Goal: Information Seeking & Learning: Learn about a topic

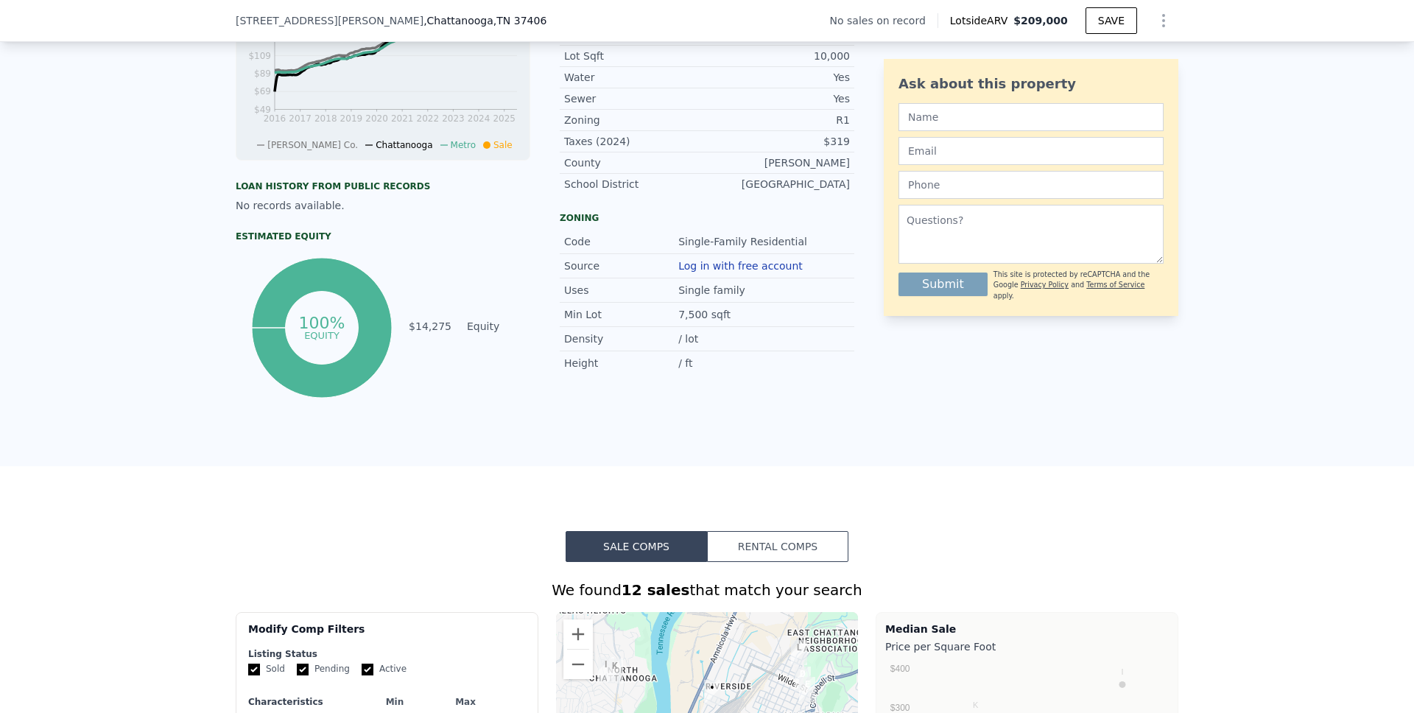
scroll to position [941, 0]
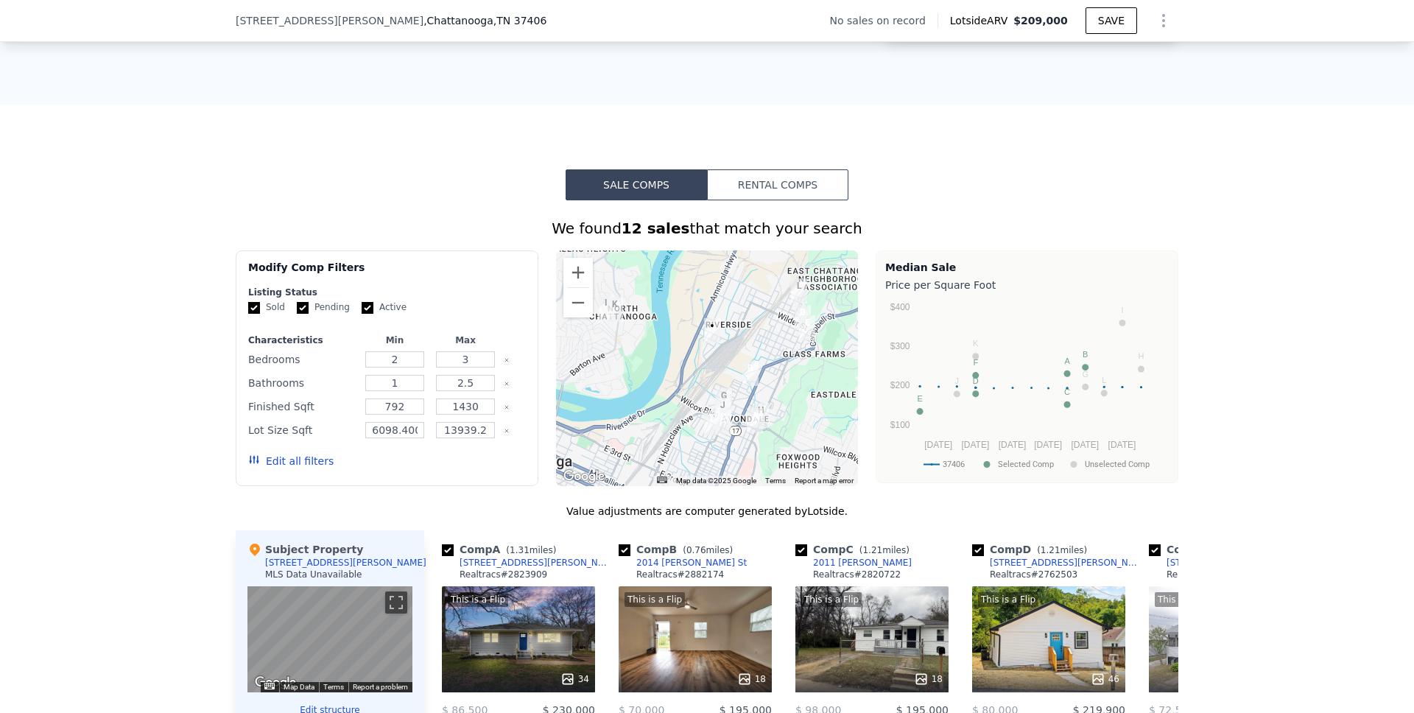
click at [755, 197] on button "Rental Comps" at bounding box center [777, 184] width 141 height 31
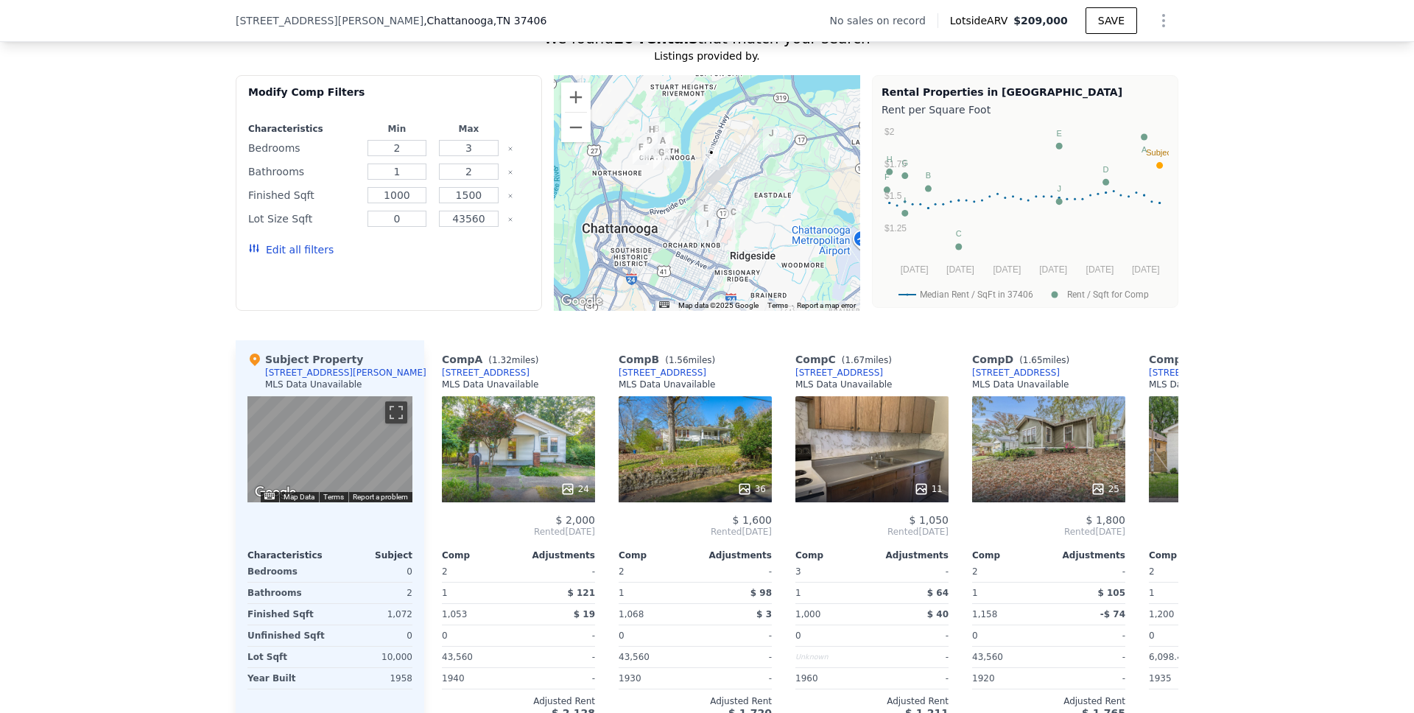
scroll to position [1241, 0]
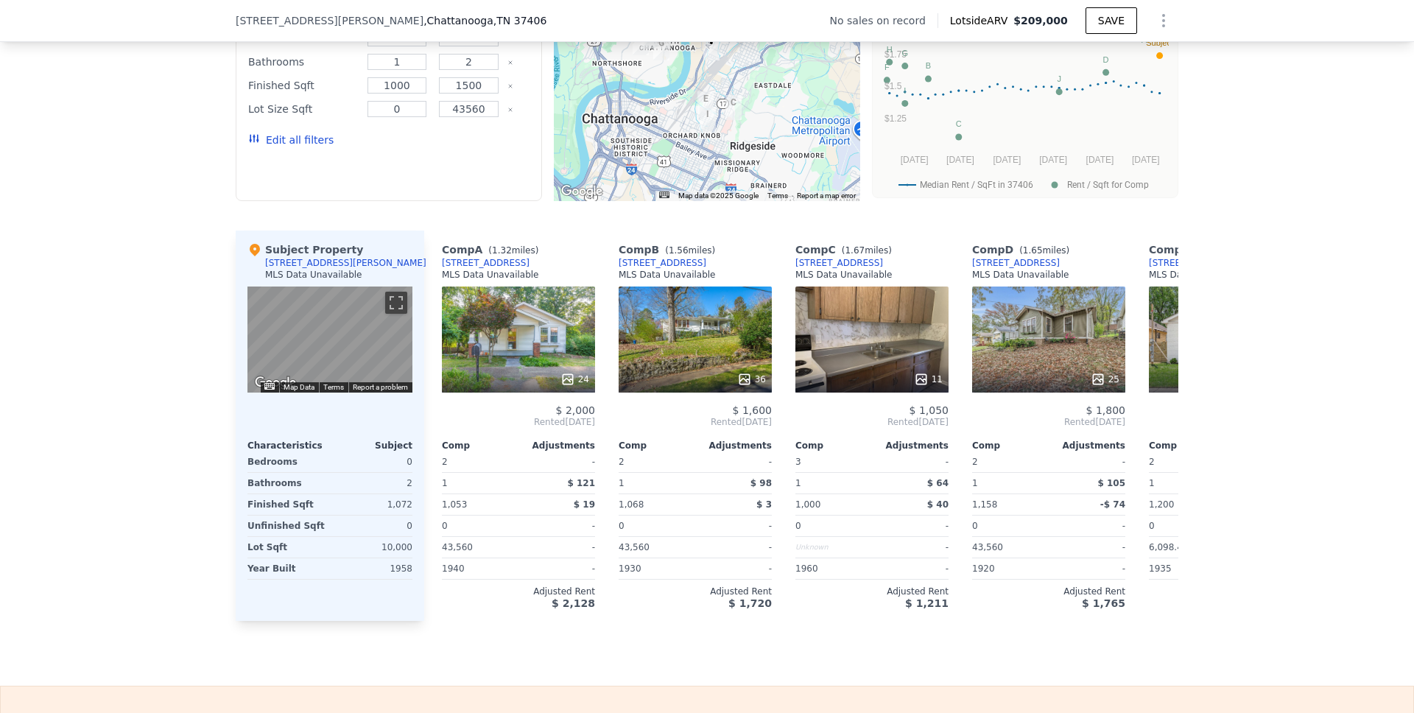
click at [1271, 411] on div "We found 10 rentals that match your search Listings provided by . Filters Map P…" at bounding box center [707, 261] width 1414 height 720
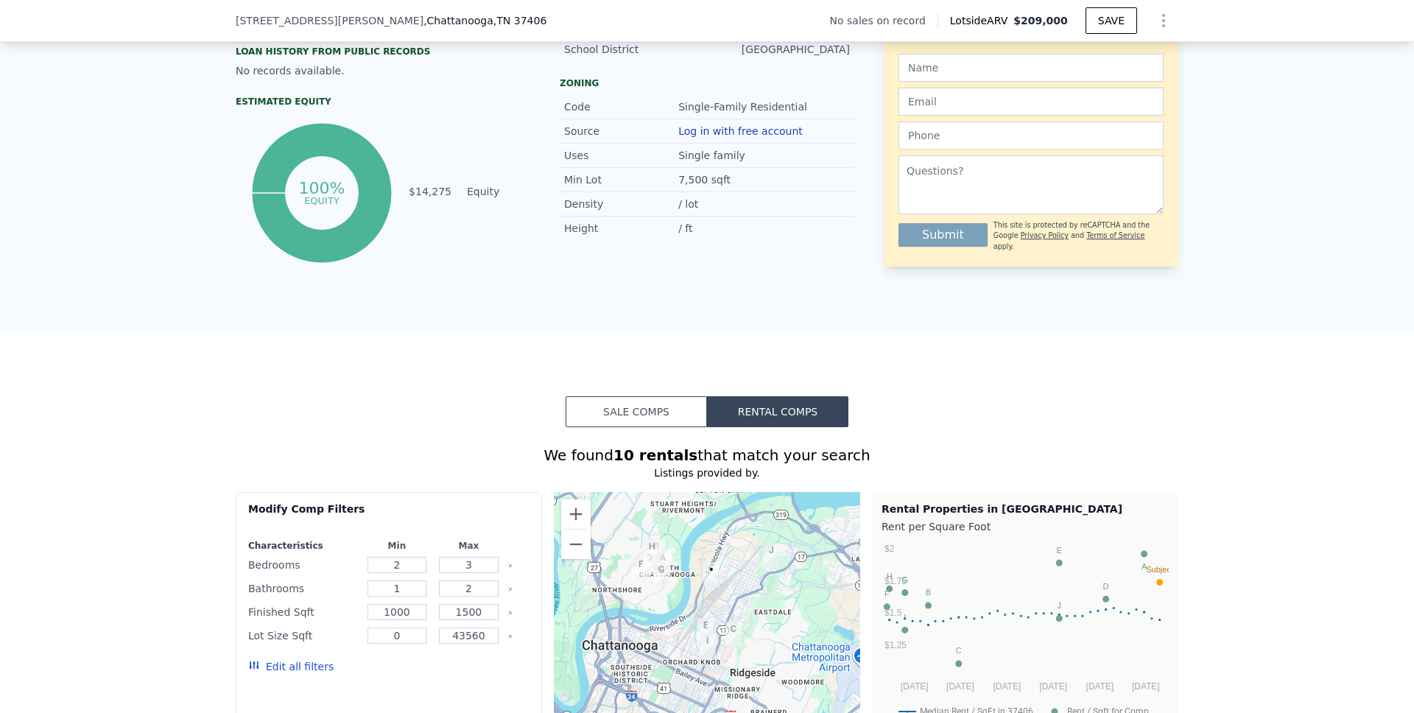
scroll to position [347, 0]
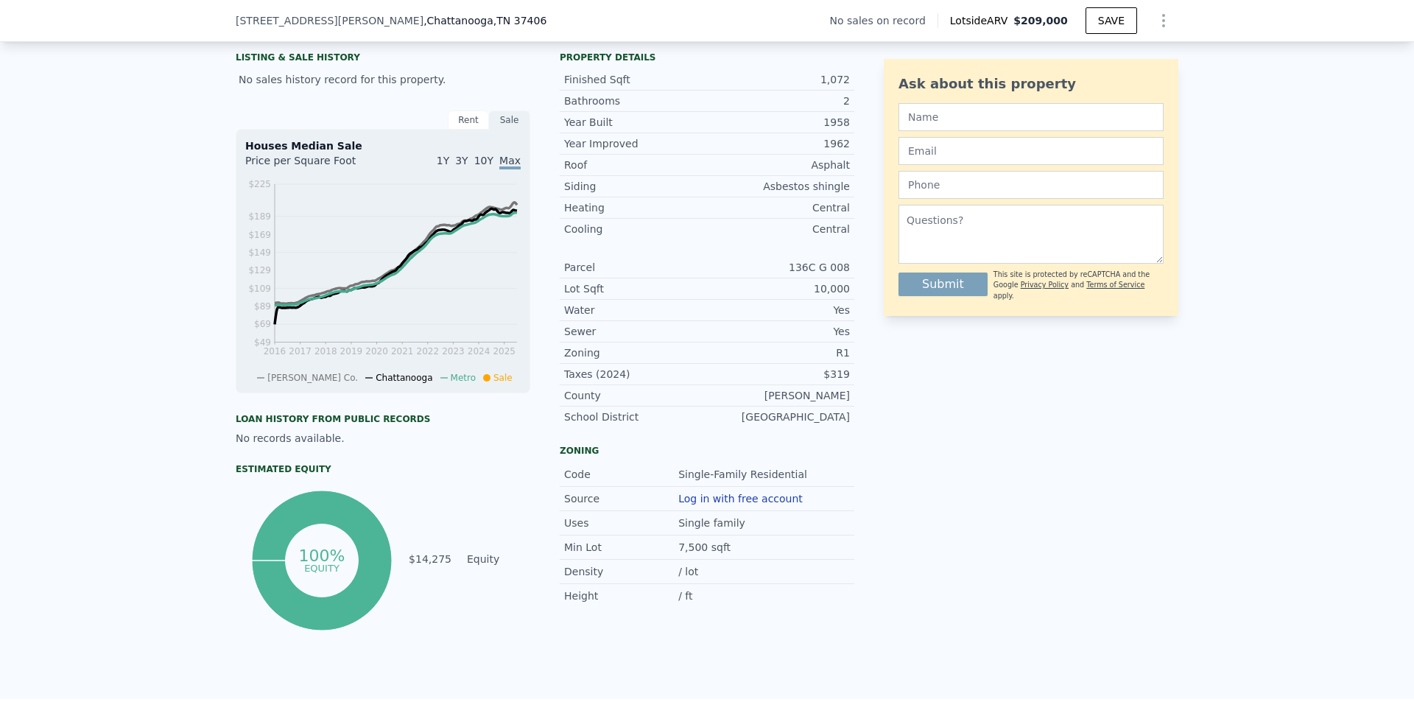
click at [1160, 21] on icon "Show Options" at bounding box center [1163, 21] width 18 height 18
click at [1104, 52] on div "Edit Structure" at bounding box center [1095, 58] width 165 height 29
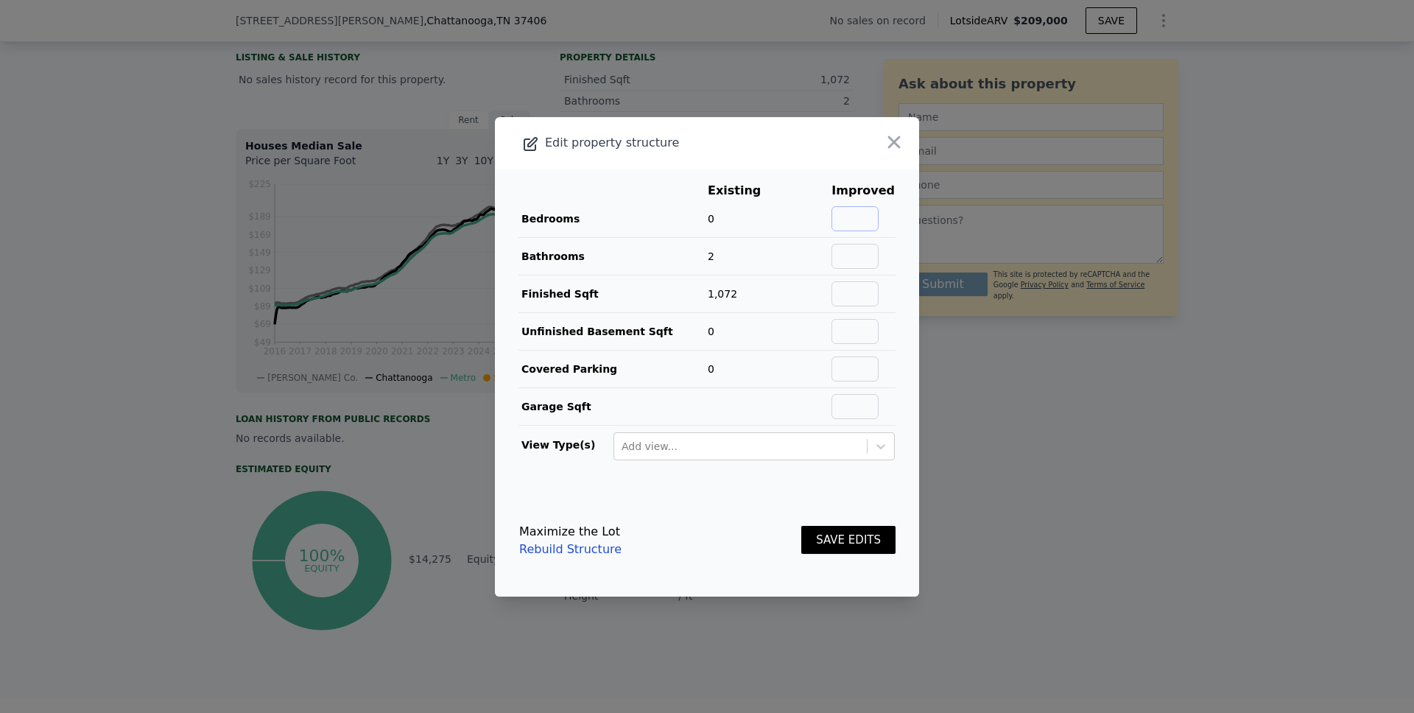
click at [841, 215] on input "text" at bounding box center [854, 218] width 47 height 25
type input "3"
click at [828, 546] on button "SAVE EDITS" at bounding box center [848, 540] width 94 height 29
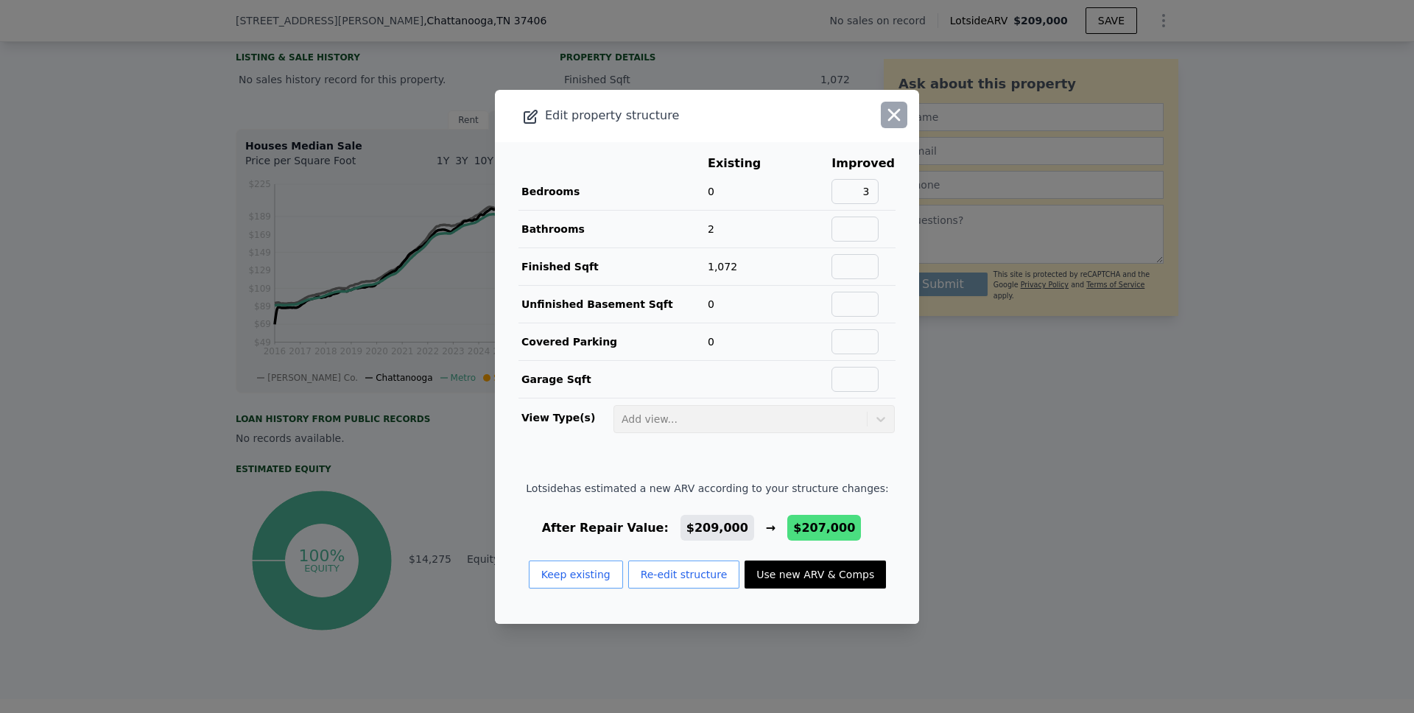
click at [883, 110] on icon "button" at bounding box center [893, 115] width 21 height 21
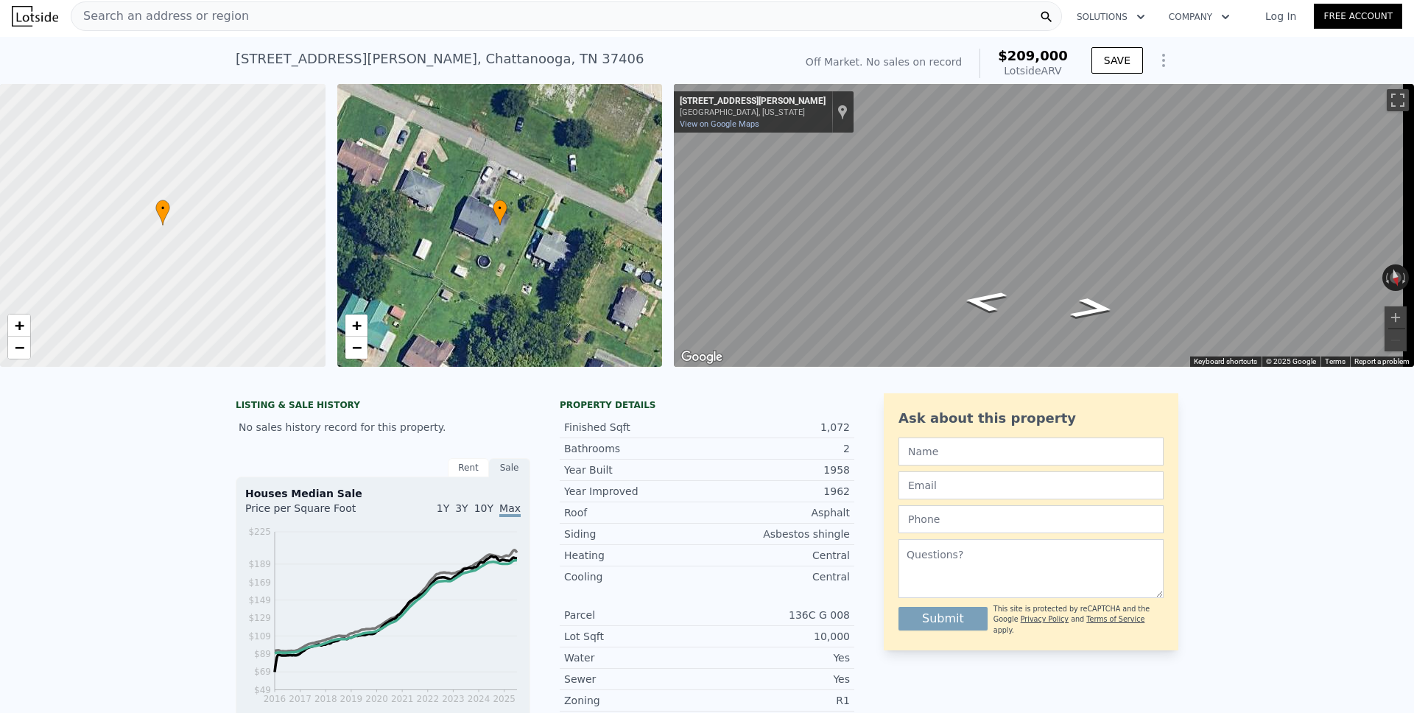
scroll to position [0, 0]
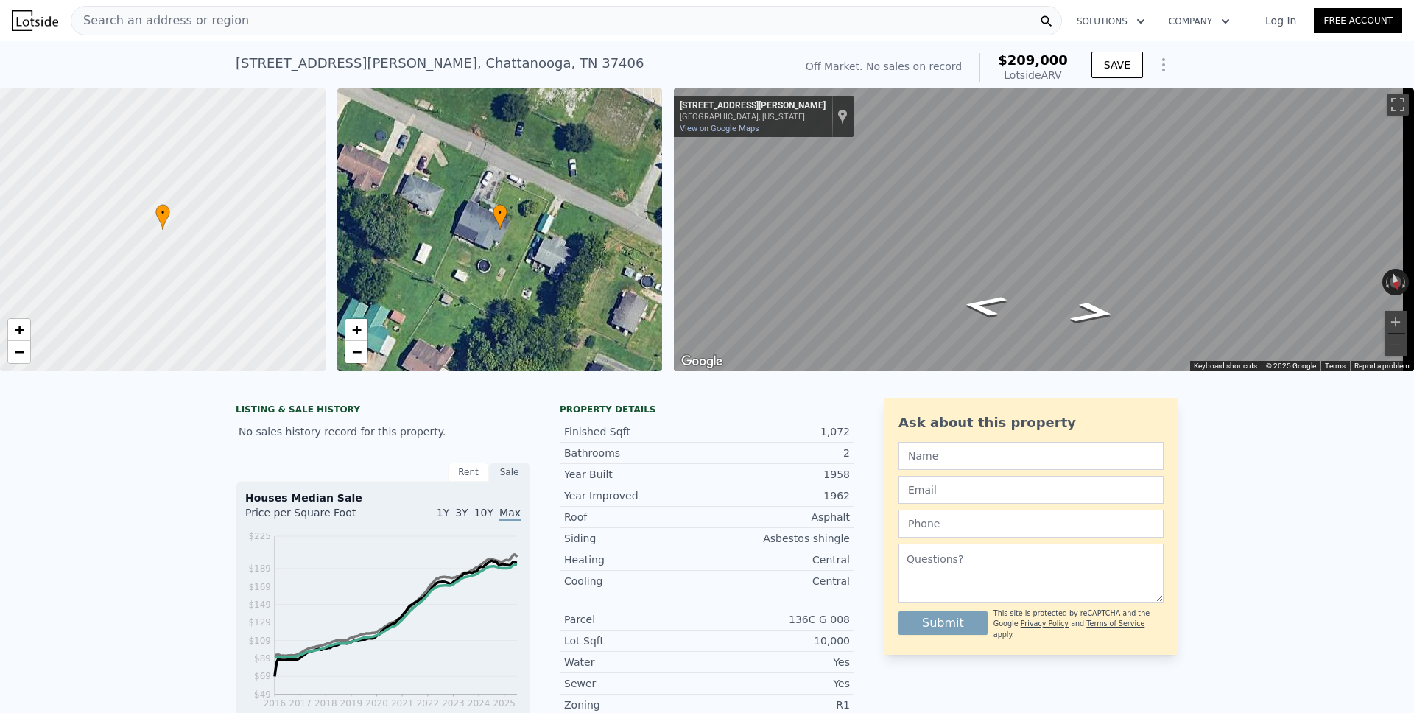
click at [1163, 66] on icon "Show Options" at bounding box center [1163, 65] width 1 height 12
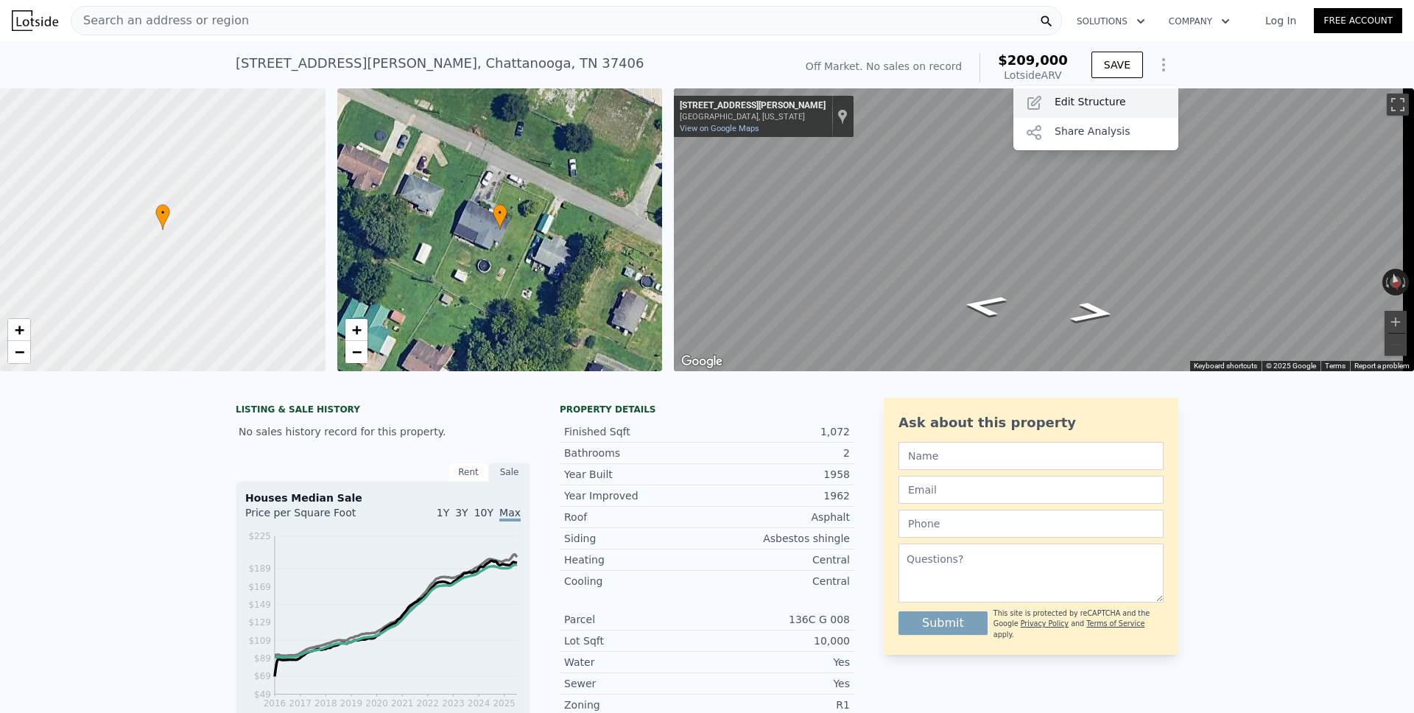
click at [1084, 103] on div "Edit Structure" at bounding box center [1095, 102] width 165 height 29
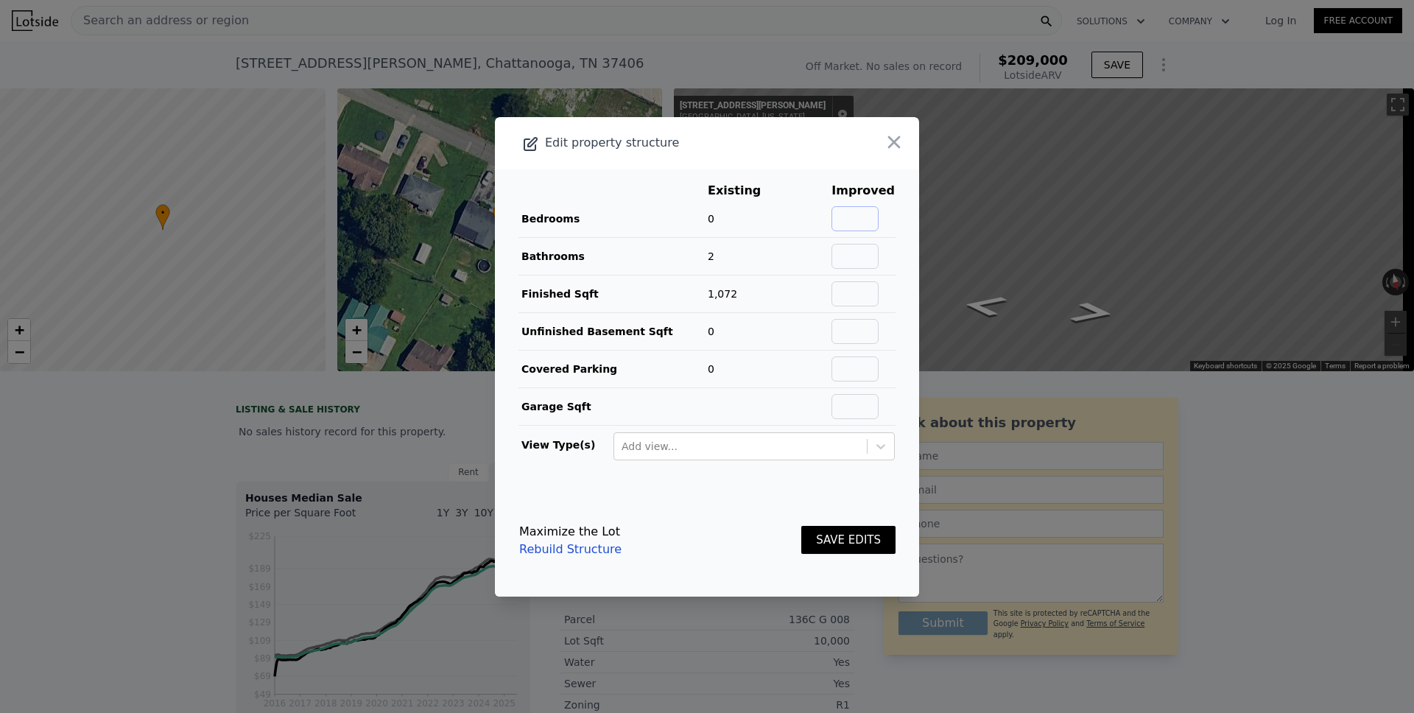
click at [857, 212] on input "text" at bounding box center [854, 218] width 47 height 25
type input "3"
click at [851, 367] on input "text" at bounding box center [854, 368] width 47 height 25
type input "1"
click at [830, 541] on button "SAVE EDITS" at bounding box center [848, 540] width 94 height 29
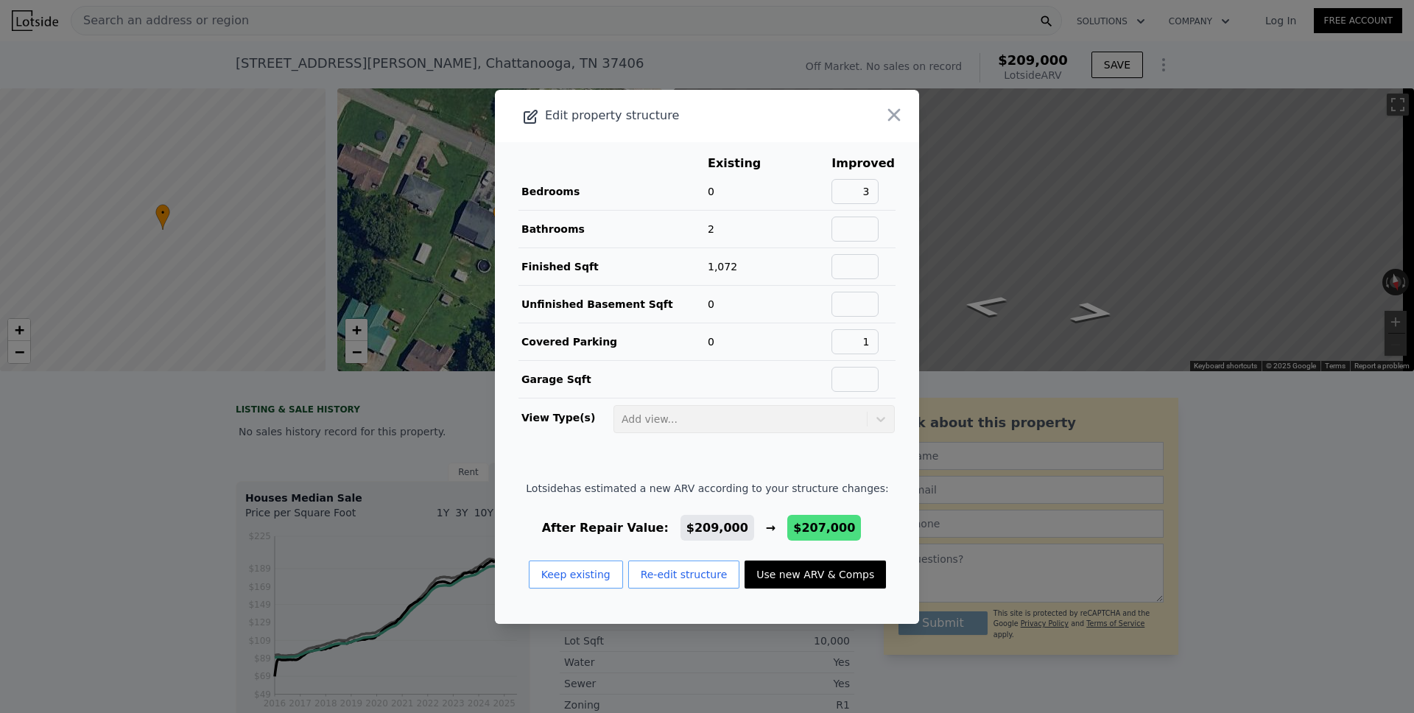
drag, startPoint x: 800, startPoint y: 579, endPoint x: 829, endPoint y: 551, distance: 40.1
click at [800, 579] on button "Use new ARV & Comps" at bounding box center [814, 574] width 141 height 28
type input "$ 207,000"
type input "$ 28,119"
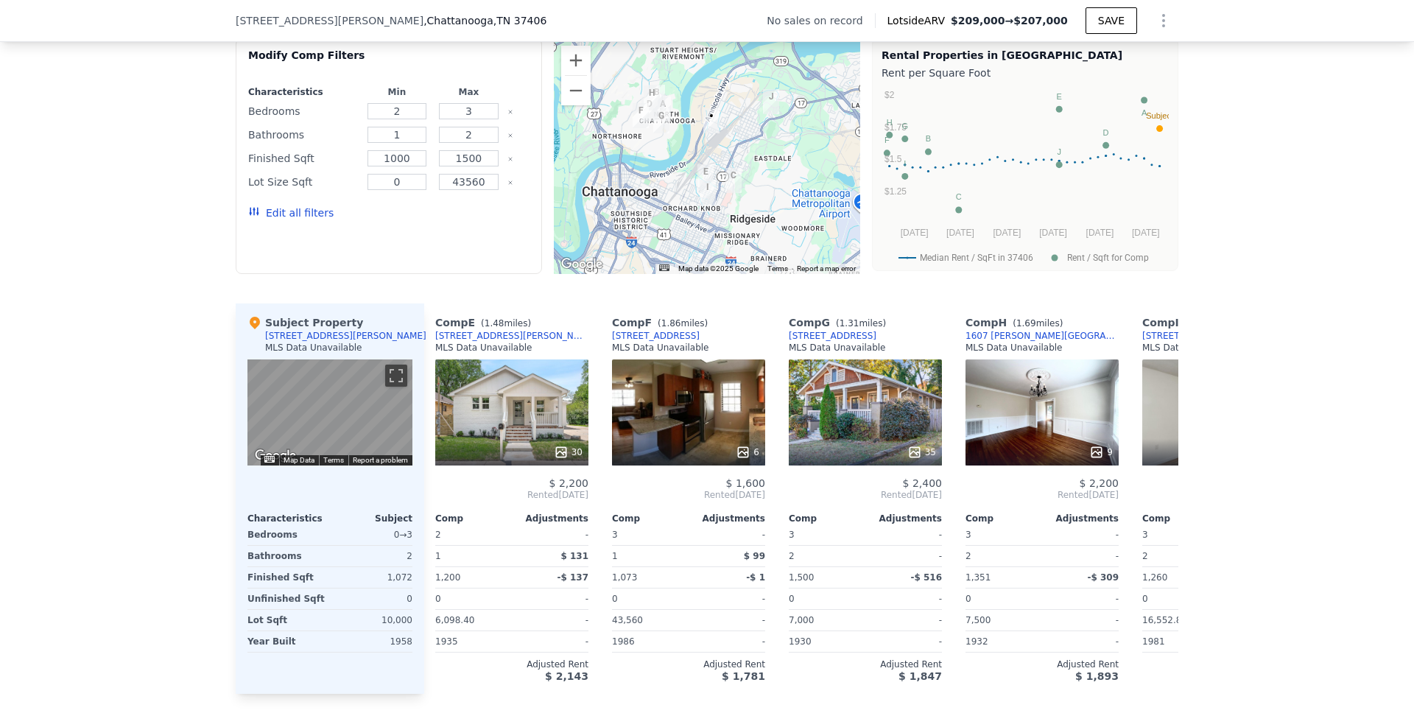
scroll to position [624, 0]
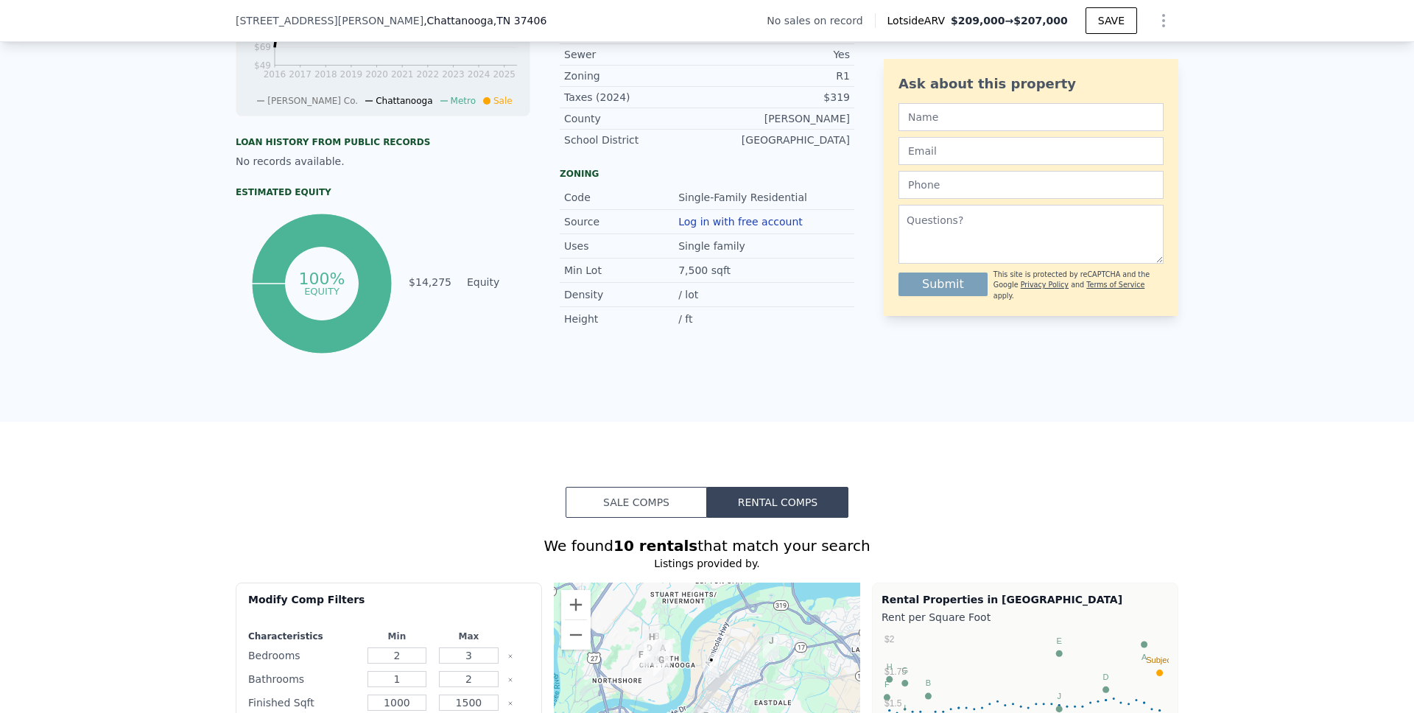
click at [646, 507] on button "Sale Comps" at bounding box center [635, 502] width 141 height 31
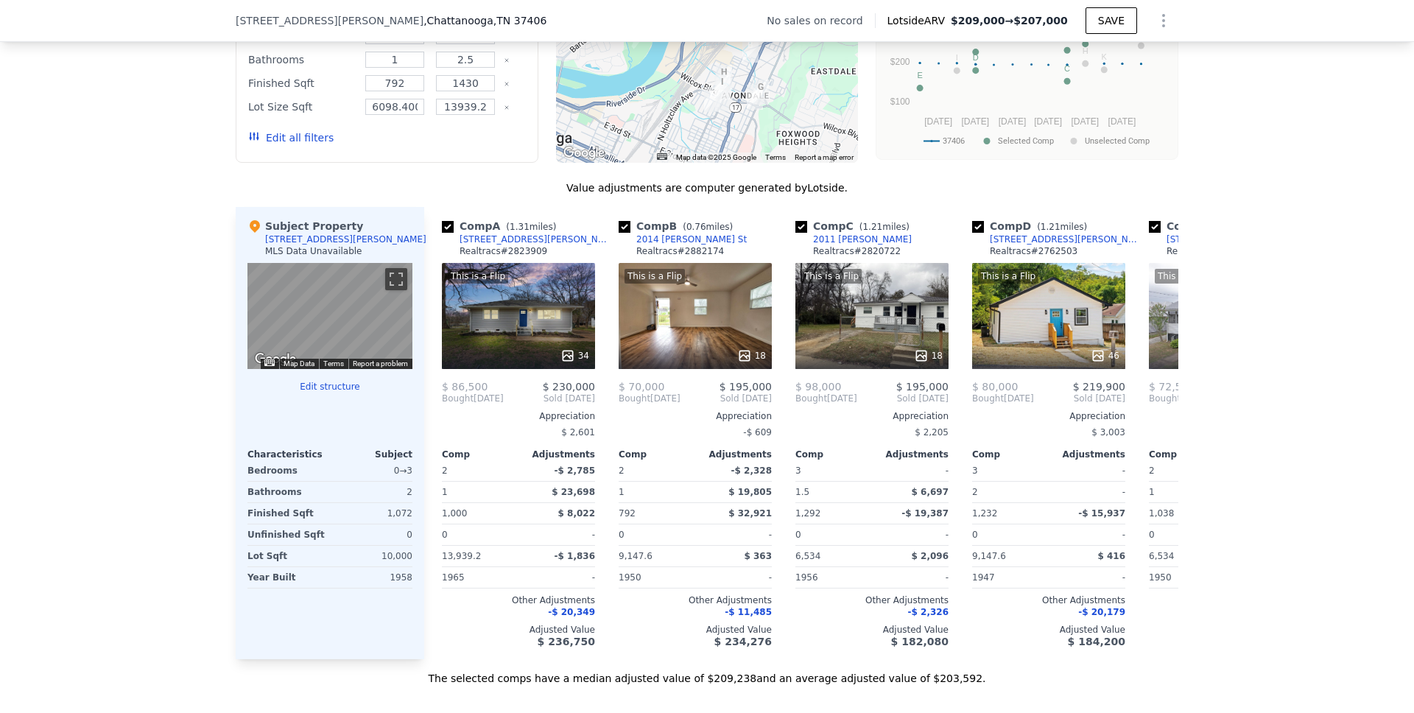
scroll to position [1344, 0]
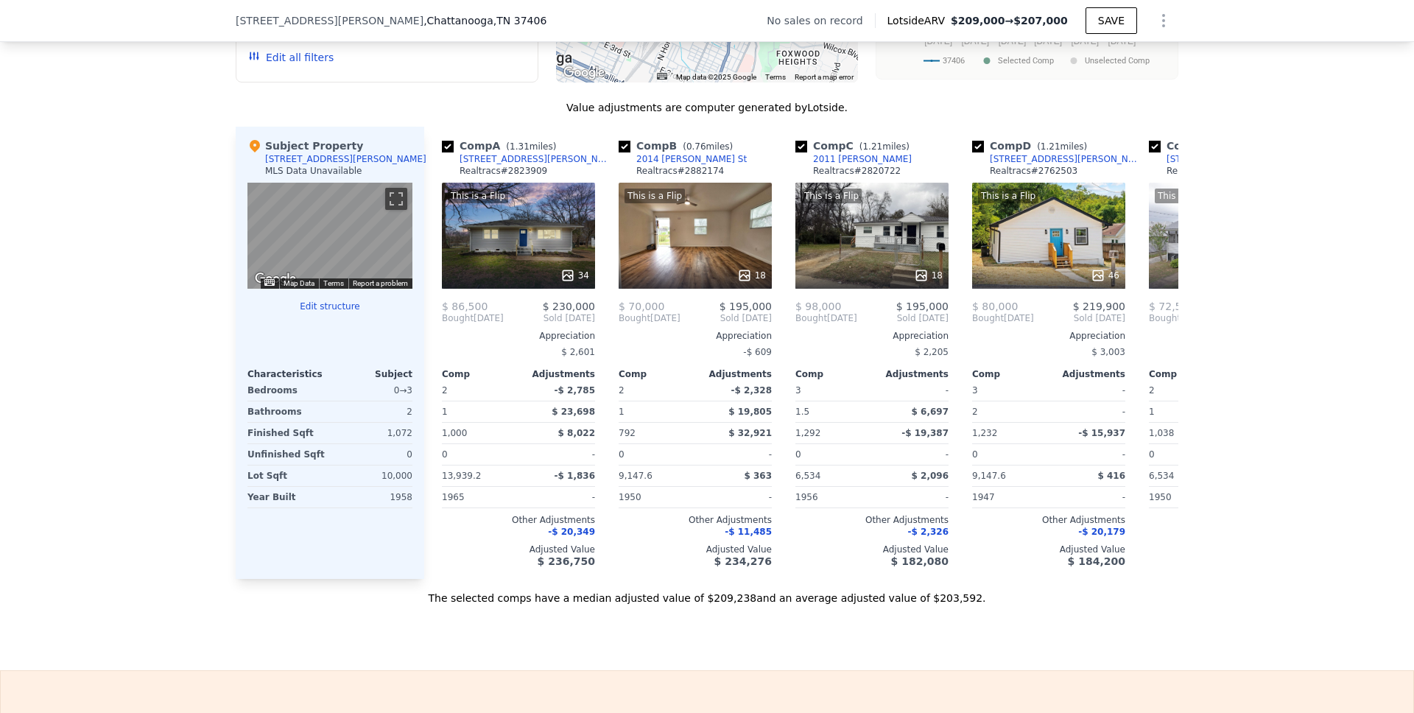
type input "$ 209,000"
type input "$ 29,999"
click at [1152, 322] on icon at bounding box center [1160, 317] width 29 height 29
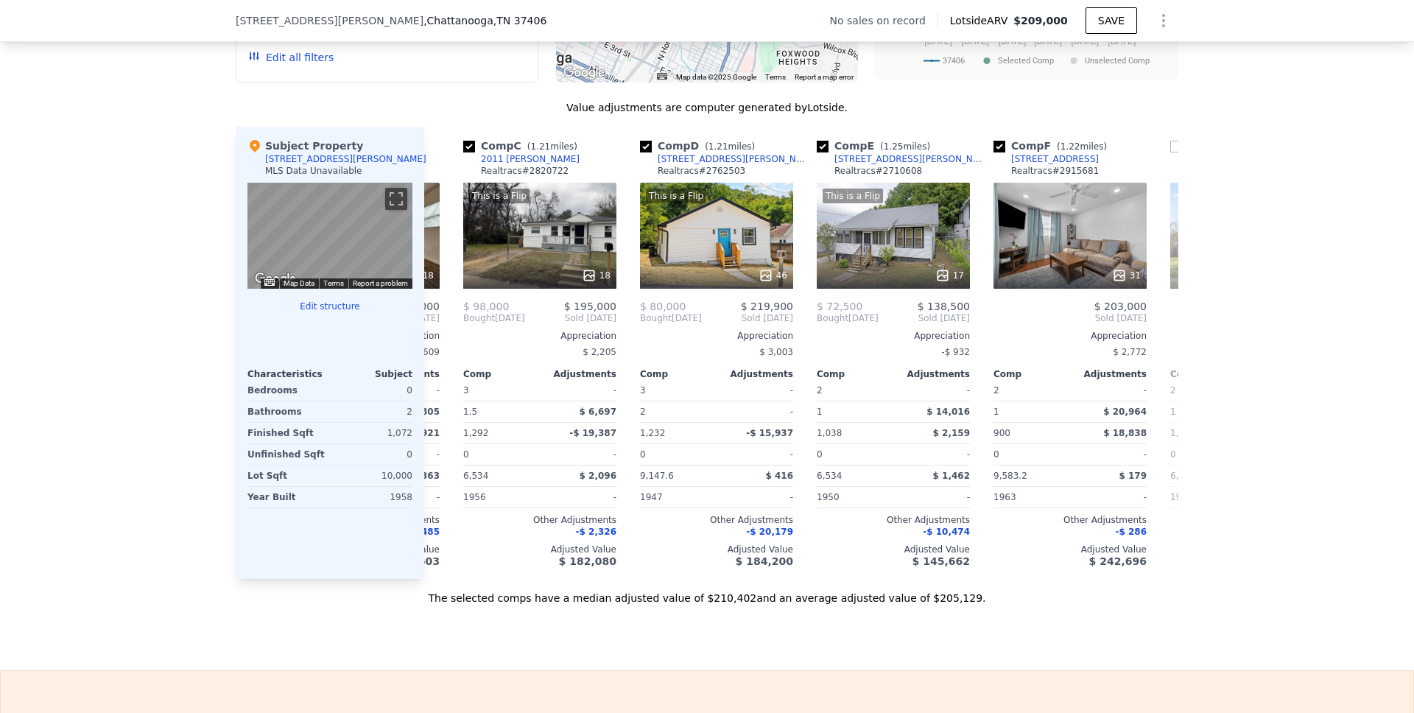
scroll to position [0, 353]
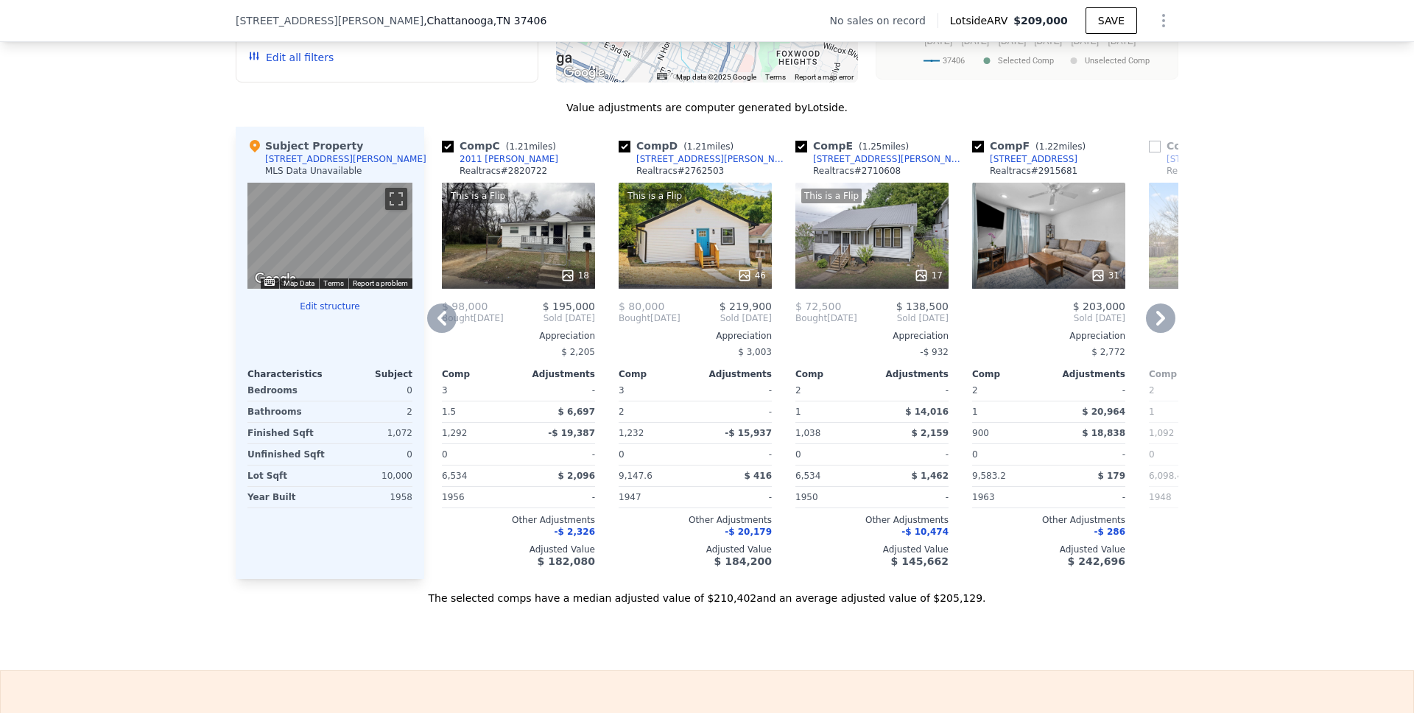
click at [795, 152] on input "checkbox" at bounding box center [801, 147] width 12 height 12
checkbox input "false"
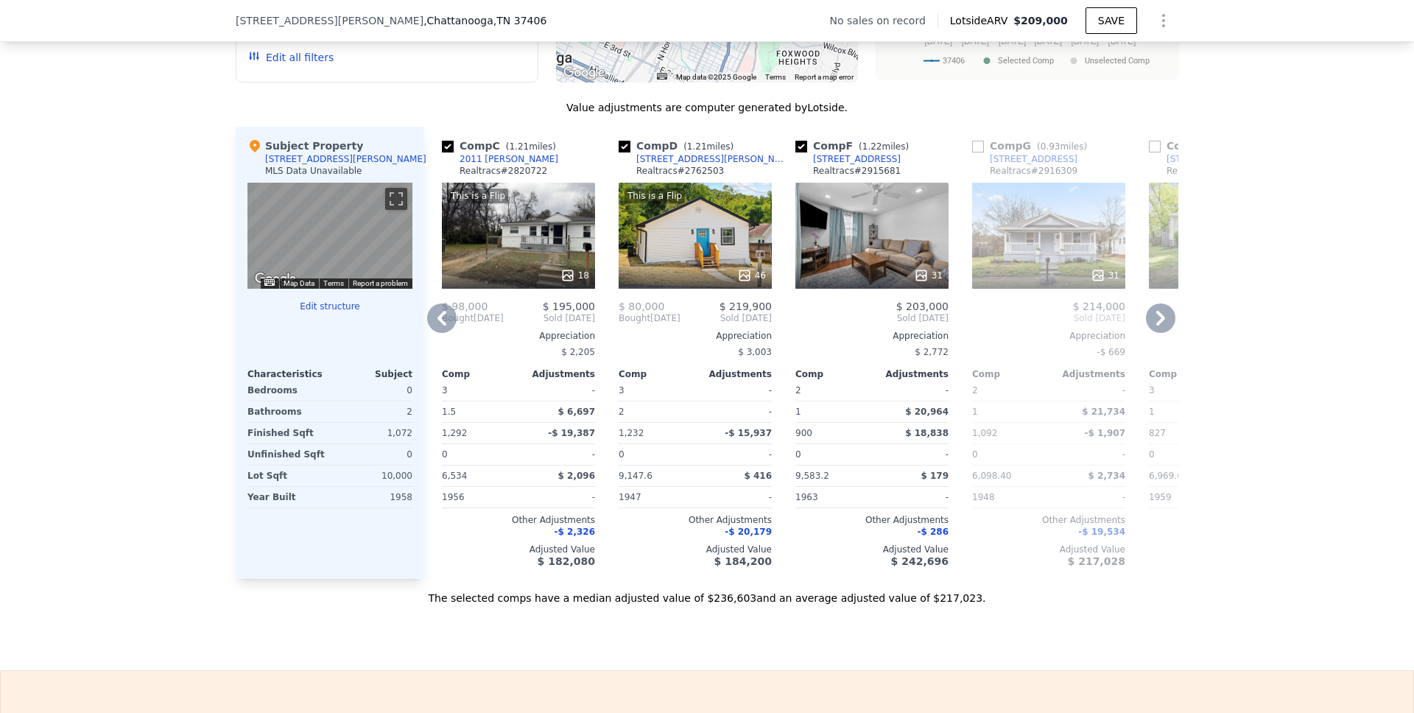
click at [1152, 328] on icon at bounding box center [1160, 317] width 29 height 29
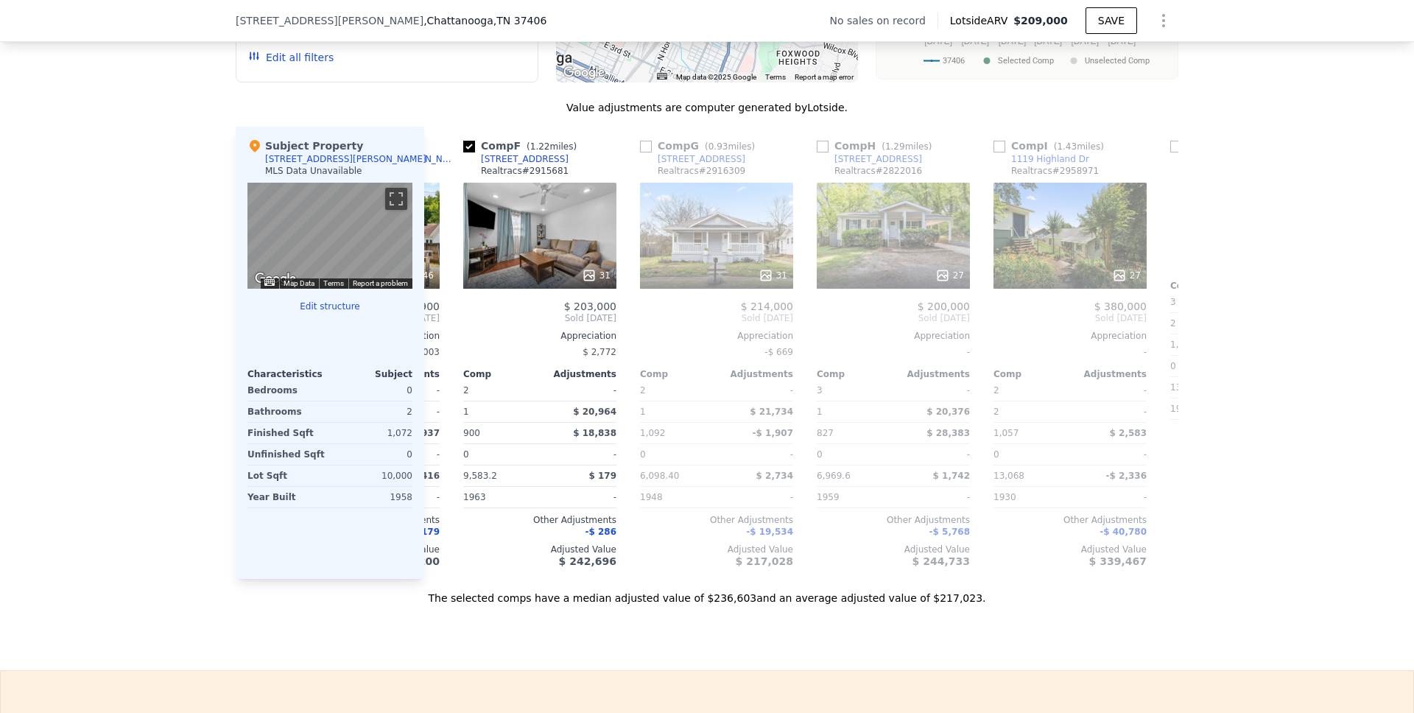
scroll to position [0, 707]
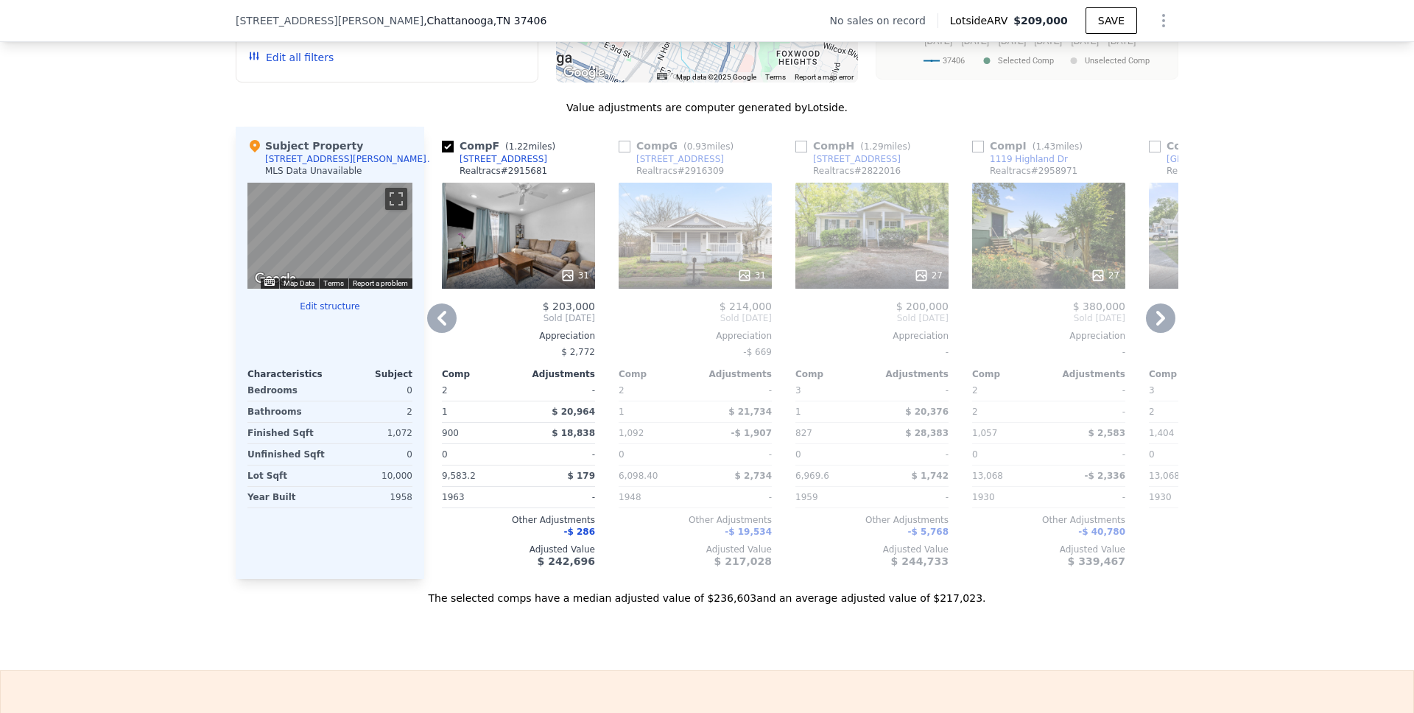
click at [1156, 325] on icon at bounding box center [1160, 318] width 9 height 15
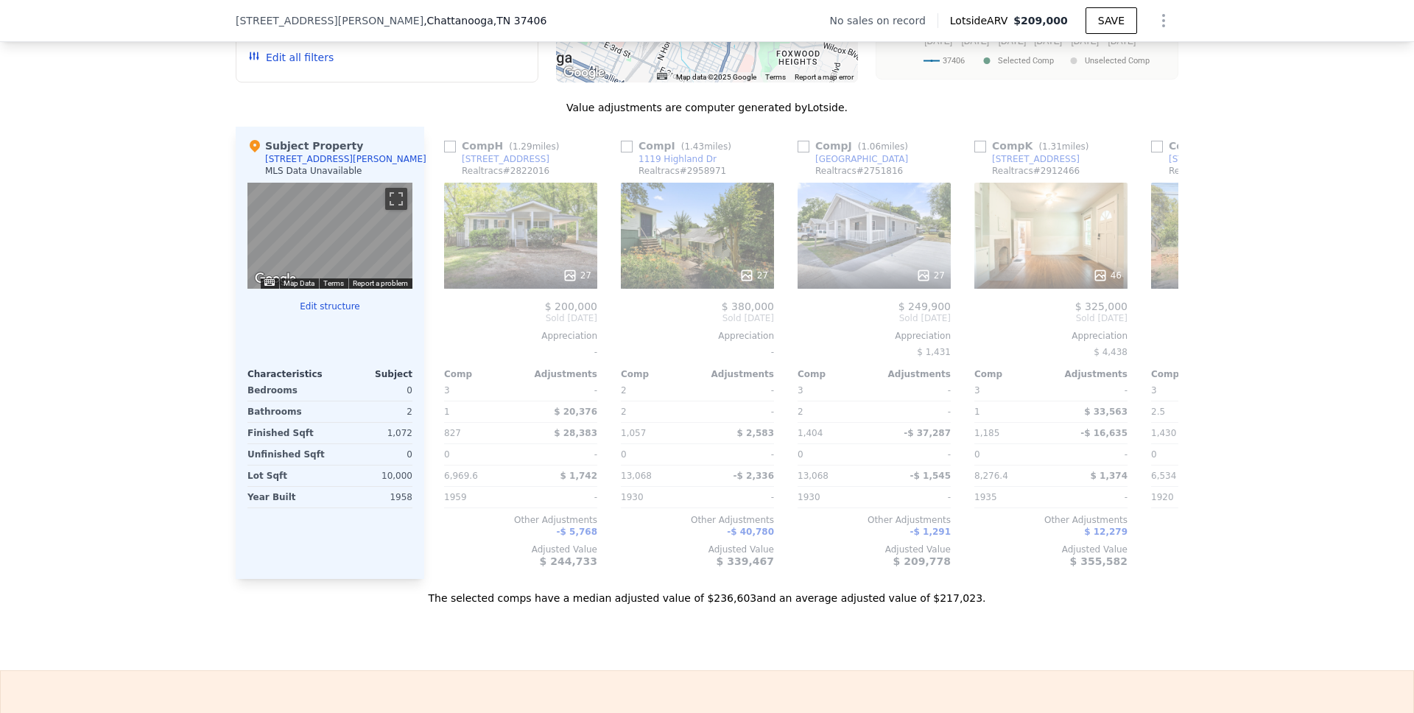
scroll to position [0, 1060]
click at [1151, 326] on icon at bounding box center [1160, 317] width 29 height 29
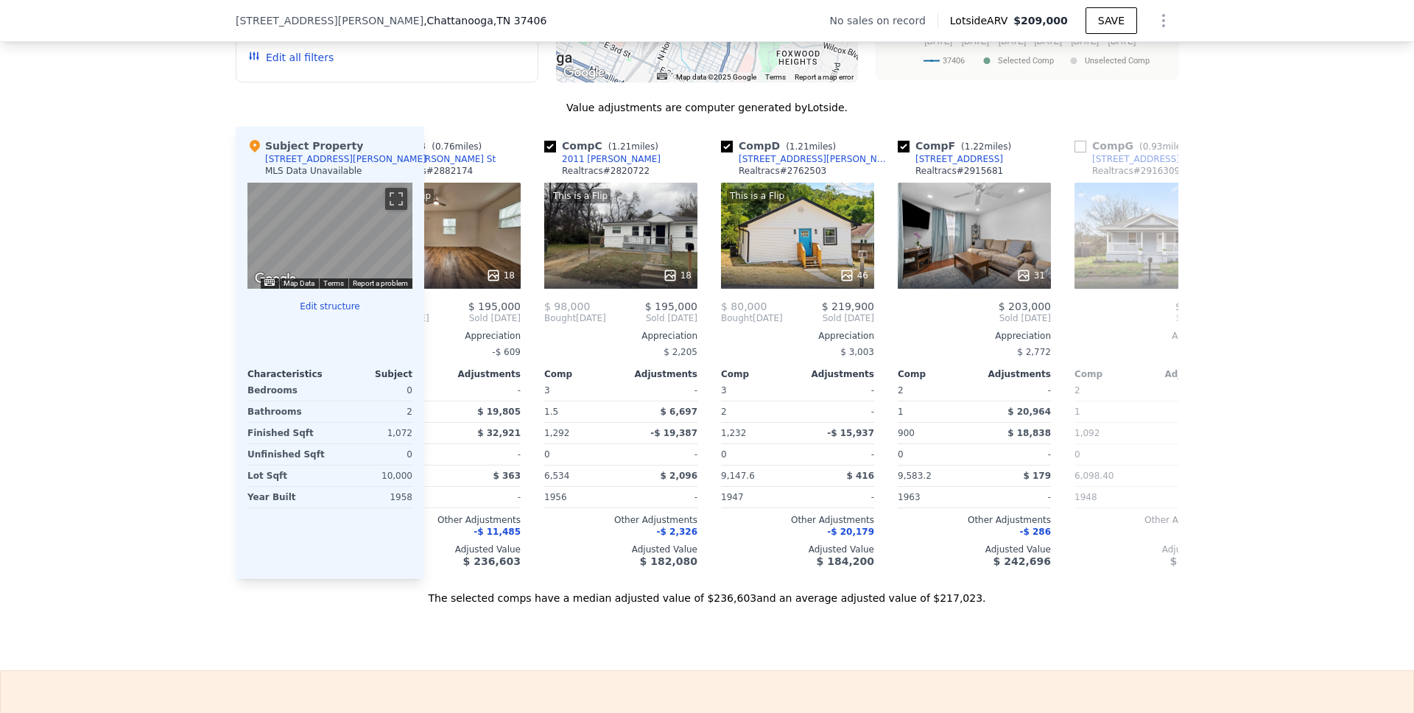
scroll to position [0, 0]
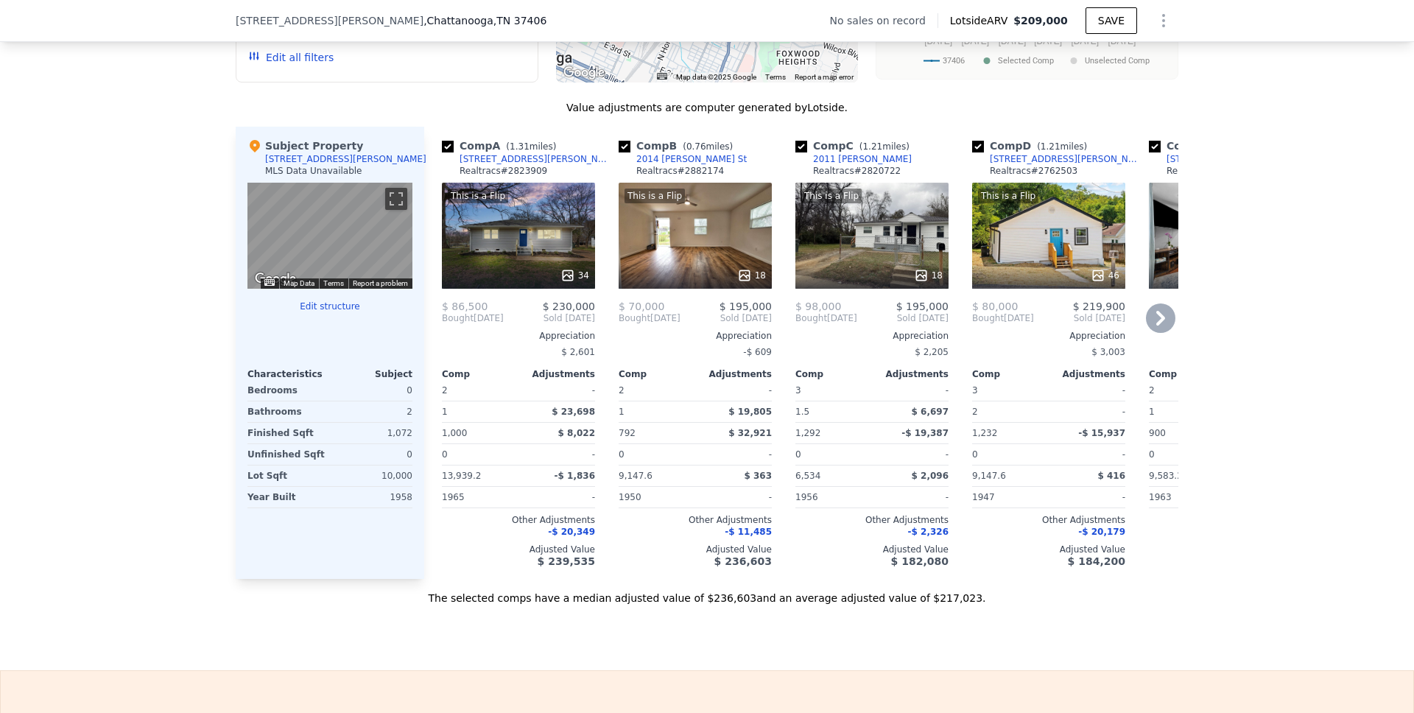
click at [1156, 325] on icon at bounding box center [1160, 318] width 9 height 15
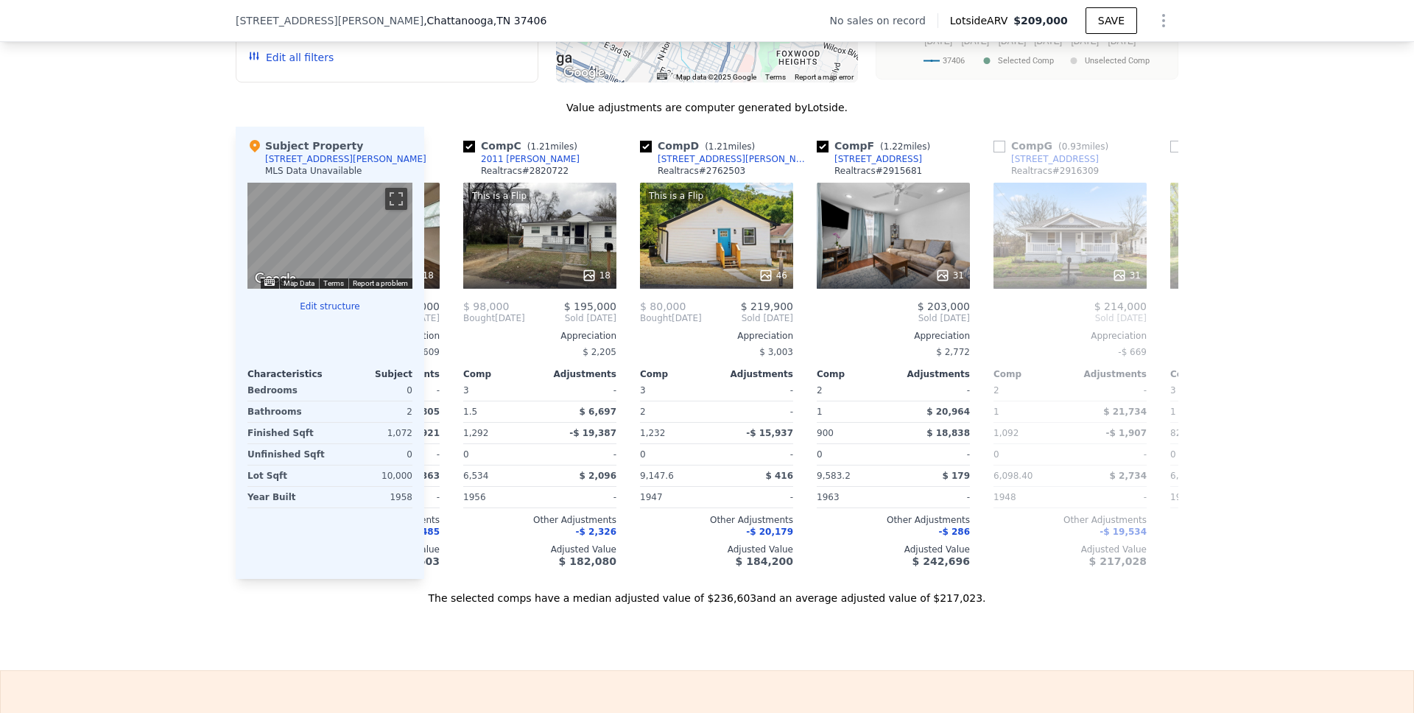
scroll to position [0, 353]
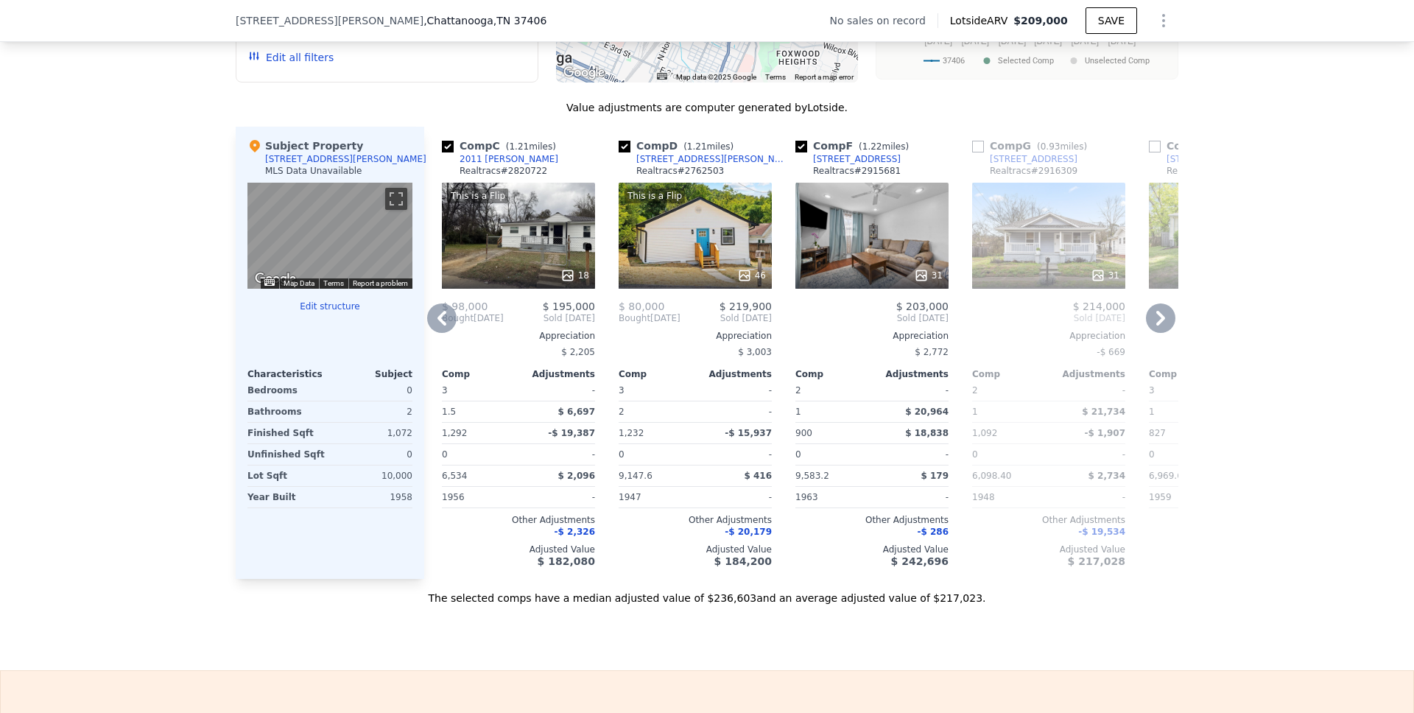
click at [797, 152] on input "checkbox" at bounding box center [801, 147] width 12 height 12
checkbox input "false"
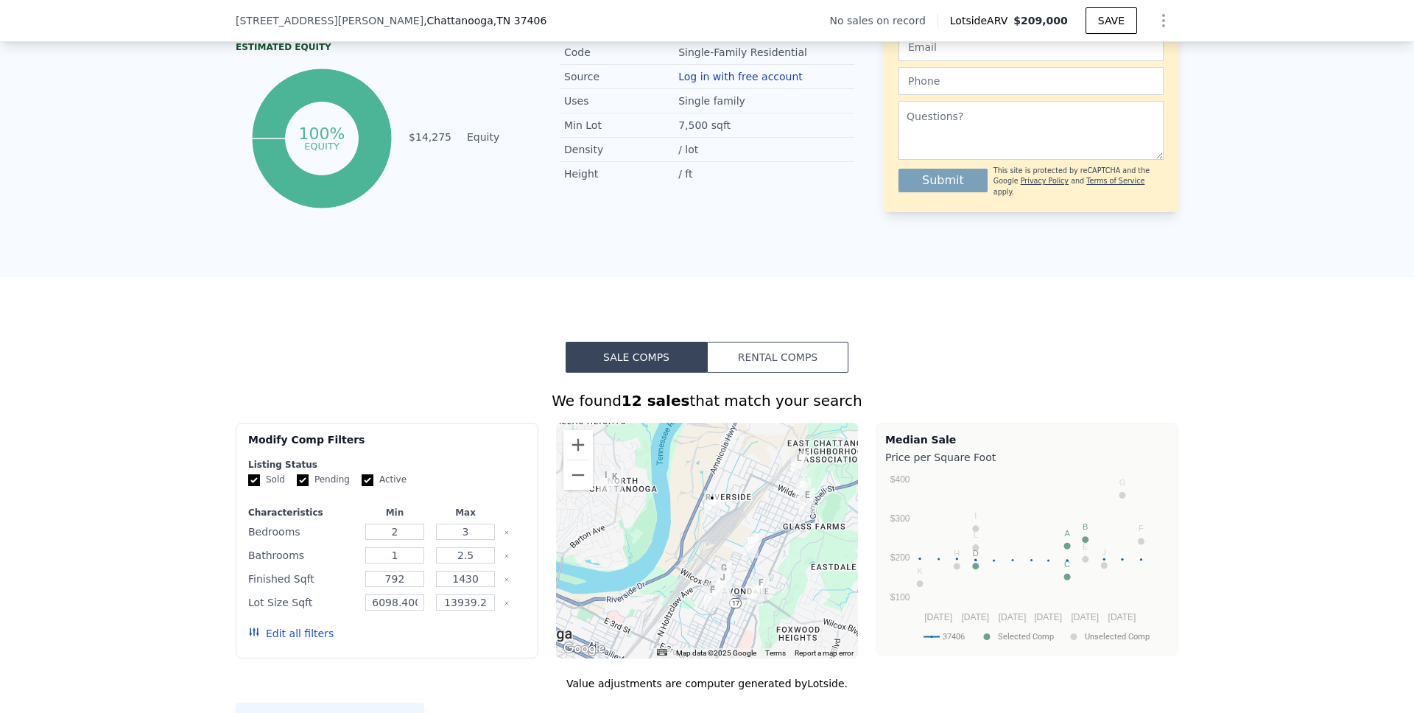
scroll to position [0, 0]
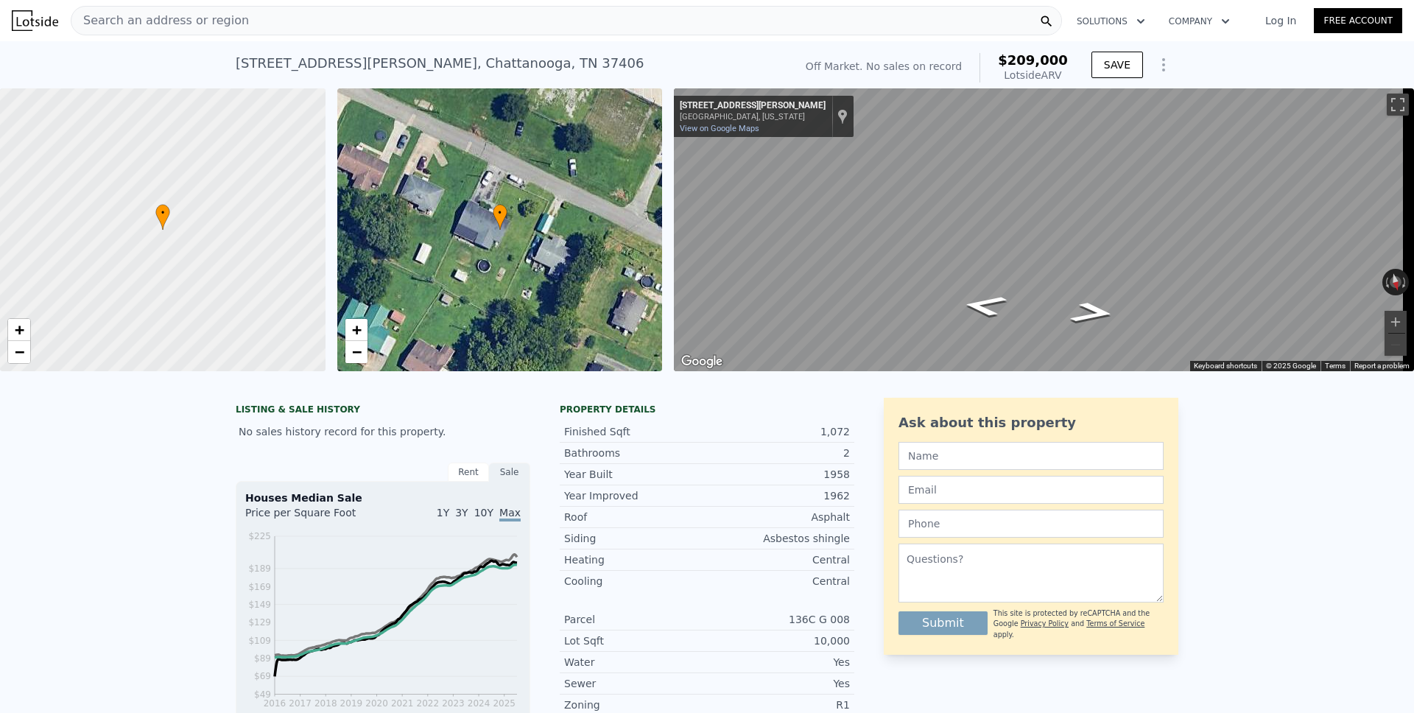
click at [1156, 66] on icon "Show Options" at bounding box center [1163, 65] width 18 height 18
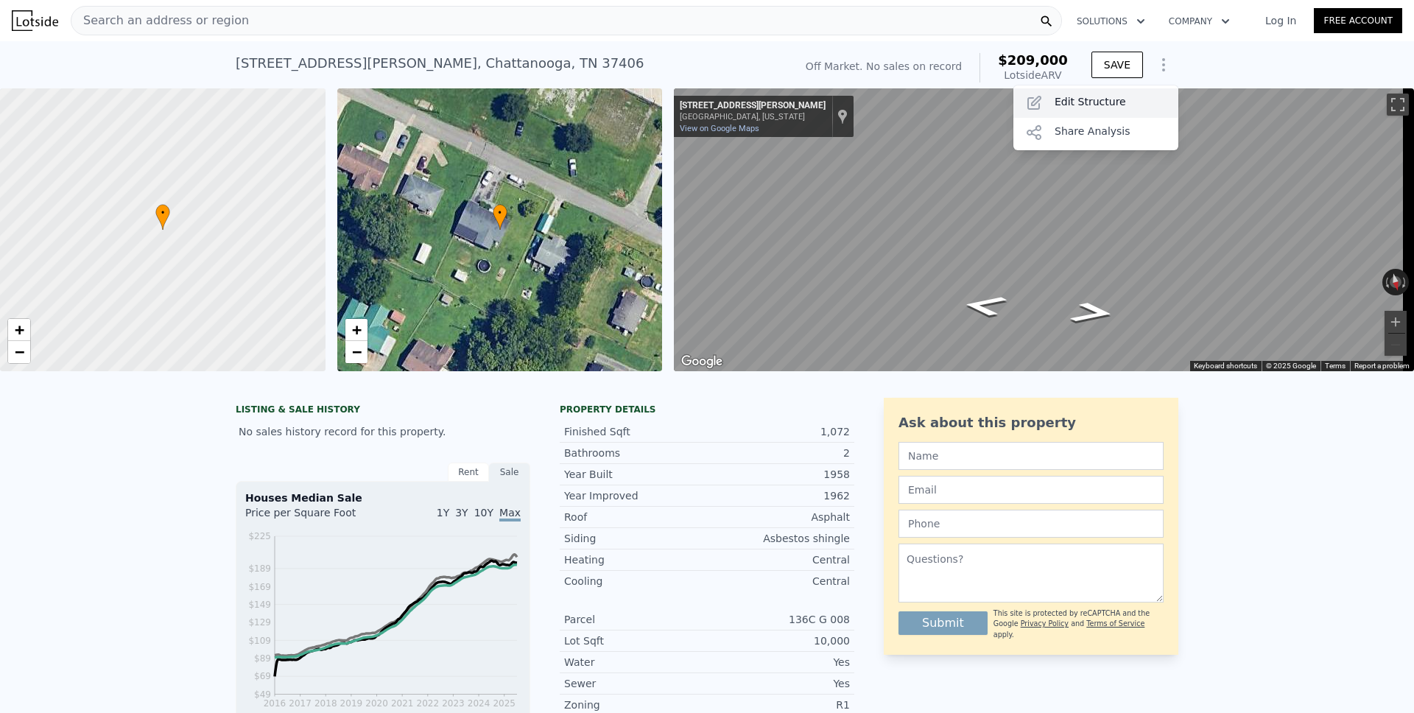
click at [1108, 107] on div "Edit Structure" at bounding box center [1095, 102] width 165 height 29
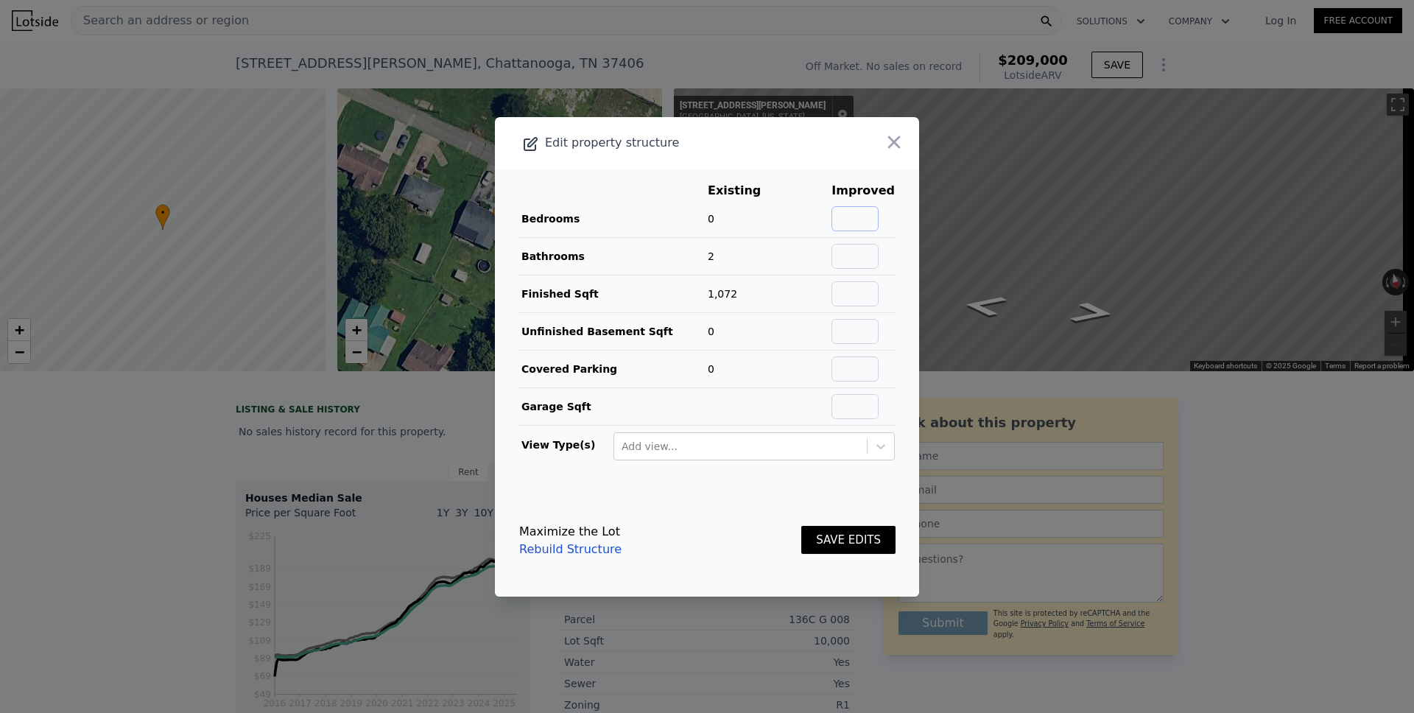
click at [855, 220] on input "text" at bounding box center [854, 218] width 47 height 25
type input "3"
click at [845, 368] on input "text" at bounding box center [854, 368] width 47 height 25
type input "1"
click at [819, 541] on button "SAVE EDITS" at bounding box center [848, 540] width 94 height 29
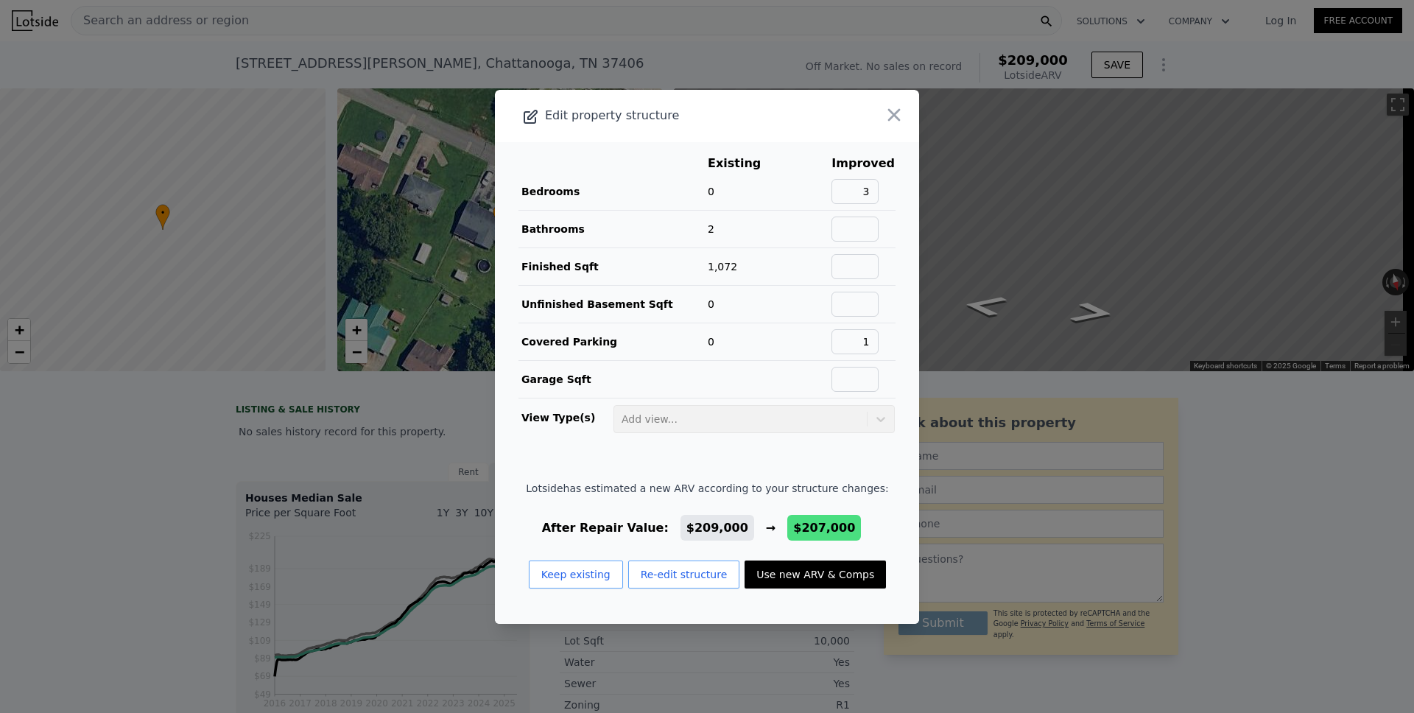
click at [783, 575] on button "Use new ARV & Comps" at bounding box center [814, 574] width 141 height 28
type input "$ 207,000"
type input "$ 28,119"
checkbox input "true"
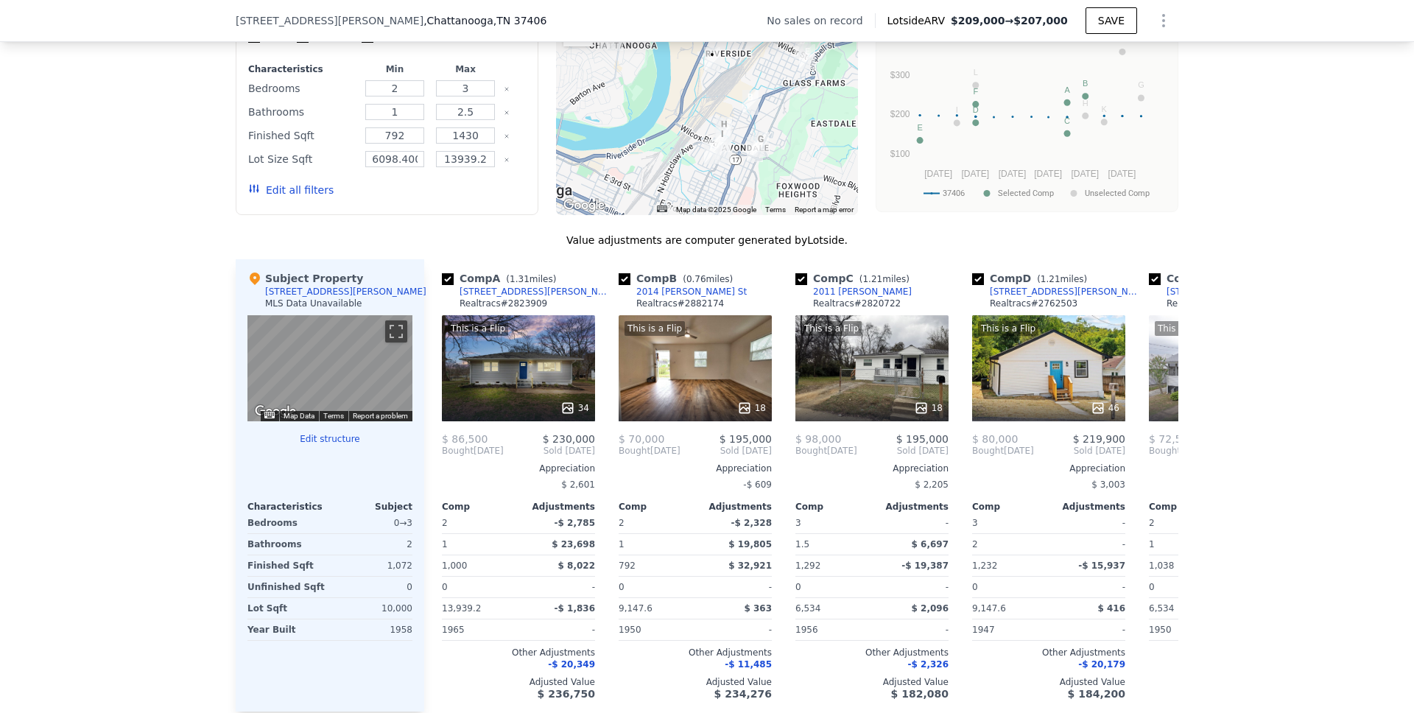
scroll to position [1220, 0]
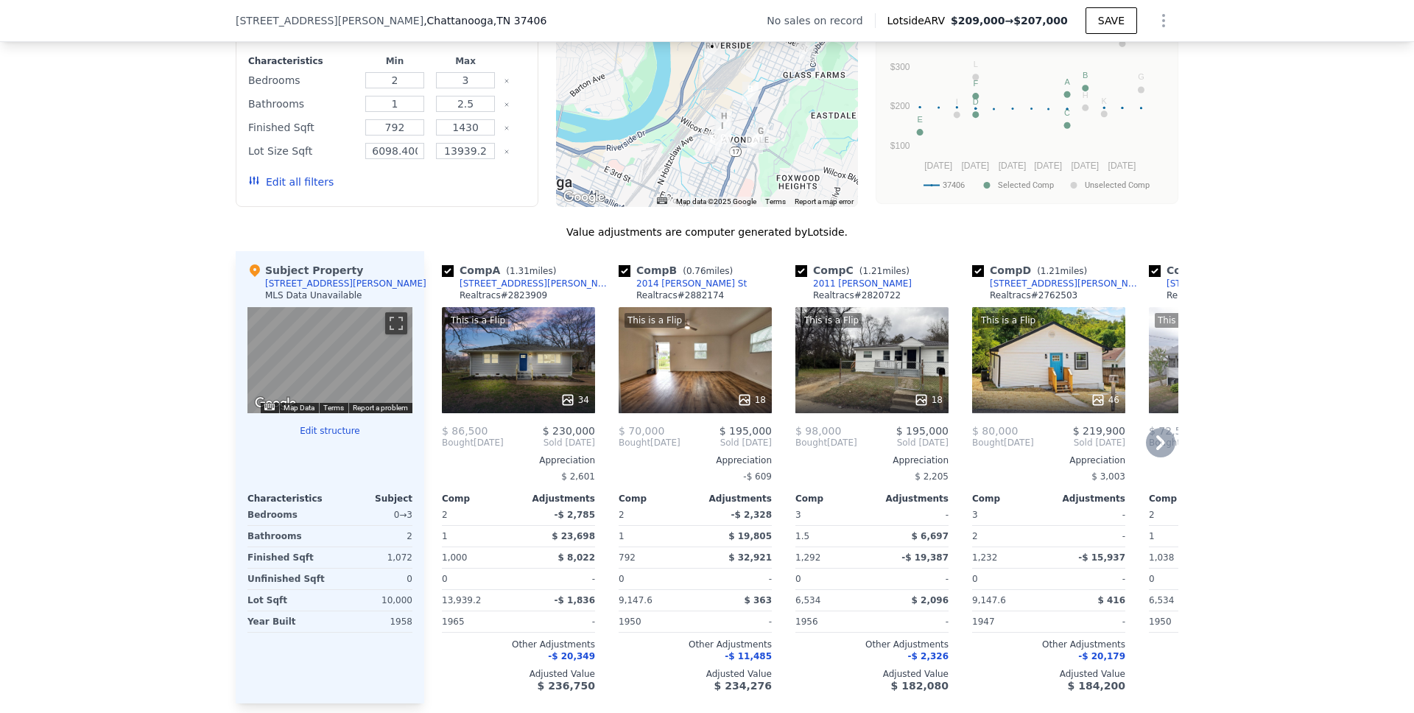
click at [797, 277] on input "checkbox" at bounding box center [801, 271] width 12 height 12
checkbox input "false"
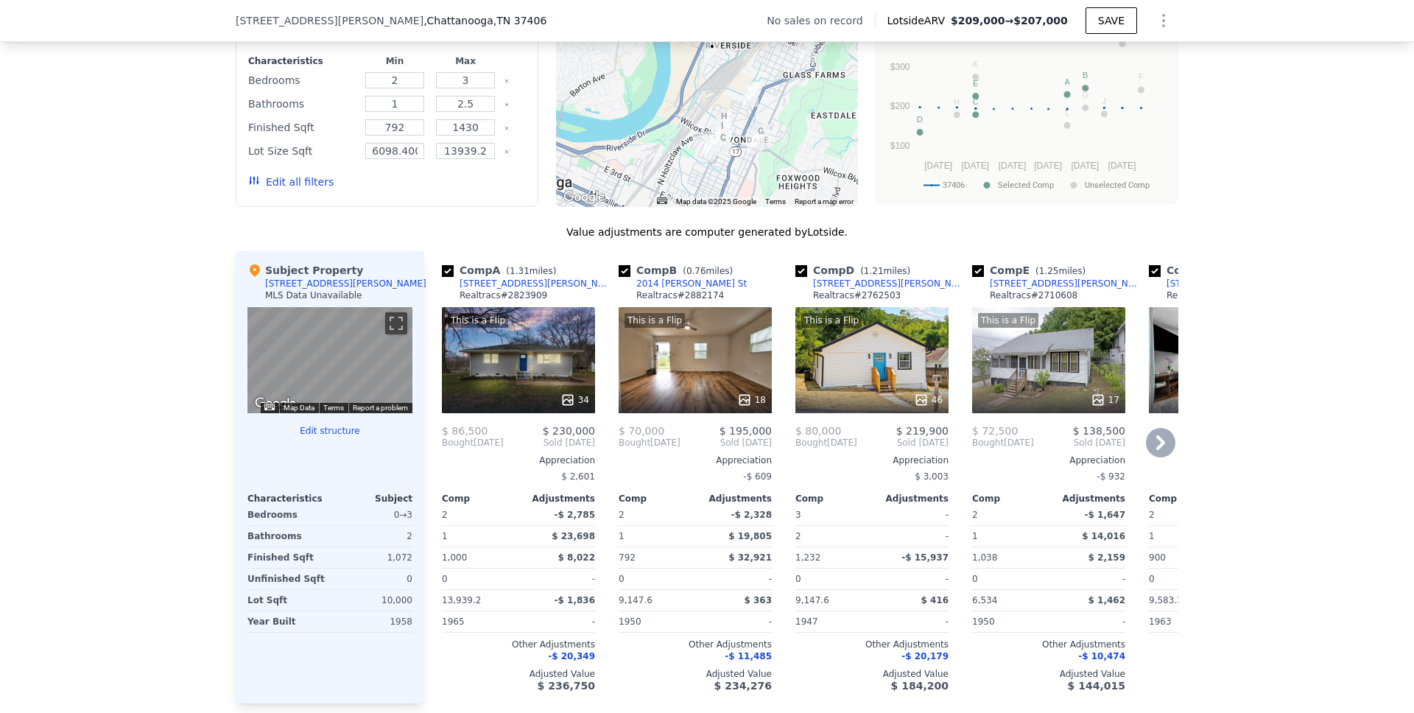
drag, startPoint x: 973, startPoint y: 283, endPoint x: 988, endPoint y: 292, distance: 17.8
click at [973, 277] on input "checkbox" at bounding box center [978, 271] width 12 height 12
checkbox input "false"
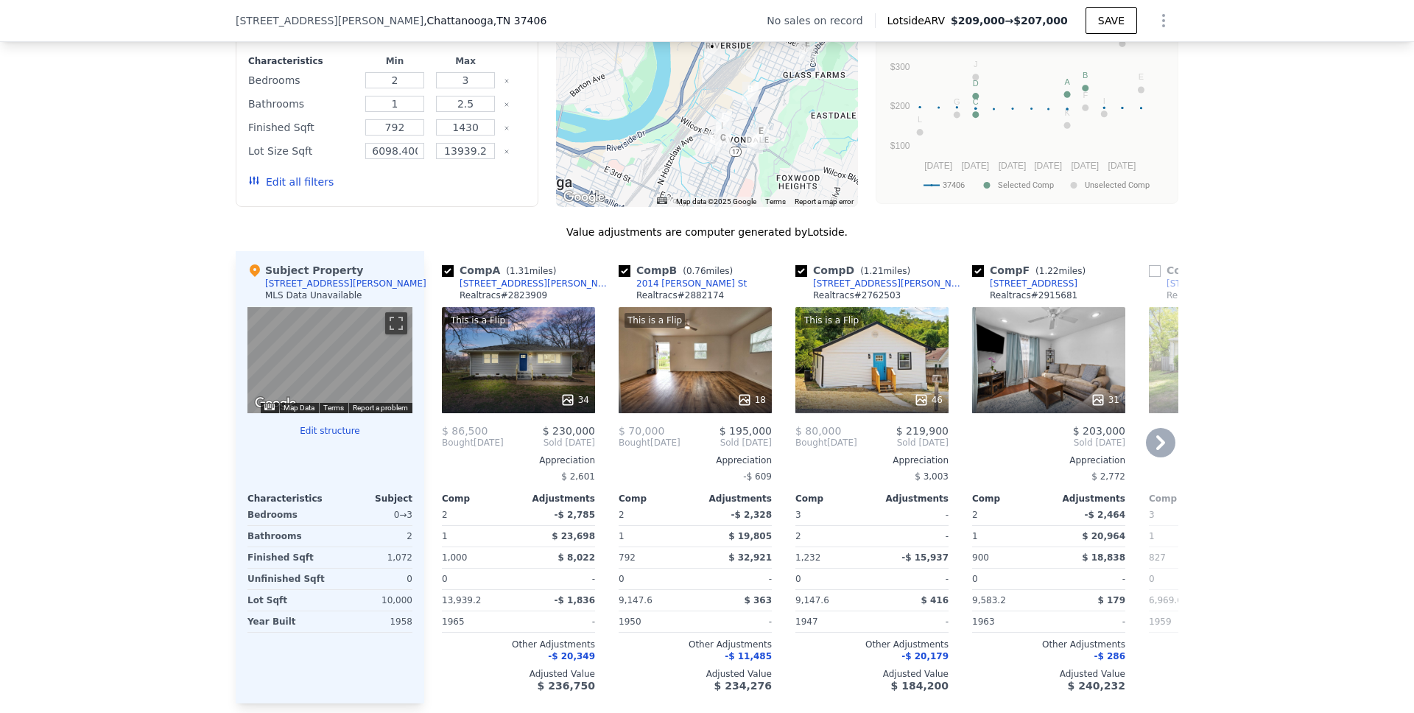
click at [974, 277] on input "checkbox" at bounding box center [978, 271] width 12 height 12
checkbox input "false"
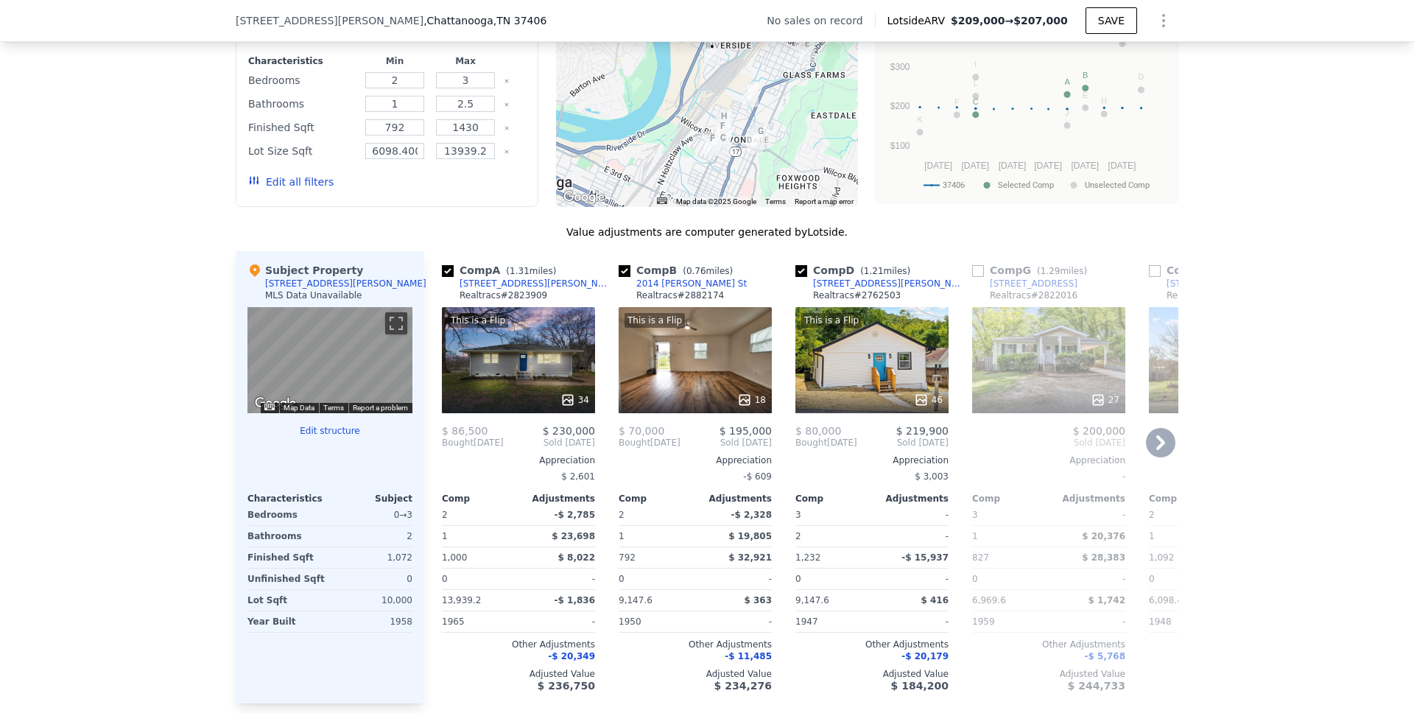
click at [1157, 450] on icon at bounding box center [1160, 442] width 9 height 15
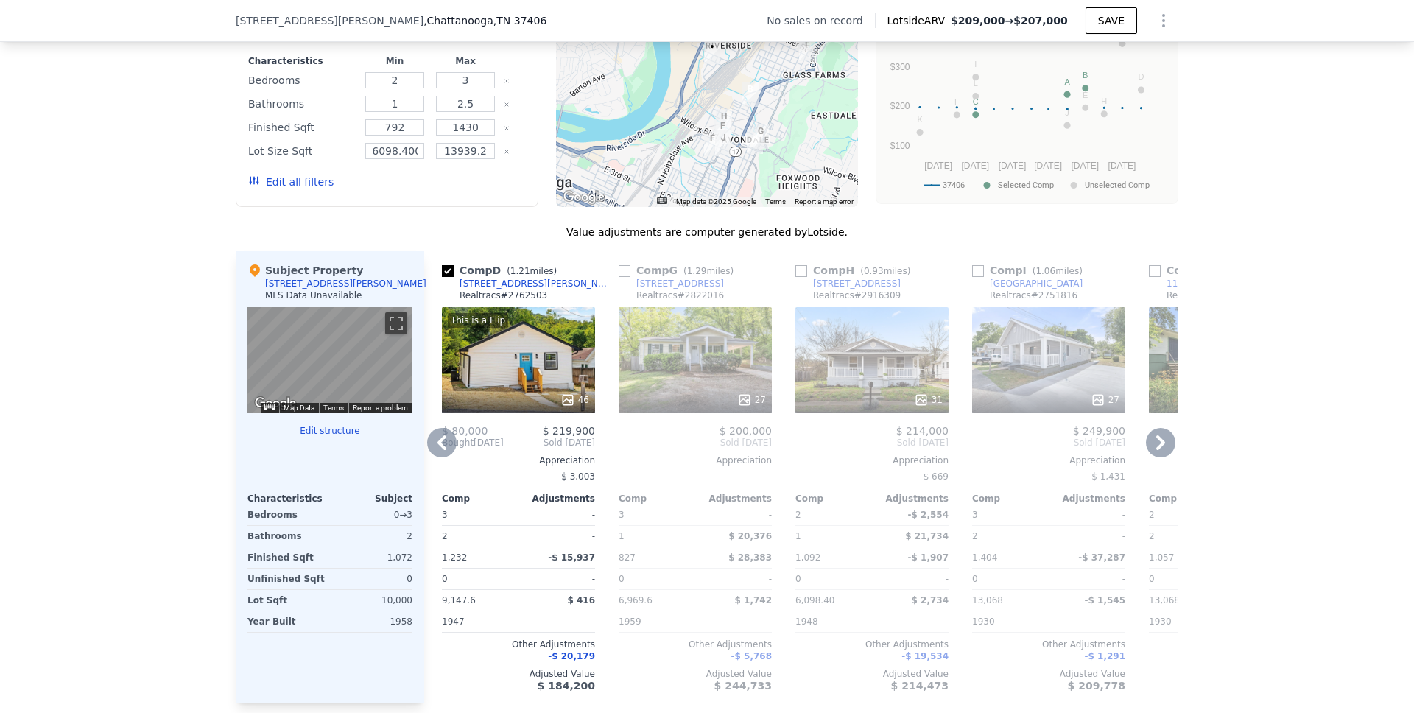
click at [1157, 450] on icon at bounding box center [1160, 442] width 9 height 15
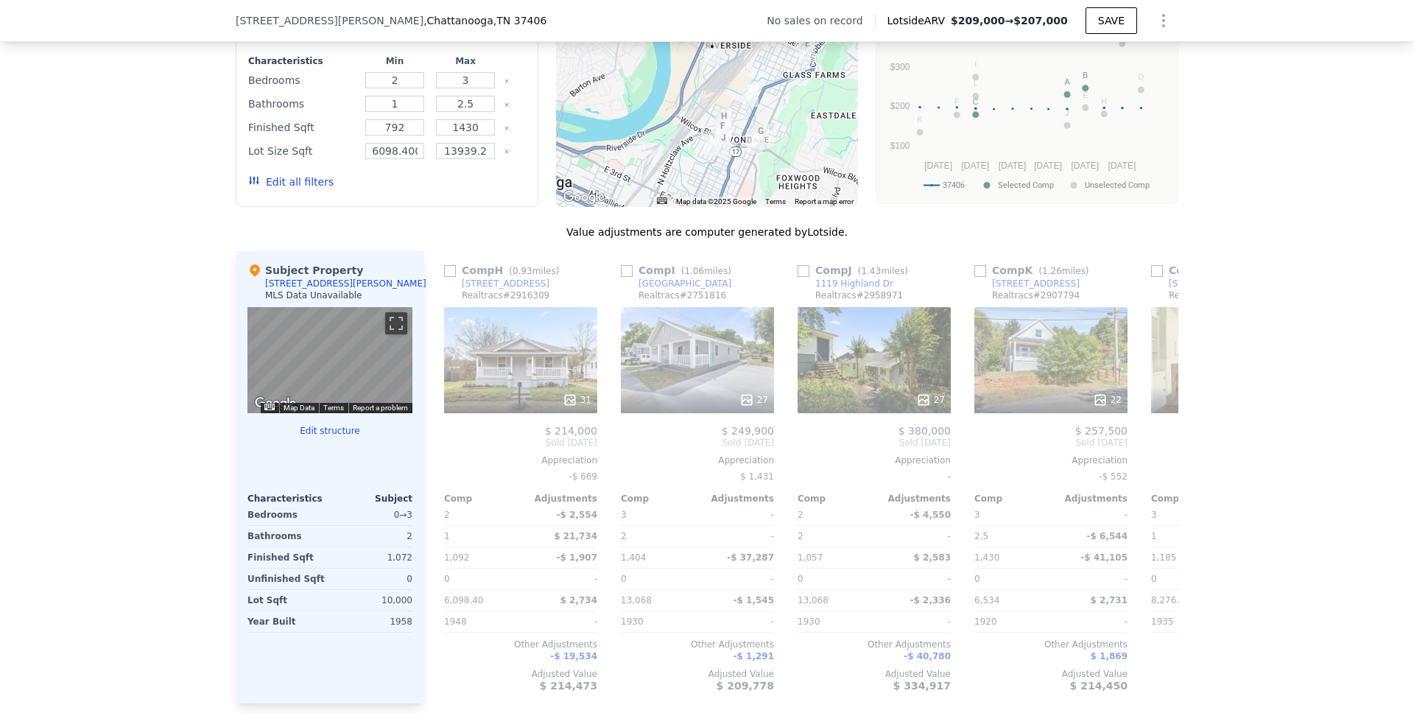
scroll to position [0, 707]
click at [1157, 450] on icon at bounding box center [1160, 442] width 9 height 15
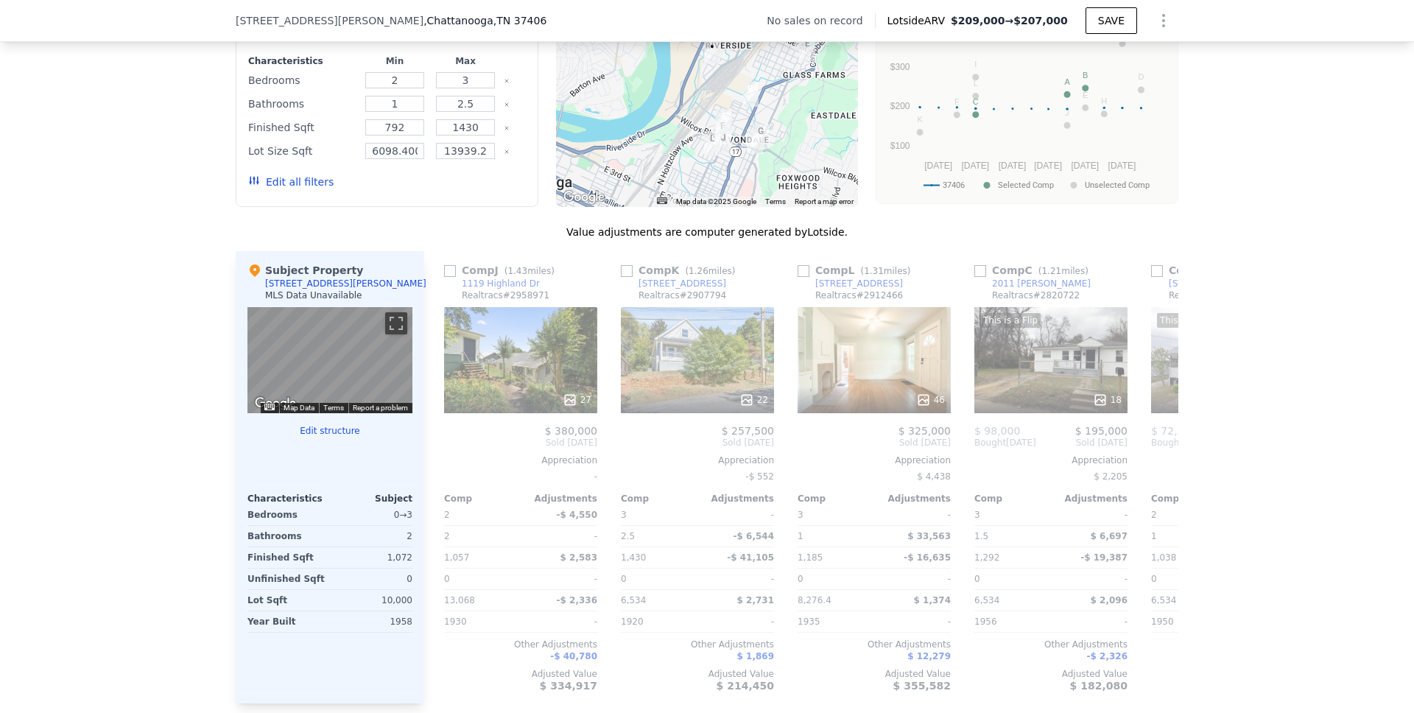
scroll to position [0, 1060]
click at [1157, 450] on icon at bounding box center [1160, 442] width 9 height 15
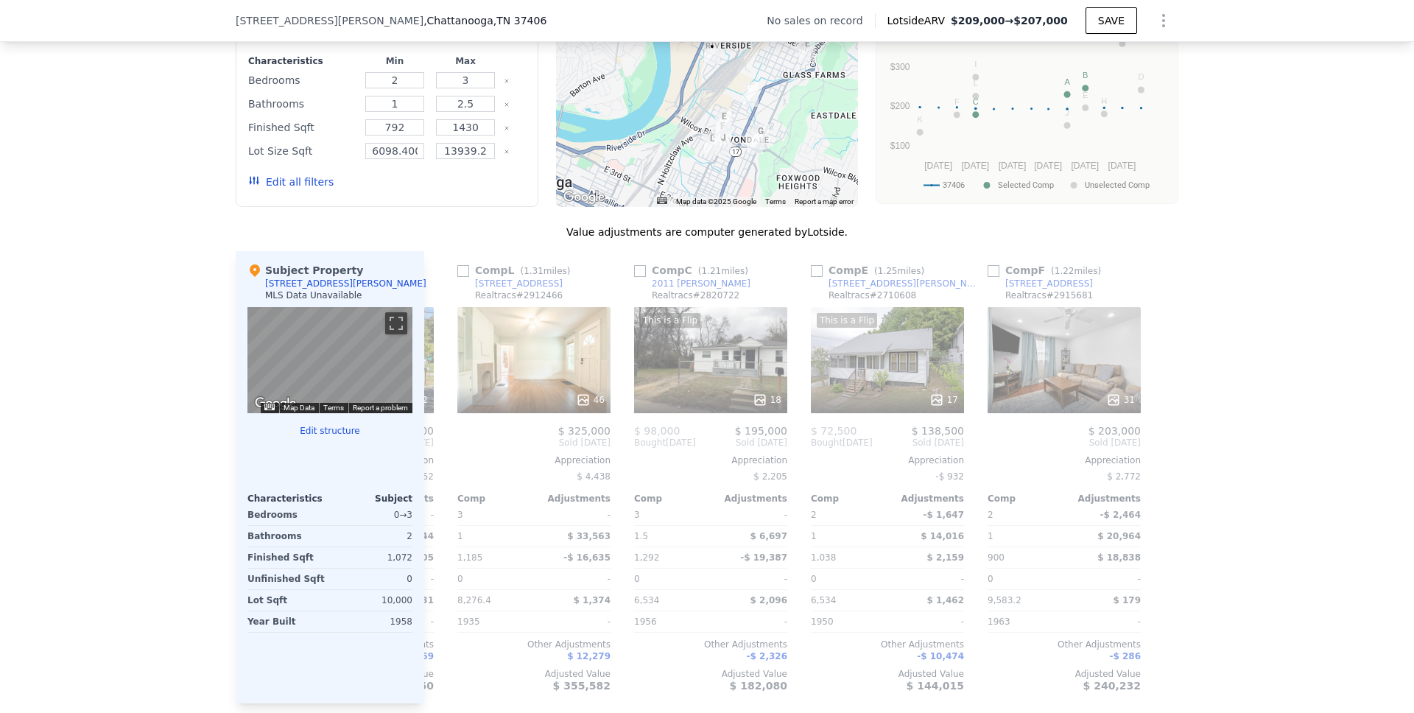
scroll to position [0, 1402]
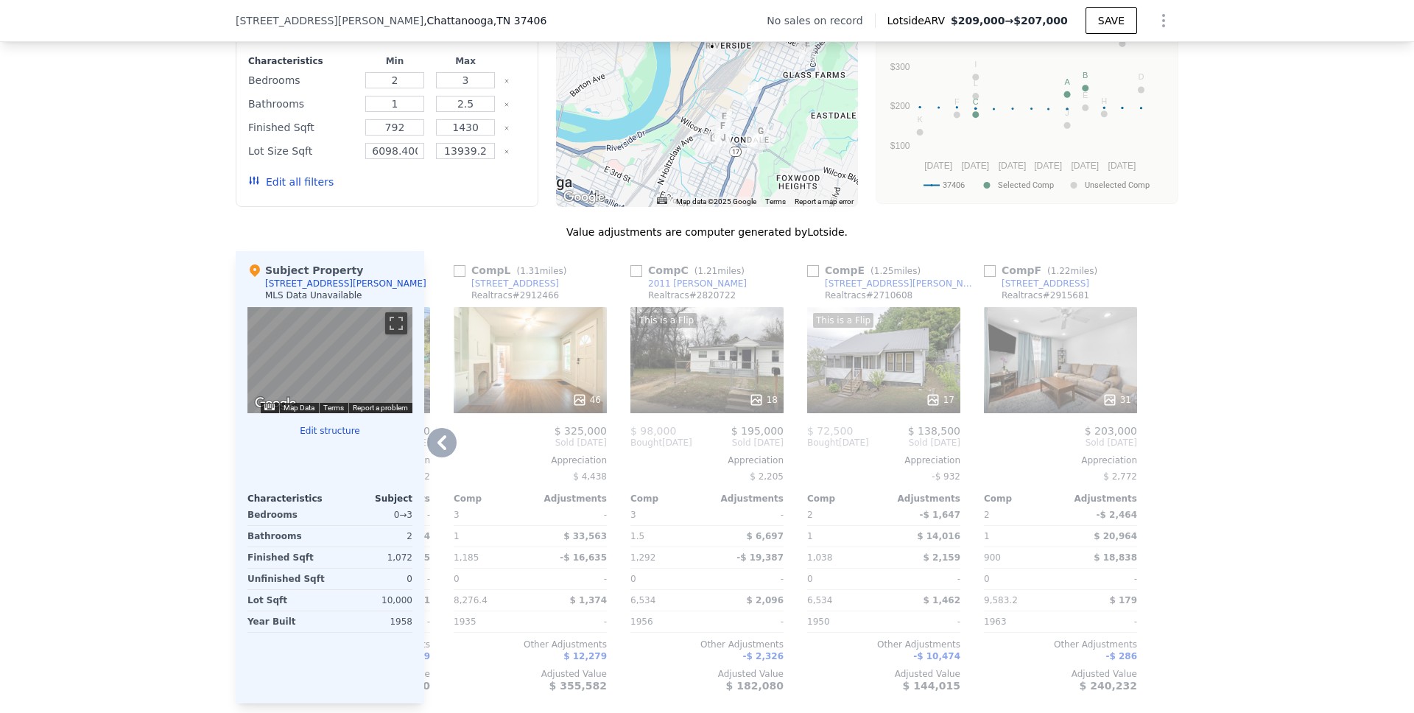
click at [442, 451] on icon at bounding box center [441, 442] width 29 height 29
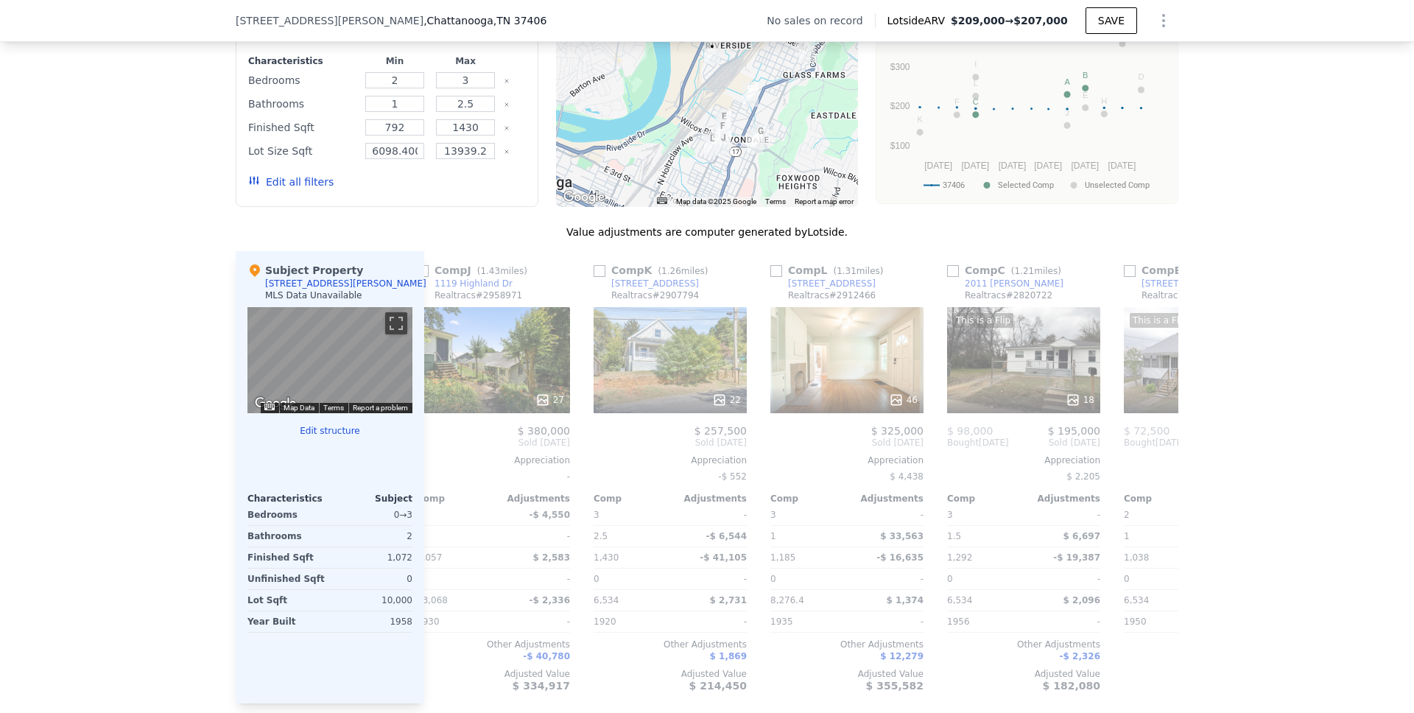
scroll to position [0, 1048]
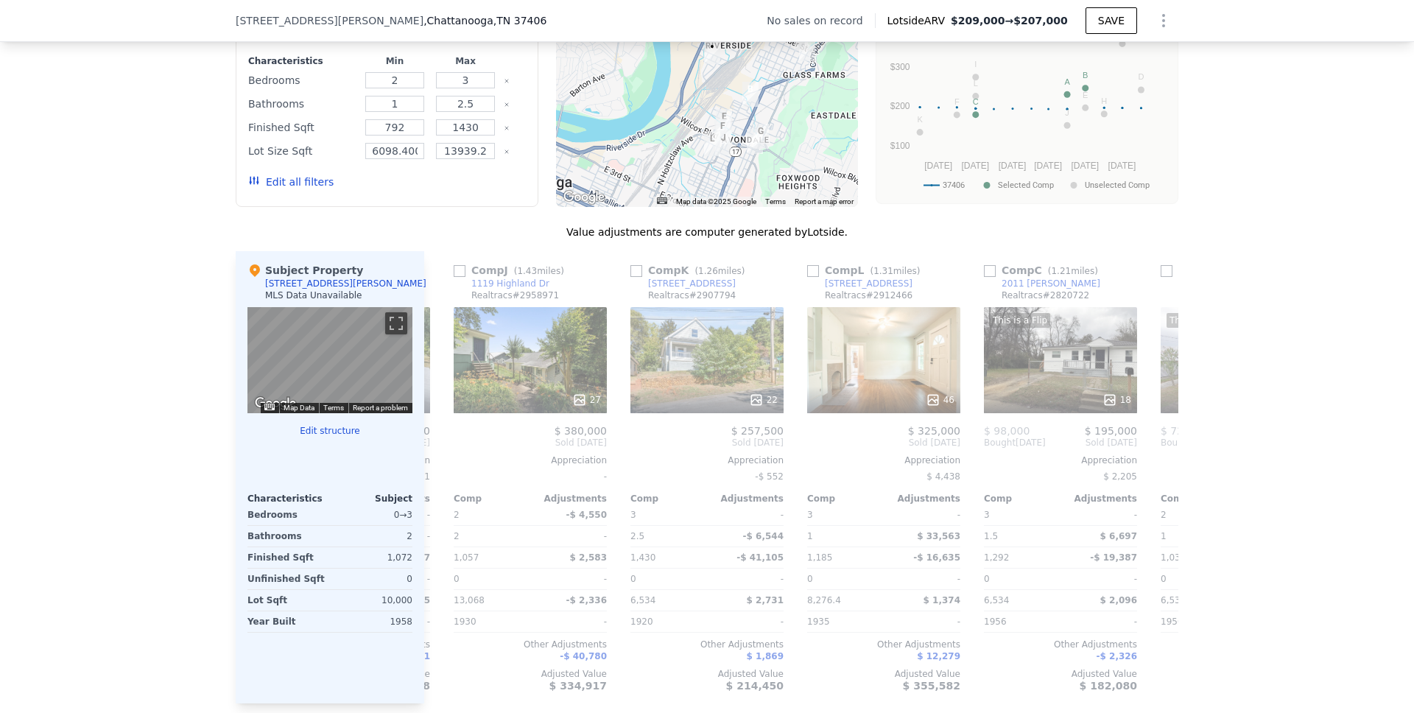
click at [448, 451] on div "Comp J ( 1.43 miles) 1119 Highland Dr Realtracs # 2958971 27 $ 380,000 Sold [DA…" at bounding box center [530, 477] width 165 height 452
click at [442, 454] on icon at bounding box center [441, 442] width 29 height 29
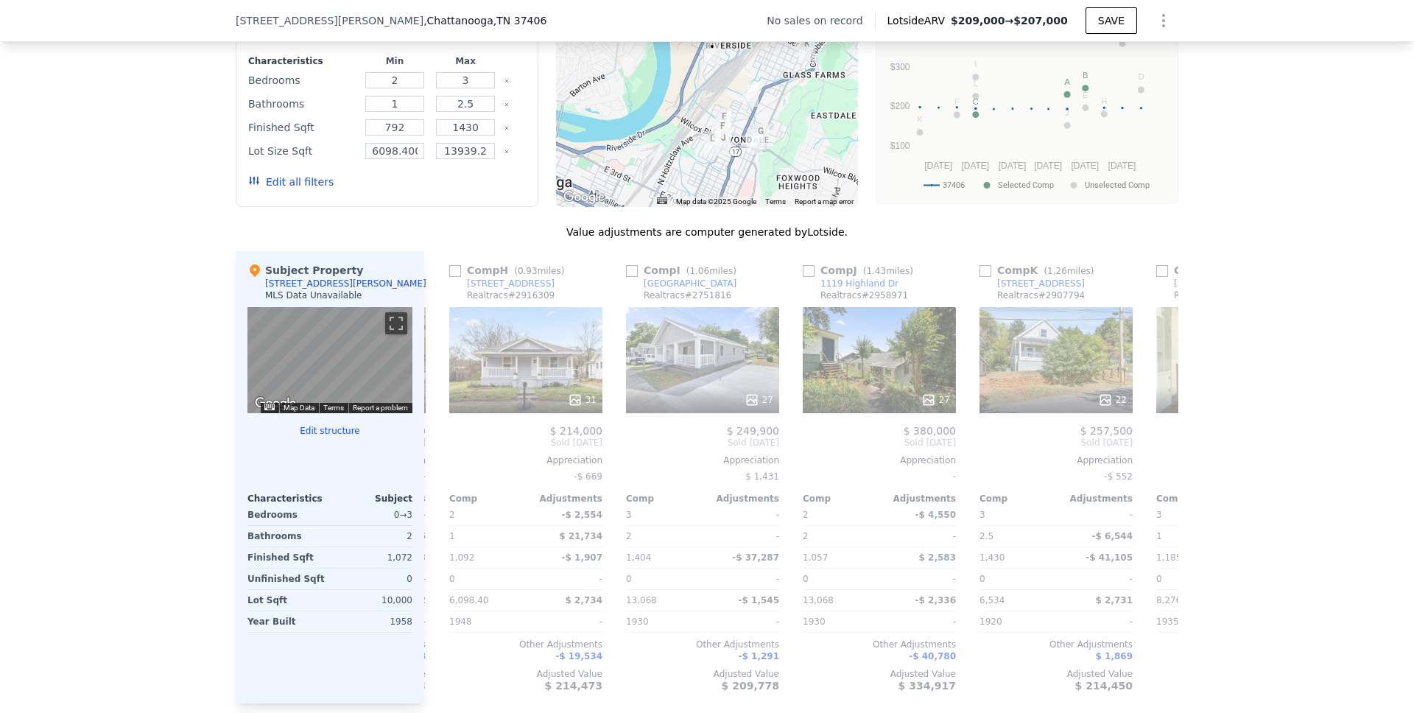
scroll to position [0, 695]
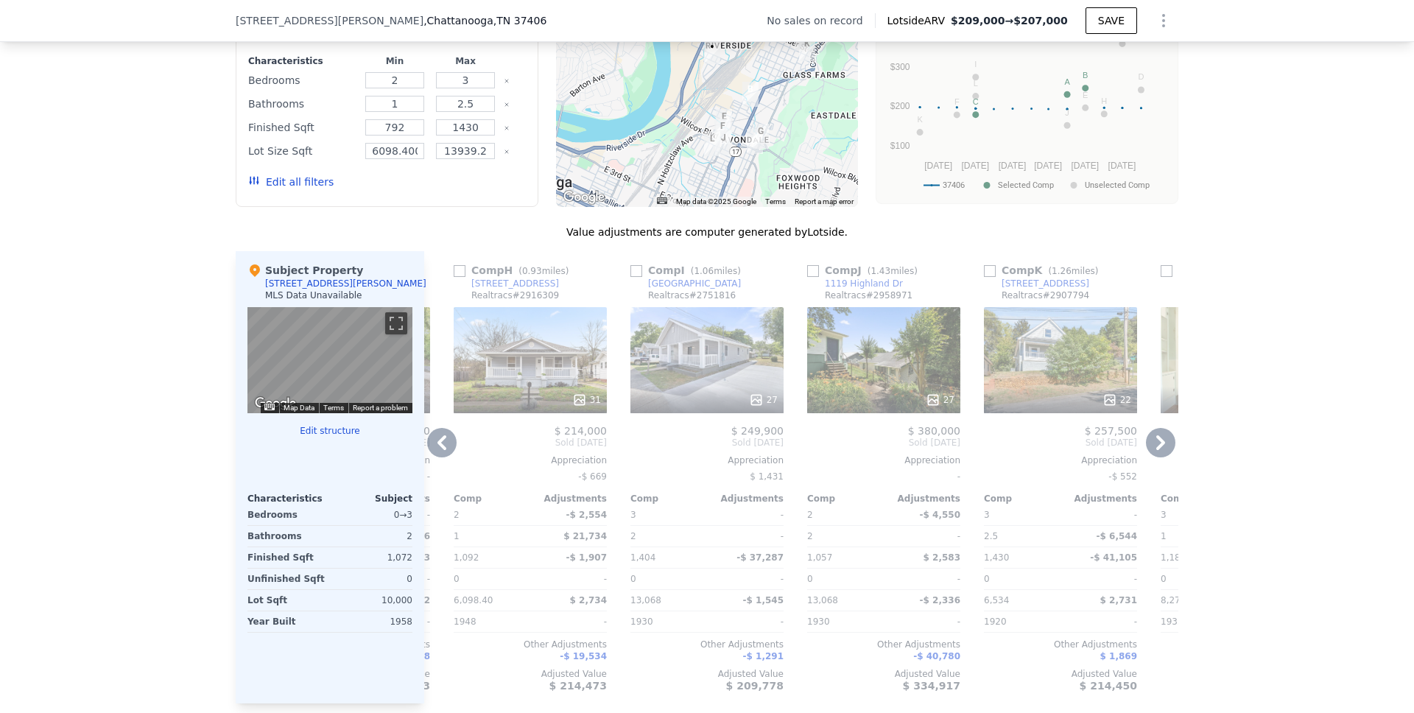
click at [438, 456] on icon at bounding box center [441, 442] width 29 height 29
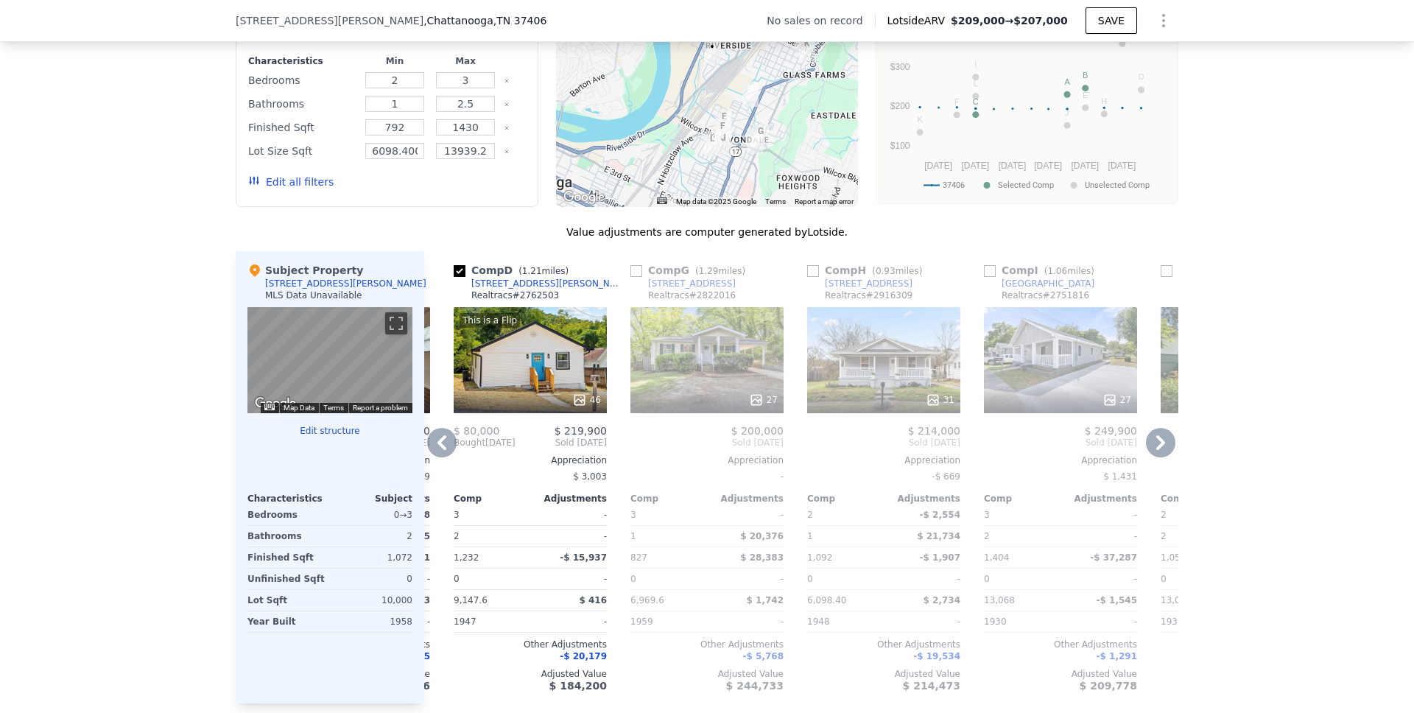
click at [442, 451] on icon at bounding box center [441, 442] width 29 height 29
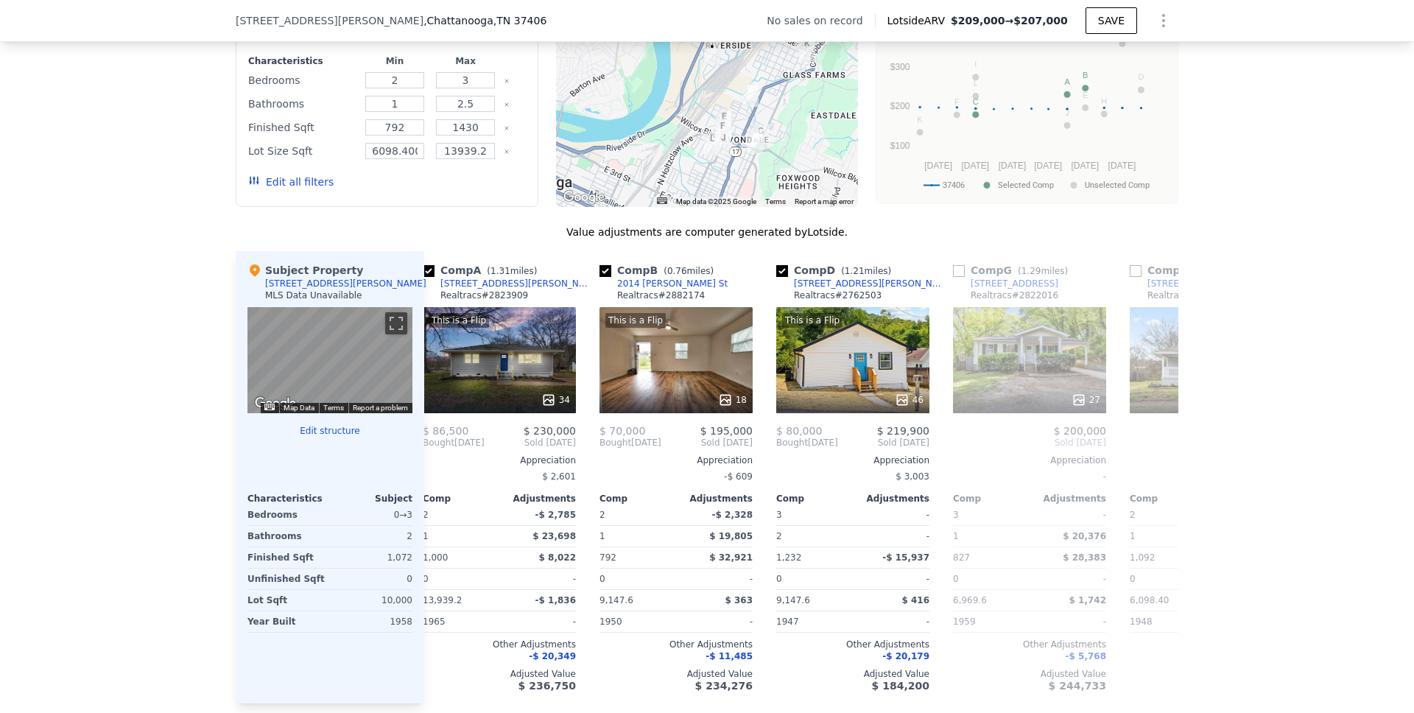
scroll to position [0, 0]
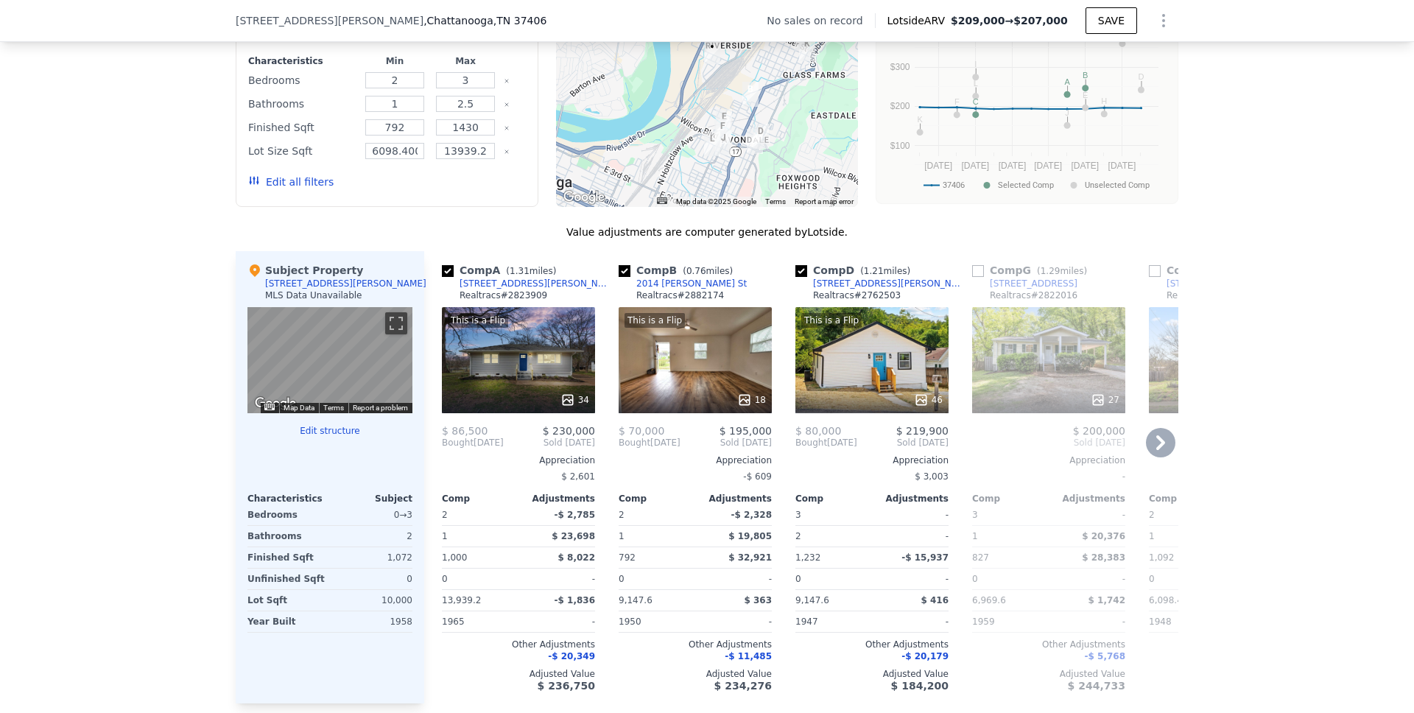
click at [972, 277] on input "checkbox" at bounding box center [978, 271] width 12 height 12
checkbox input "true"
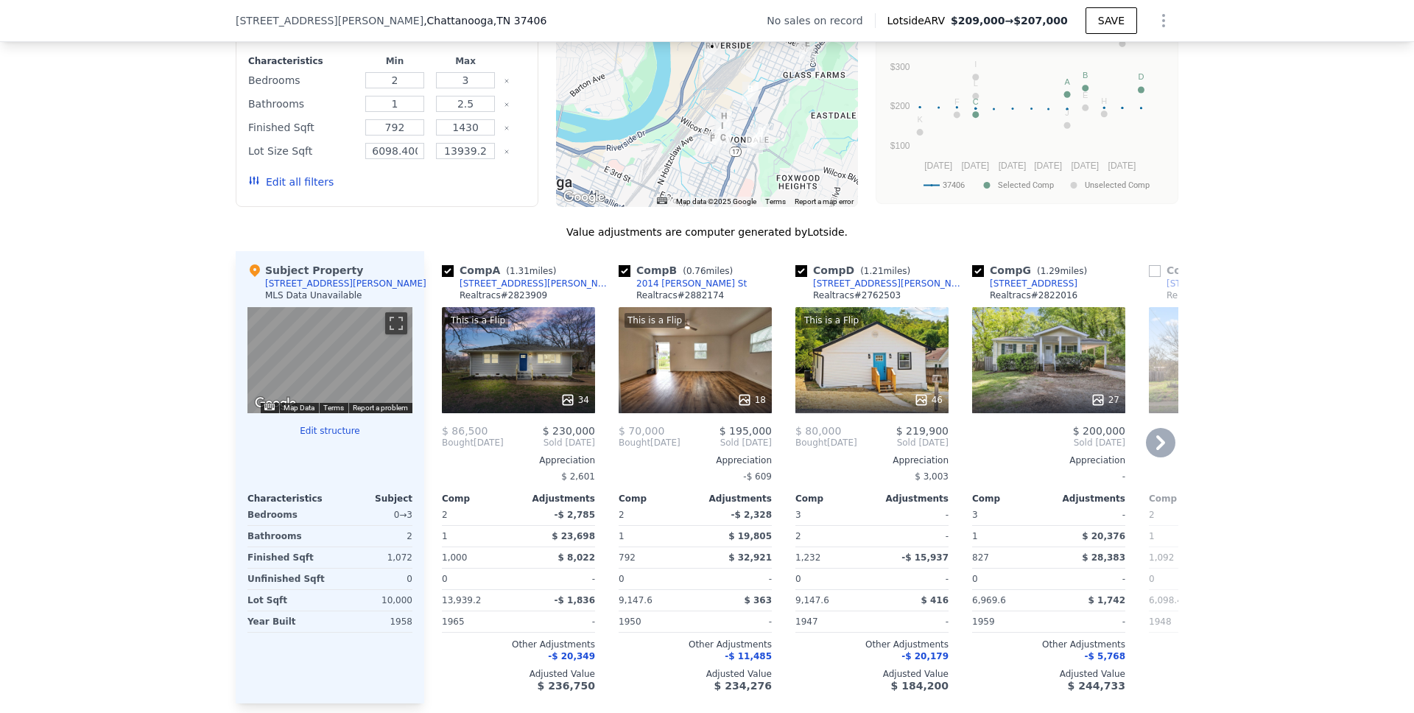
click at [876, 359] on div "This is a Flip 46" at bounding box center [871, 360] width 153 height 106
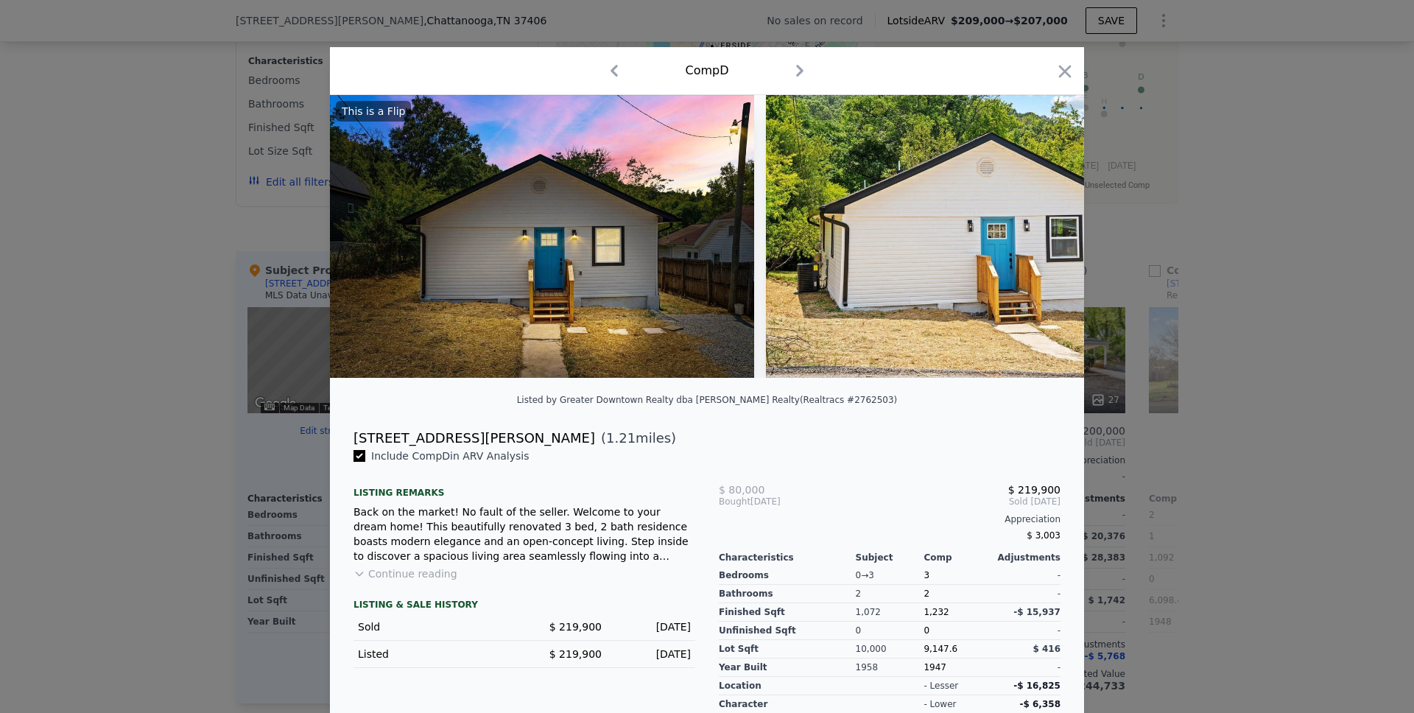
scroll to position [62, 0]
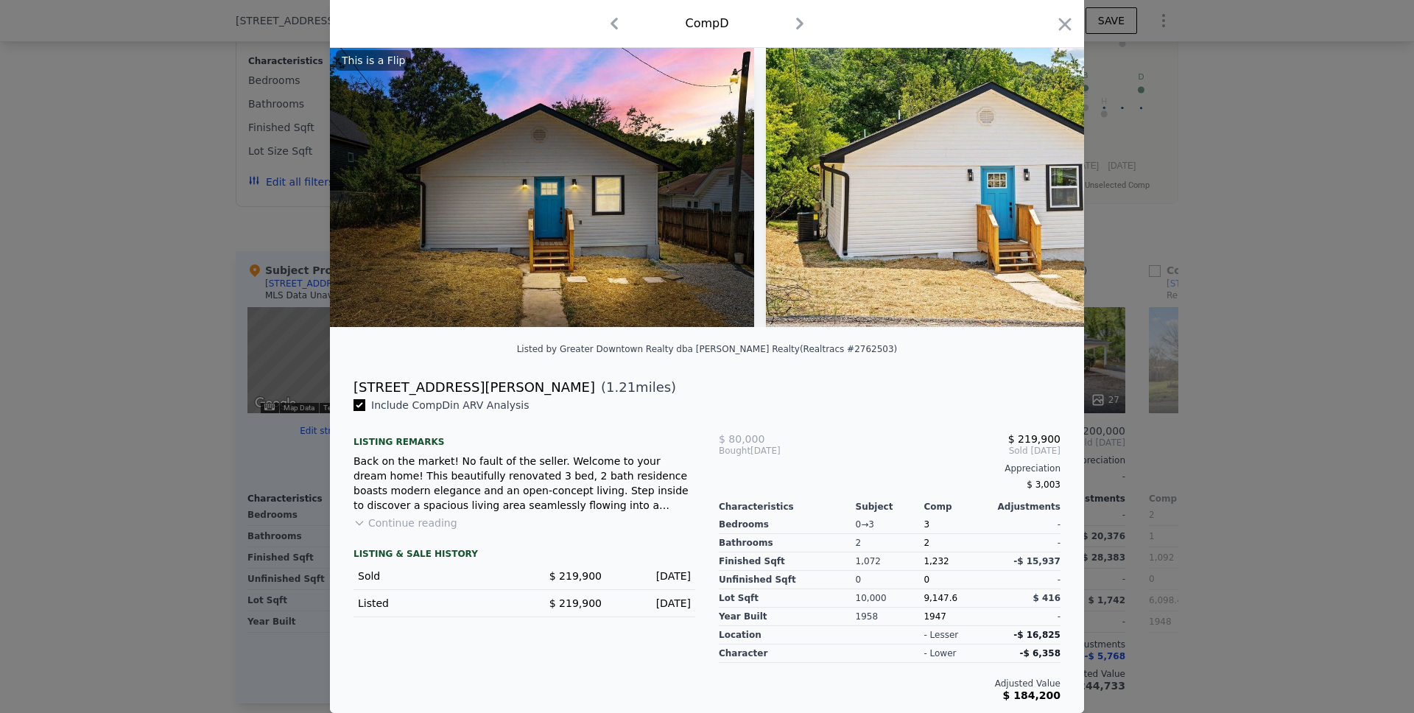
click at [366, 526] on button "Continue reading" at bounding box center [405, 522] width 104 height 15
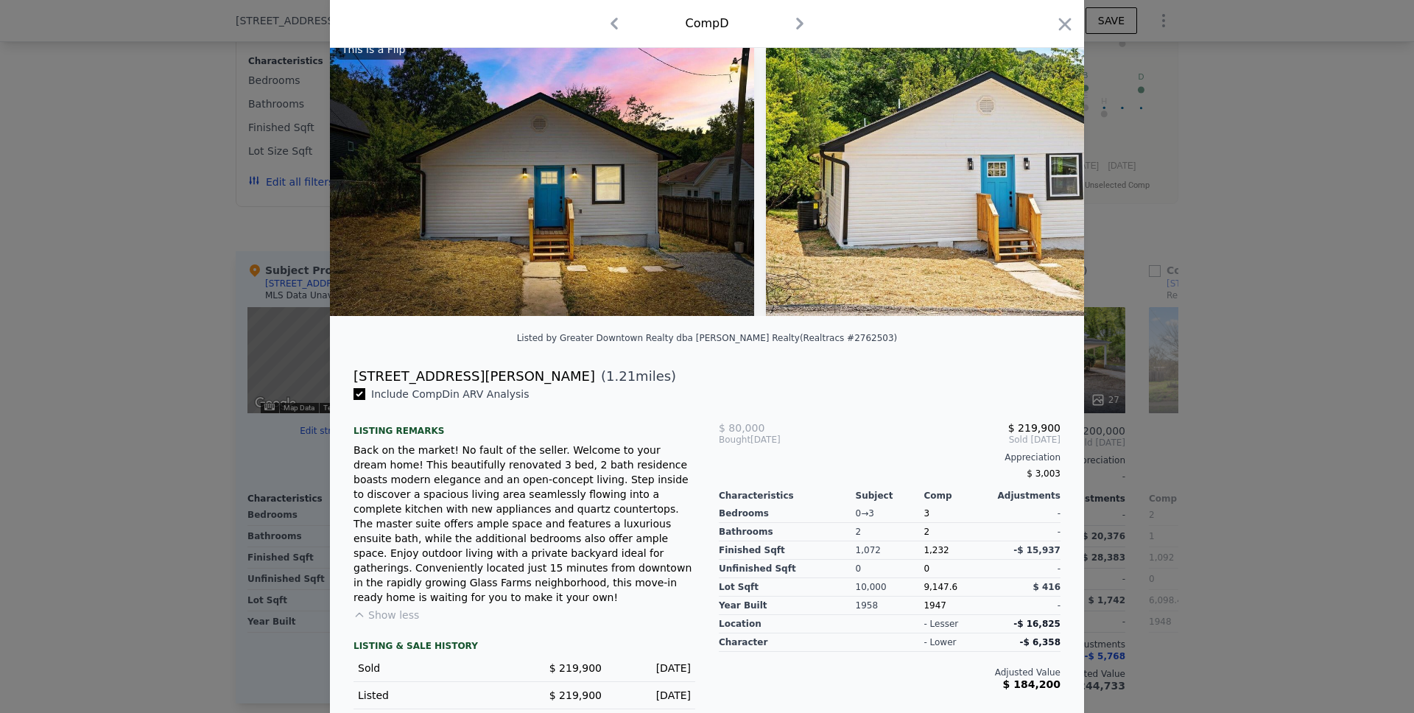
drag, startPoint x: 1056, startPoint y: 29, endPoint x: 807, endPoint y: 230, distance: 320.4
click at [1057, 29] on icon "button" at bounding box center [1064, 24] width 21 height 21
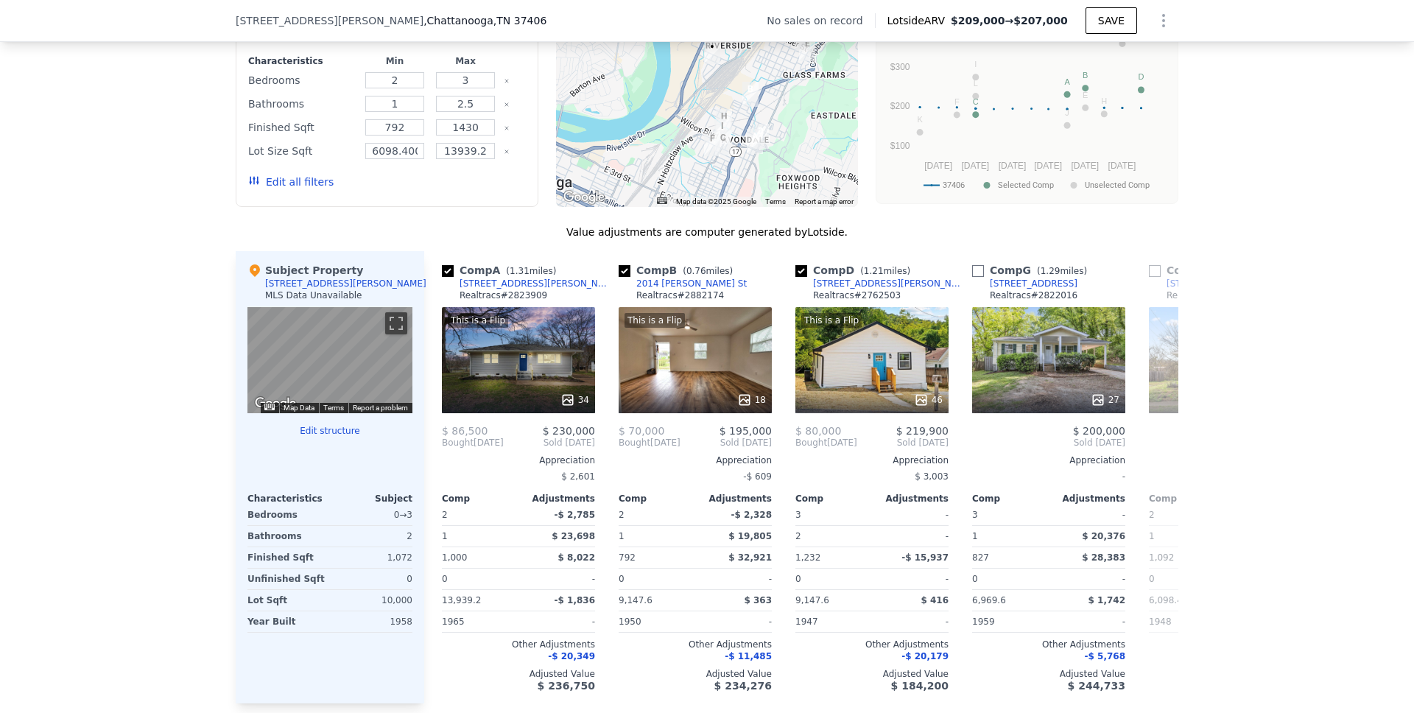
type input "$ 209,000"
type input "$ 29,999"
checkbox input "false"
checkbox input "true"
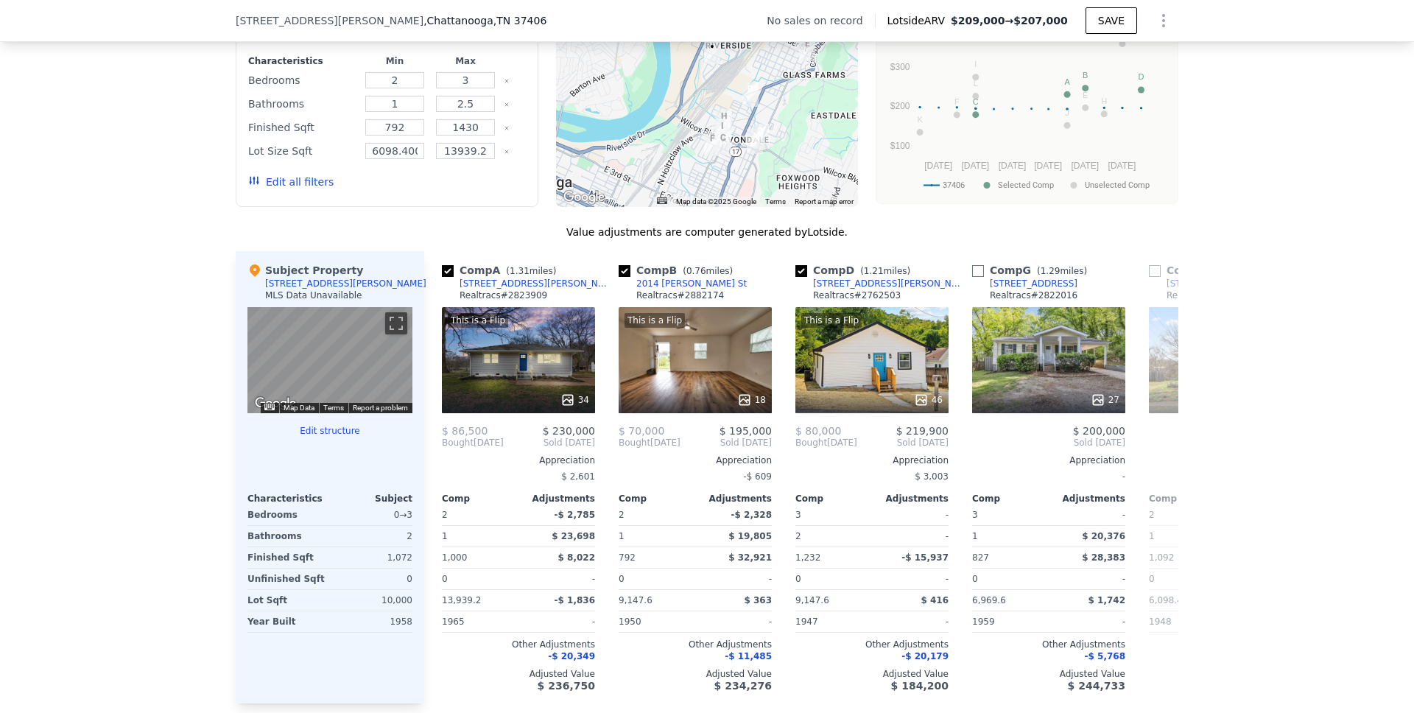
checkbox input "true"
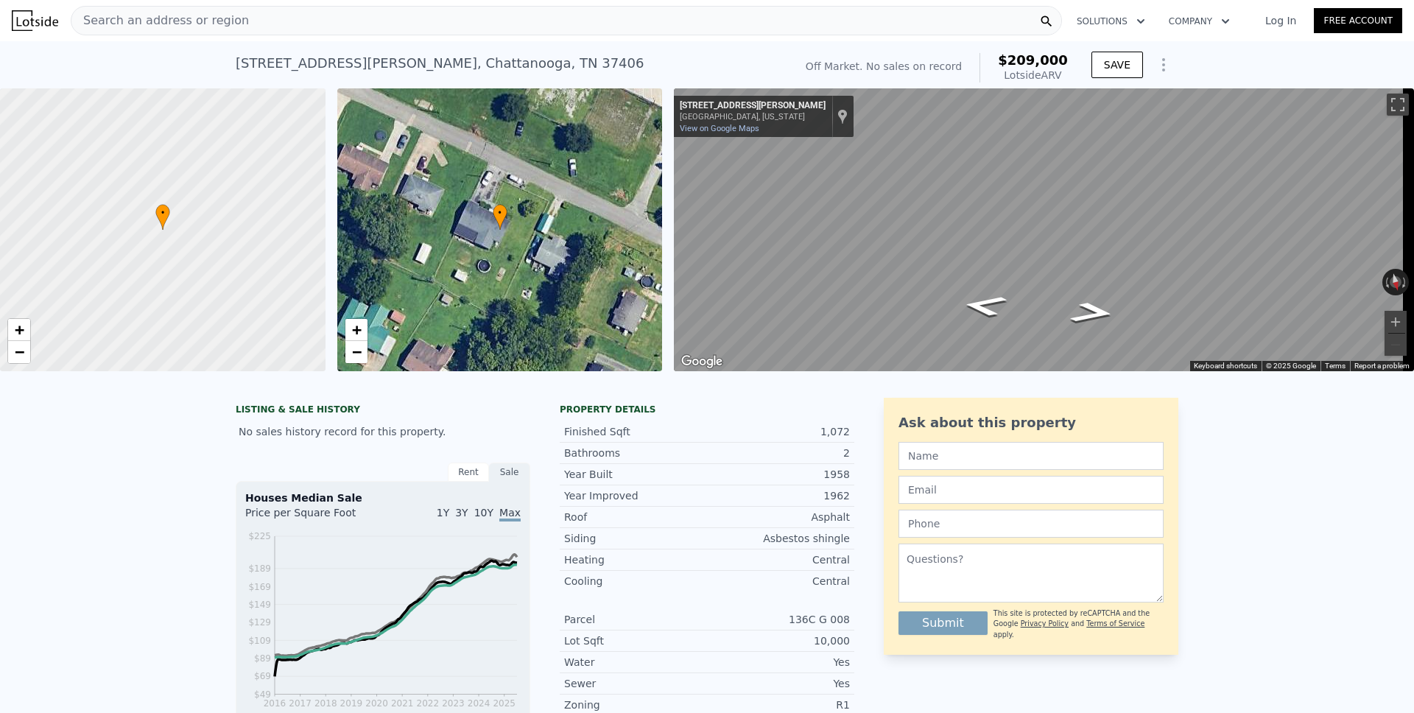
click at [1160, 68] on icon "Show Options" at bounding box center [1163, 65] width 18 height 18
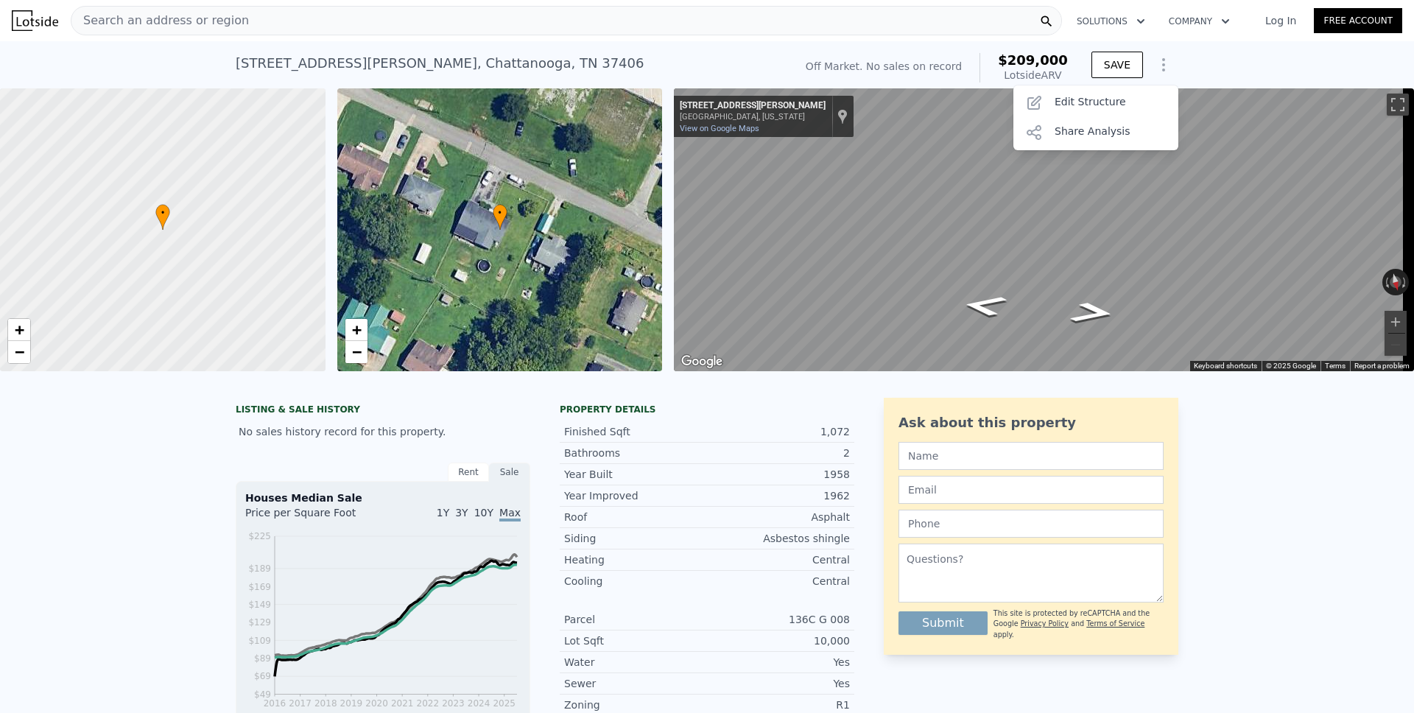
click at [1160, 68] on icon "Show Options" at bounding box center [1163, 65] width 18 height 18
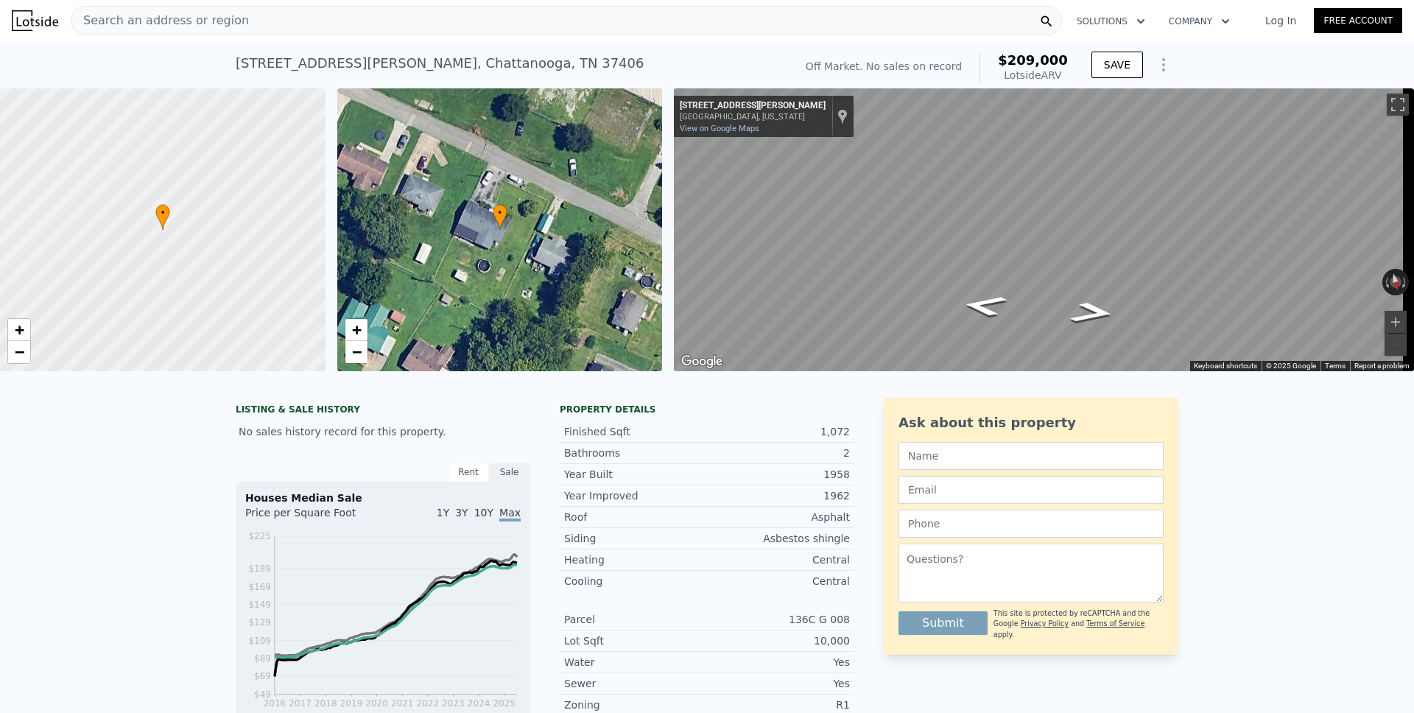
click at [1154, 66] on icon "Show Options" at bounding box center [1163, 65] width 18 height 18
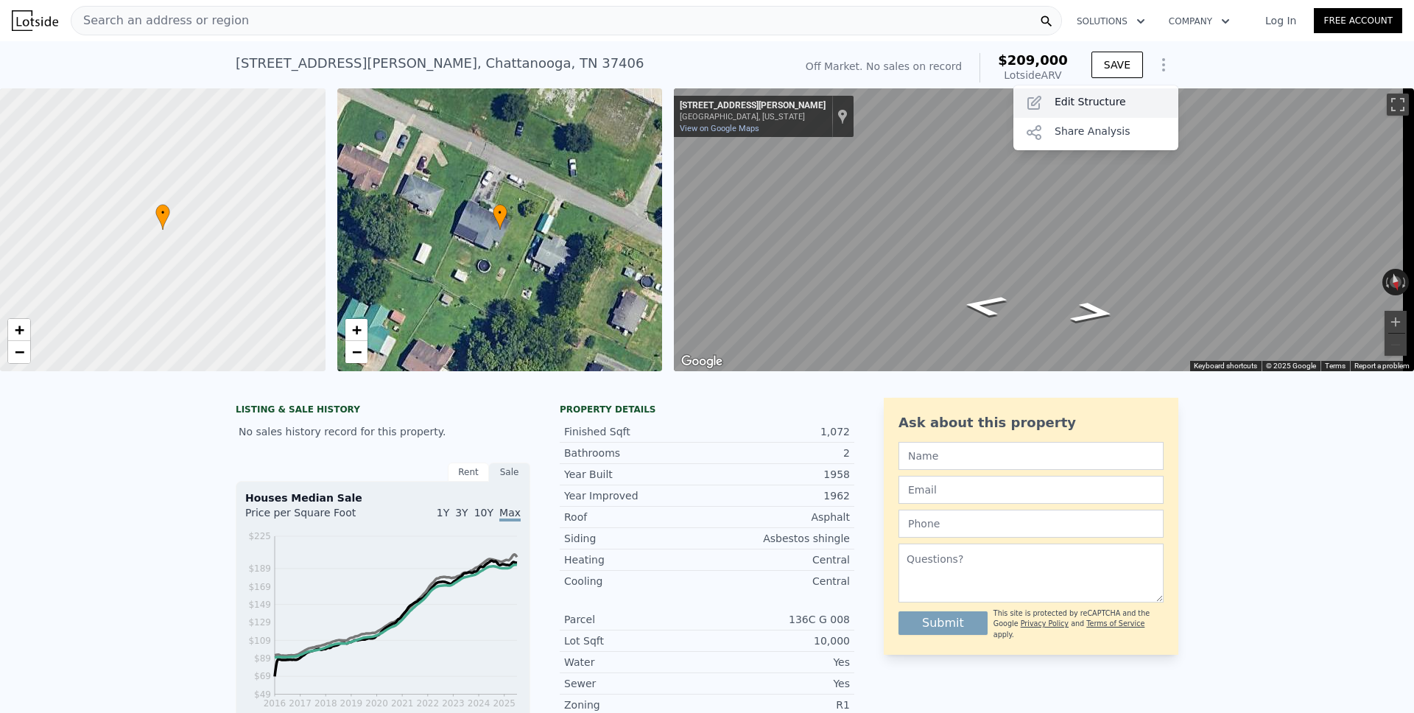
click at [1082, 107] on div "Edit Structure" at bounding box center [1095, 102] width 165 height 29
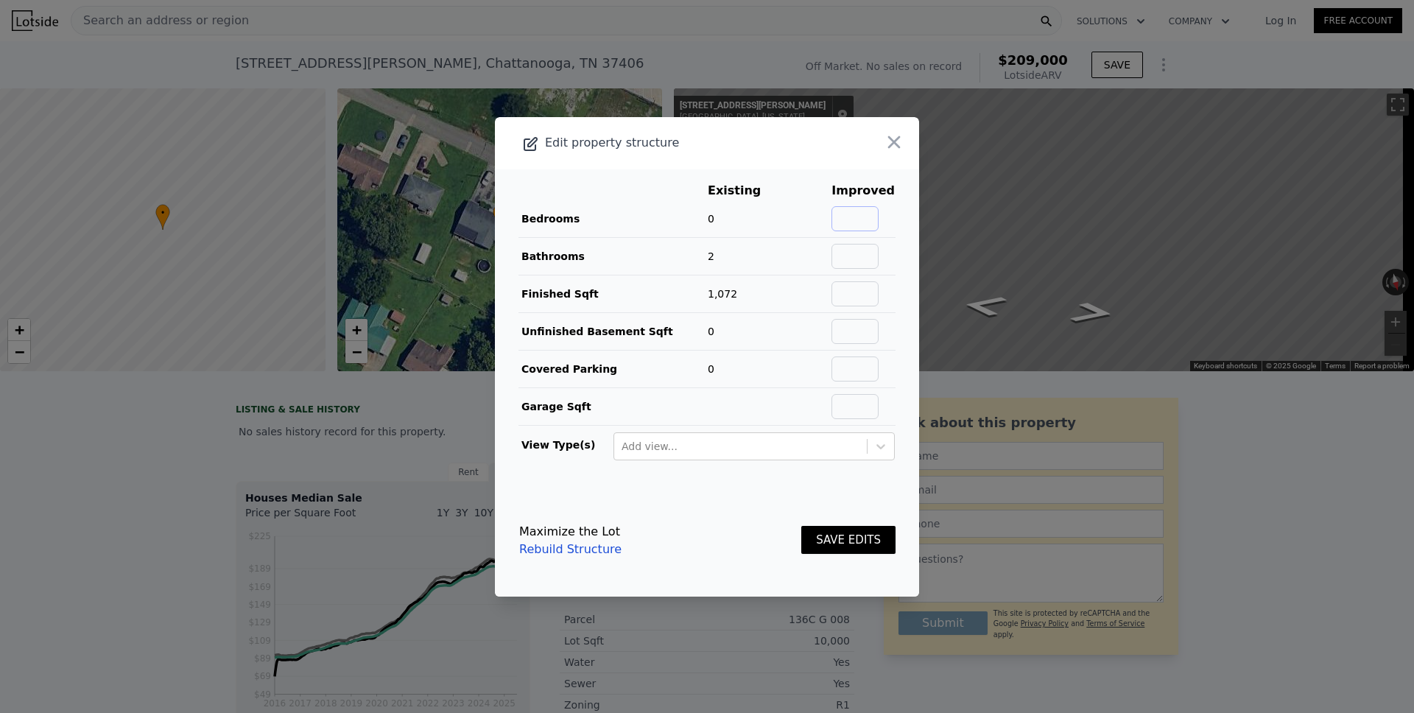
click at [864, 222] on input "text" at bounding box center [854, 218] width 47 height 25
type input "3"
click at [851, 372] on input "text" at bounding box center [854, 368] width 47 height 25
type input "1"
click at [814, 540] on button "SAVE EDITS" at bounding box center [848, 540] width 94 height 29
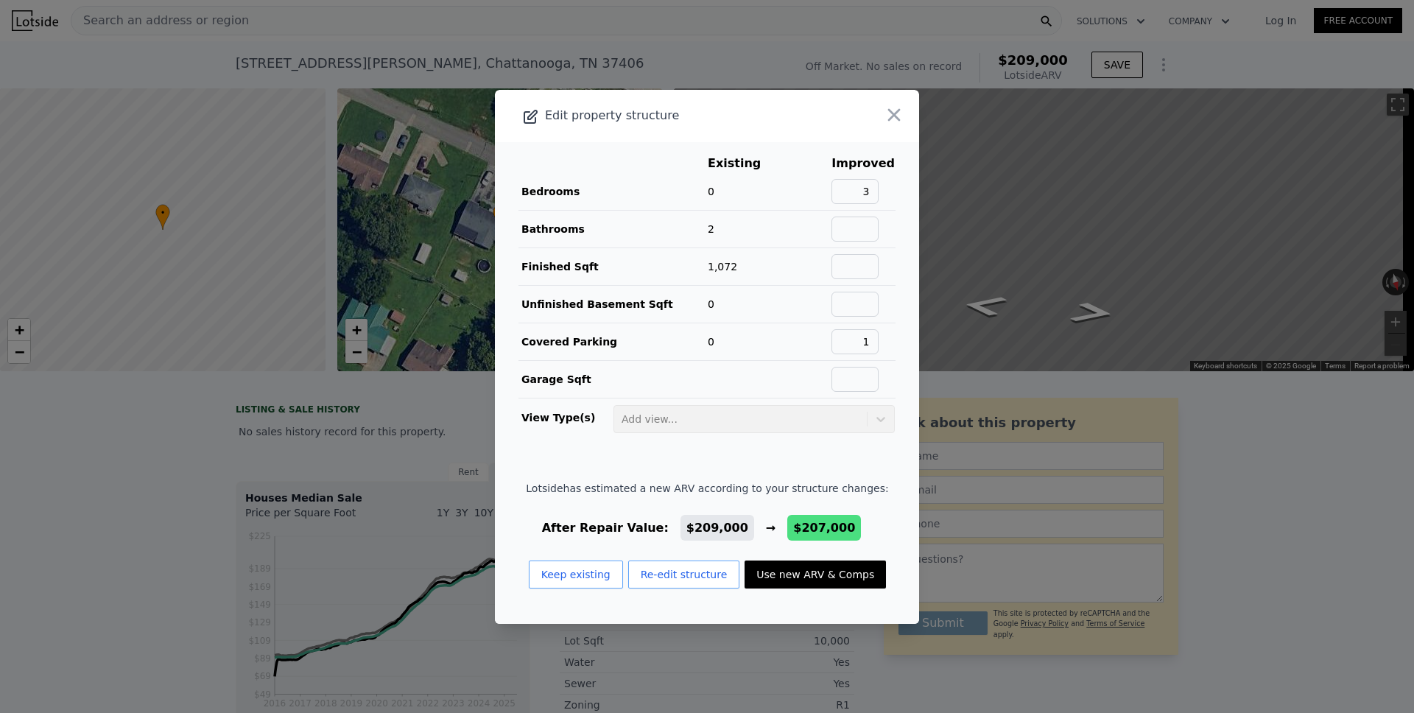
click at [806, 575] on button "Use new ARV & Comps" at bounding box center [814, 574] width 141 height 28
type input "$ 207,000"
type input "$ 28,119"
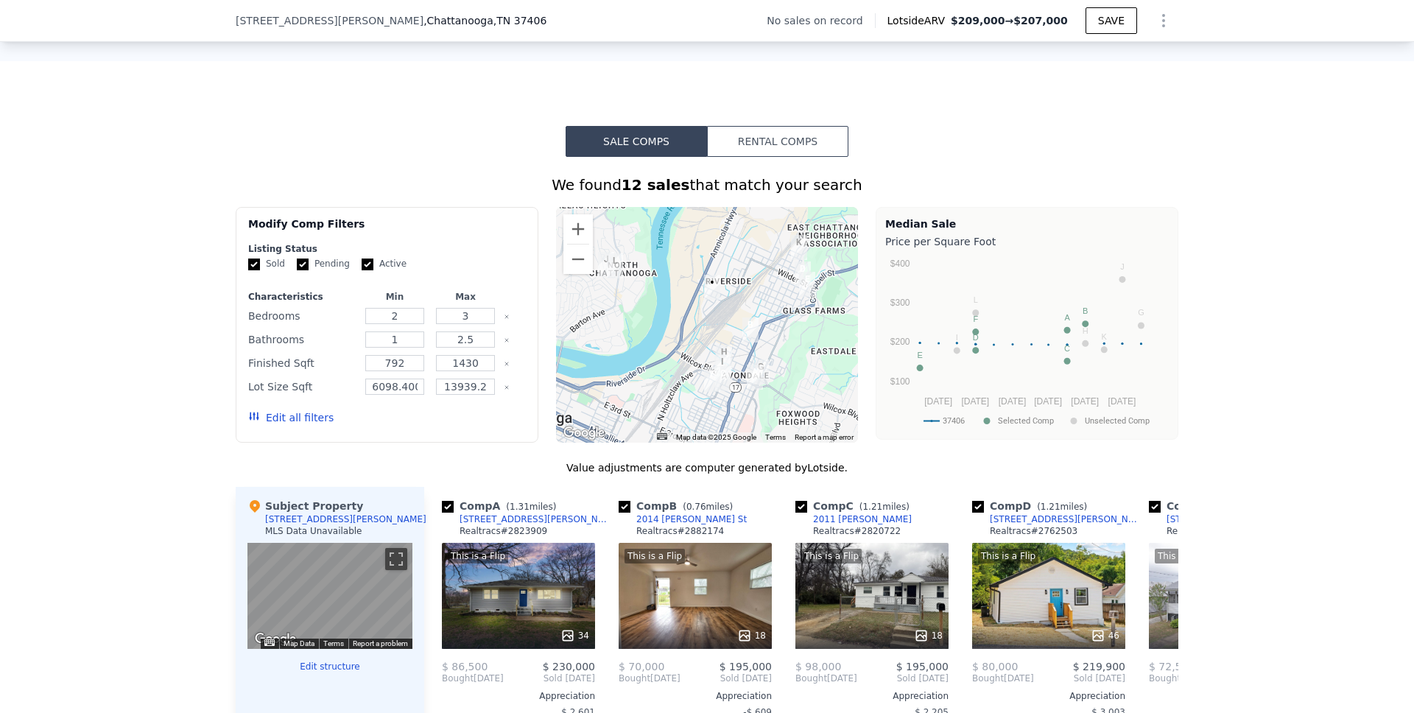
scroll to position [1079, 0]
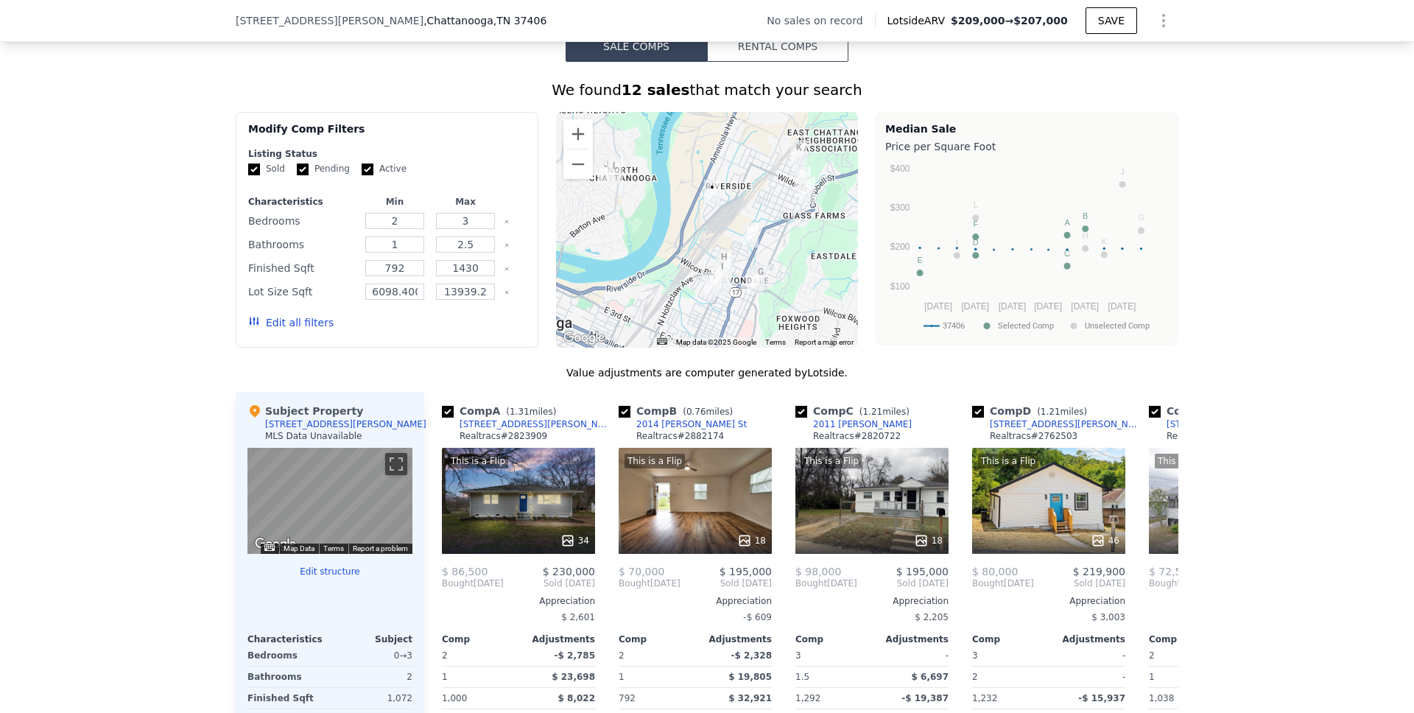
click at [792, 58] on button "Rental Comps" at bounding box center [777, 46] width 141 height 31
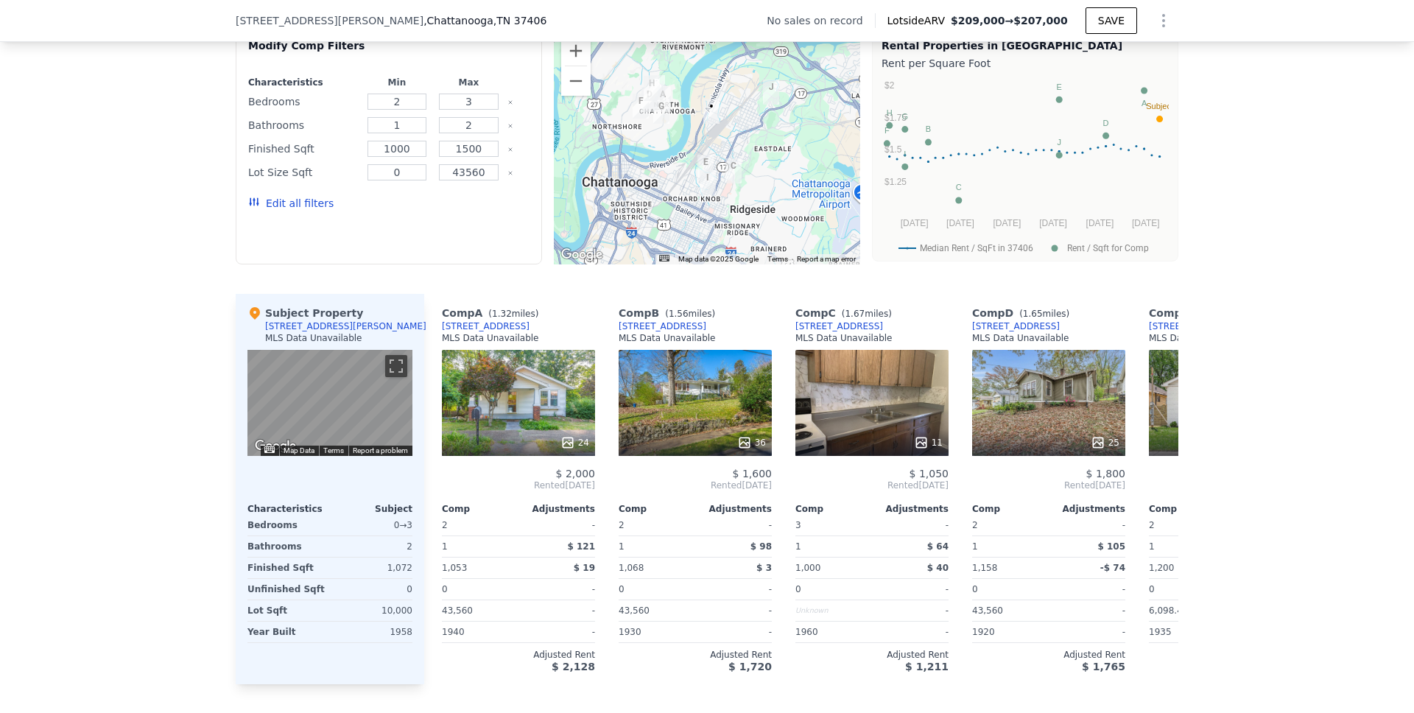
scroll to position [1180, 0]
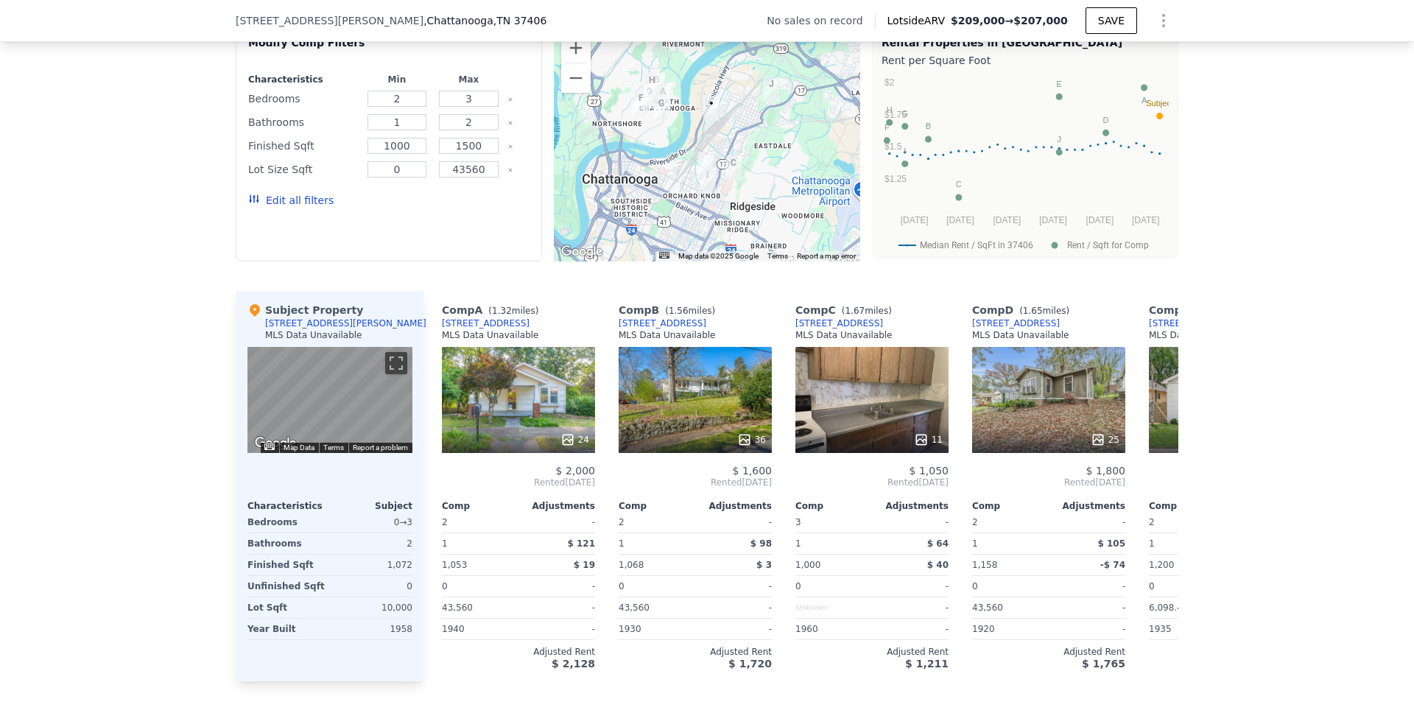
click at [1162, 475] on div "$ 2,200" at bounding box center [1225, 471] width 153 height 12
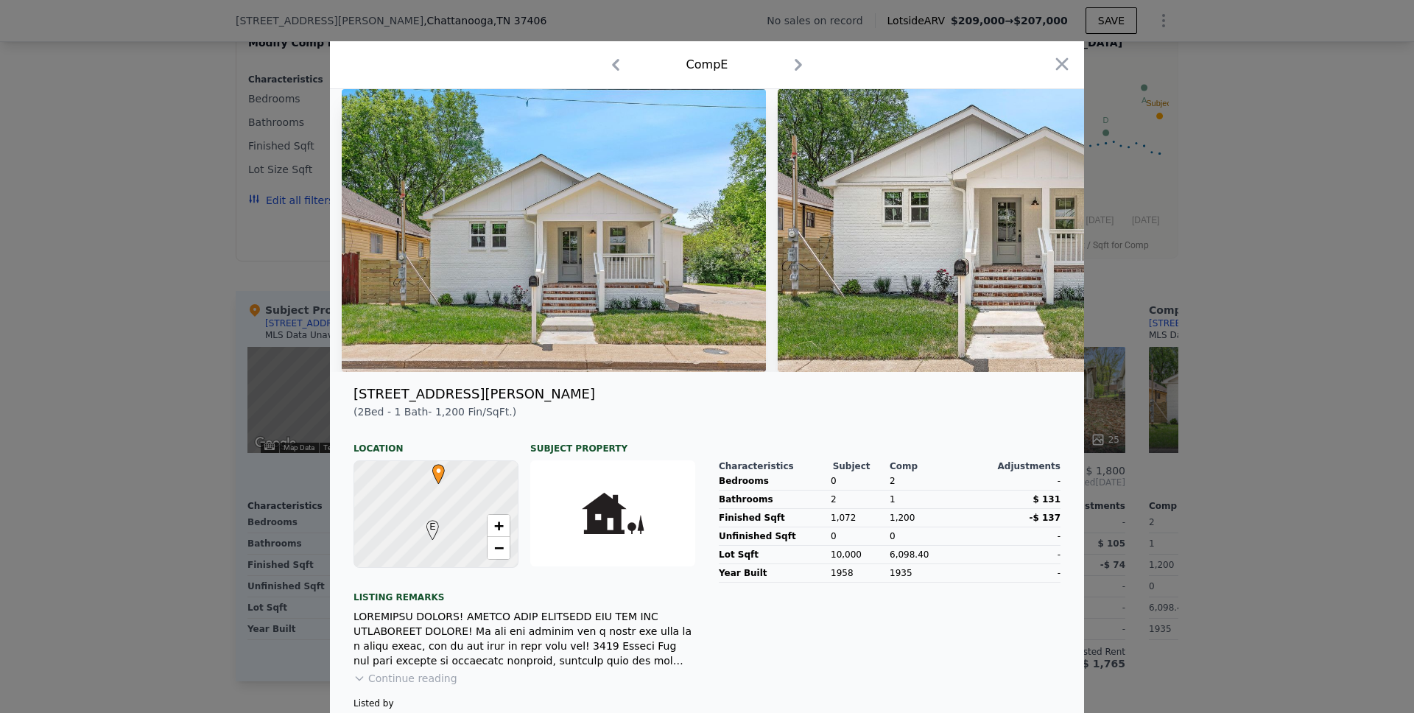
drag, startPoint x: 1257, startPoint y: 504, endPoint x: 1174, endPoint y: 449, distance: 100.1
click at [1257, 504] on div at bounding box center [707, 356] width 1414 height 713
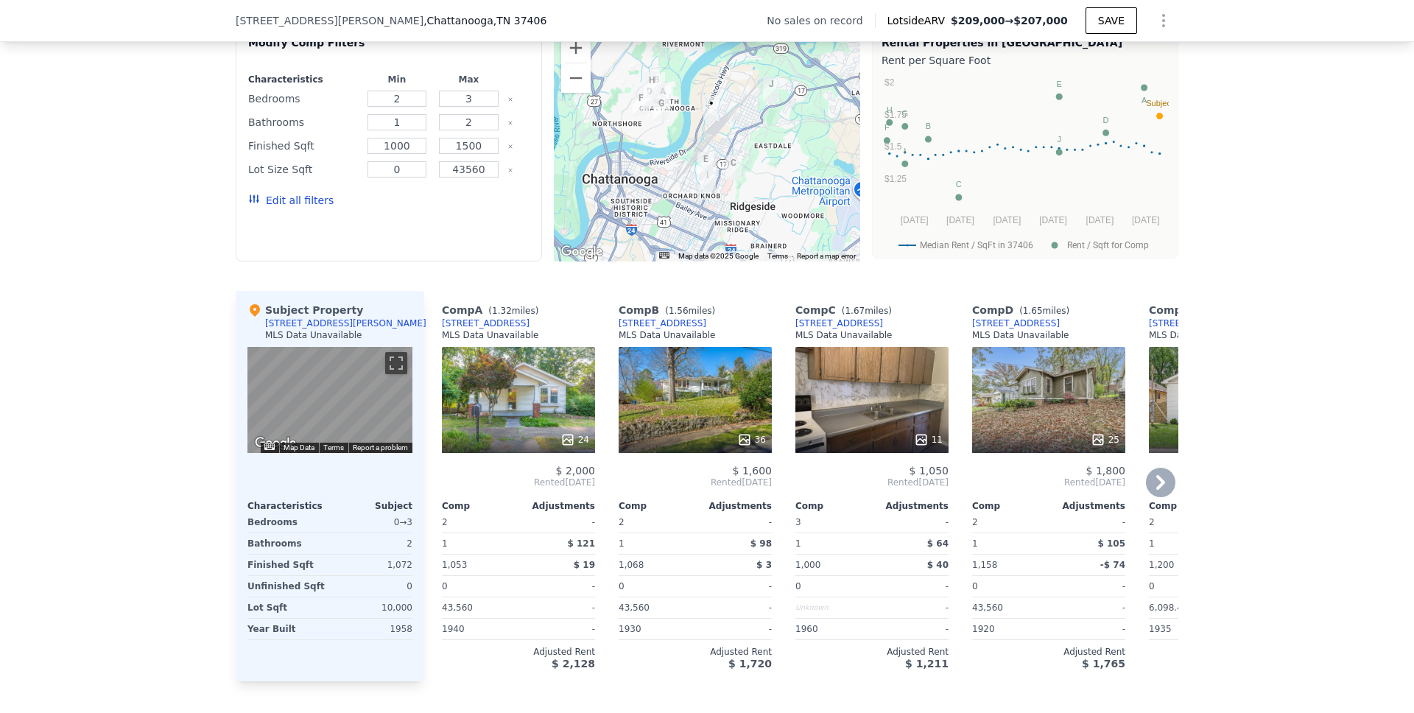
click at [1159, 490] on icon at bounding box center [1160, 482] width 9 height 15
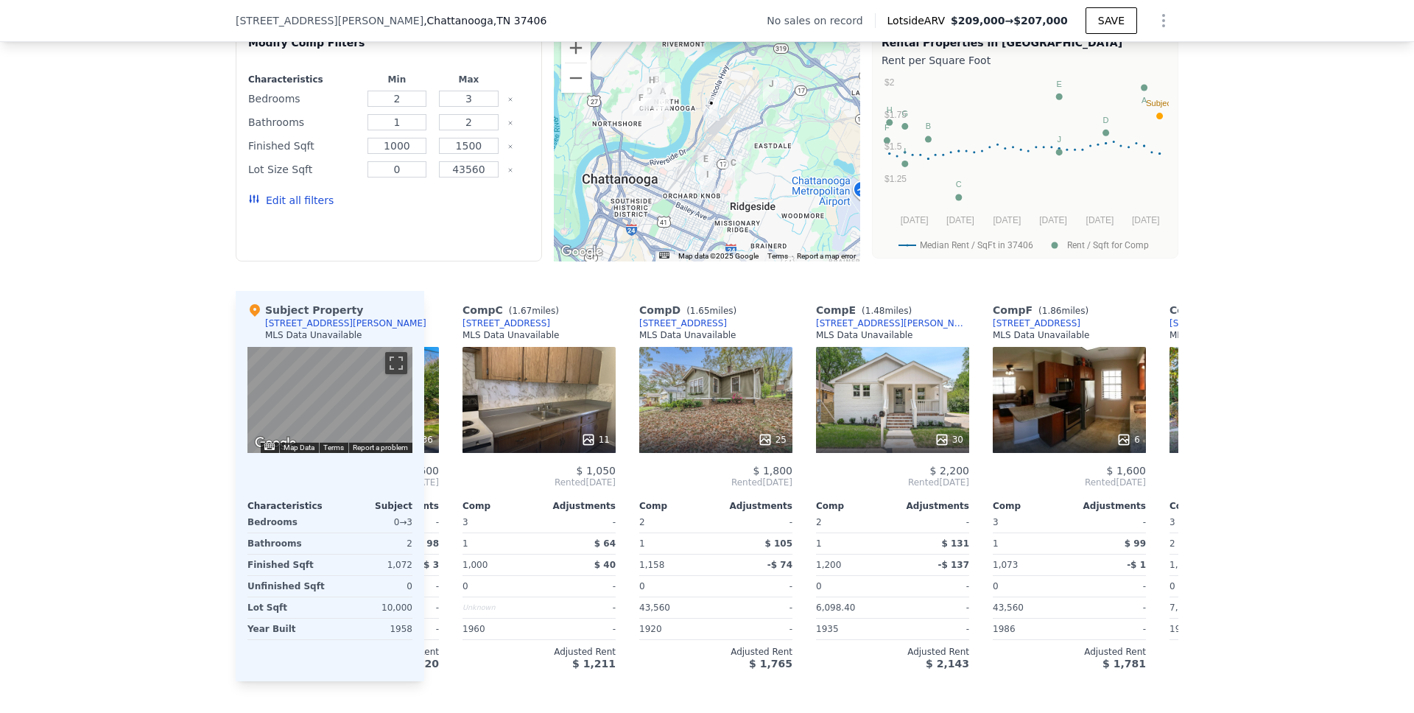
scroll to position [0, 353]
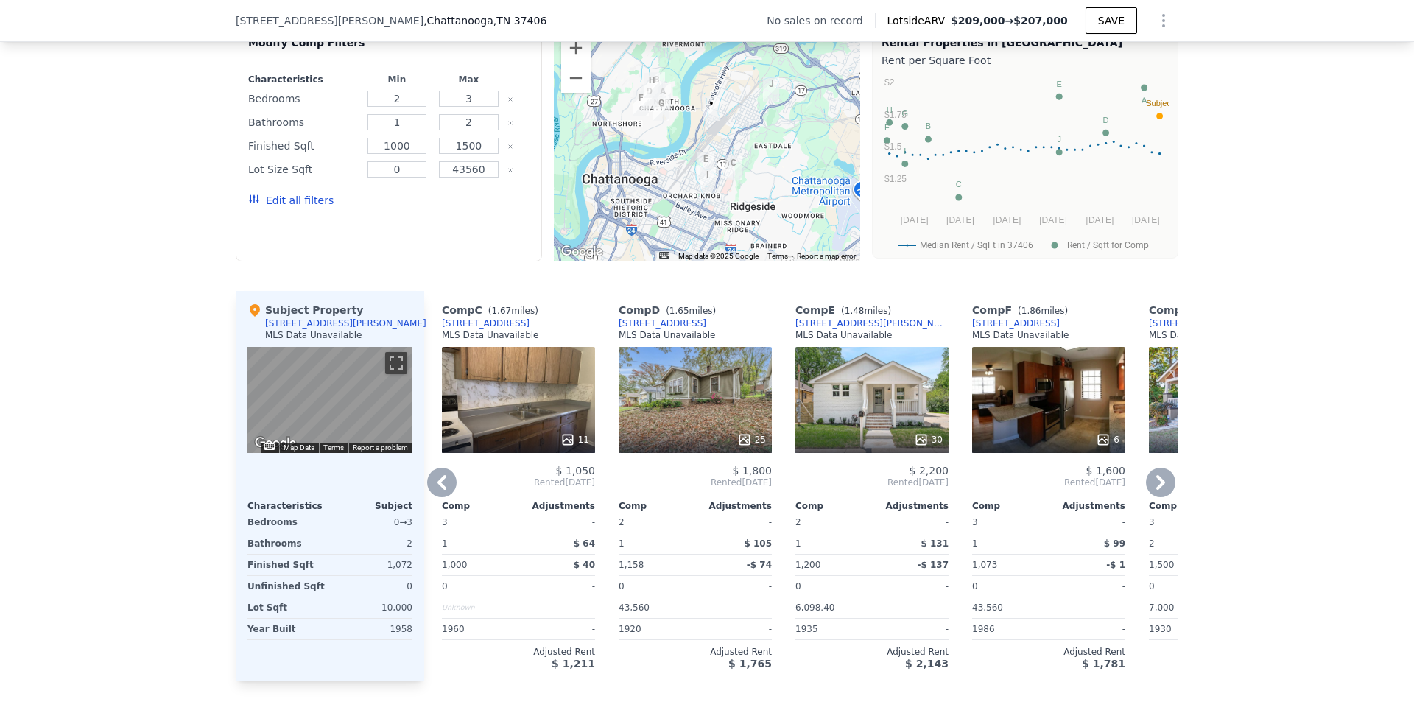
click at [1151, 495] on icon at bounding box center [1160, 482] width 29 height 29
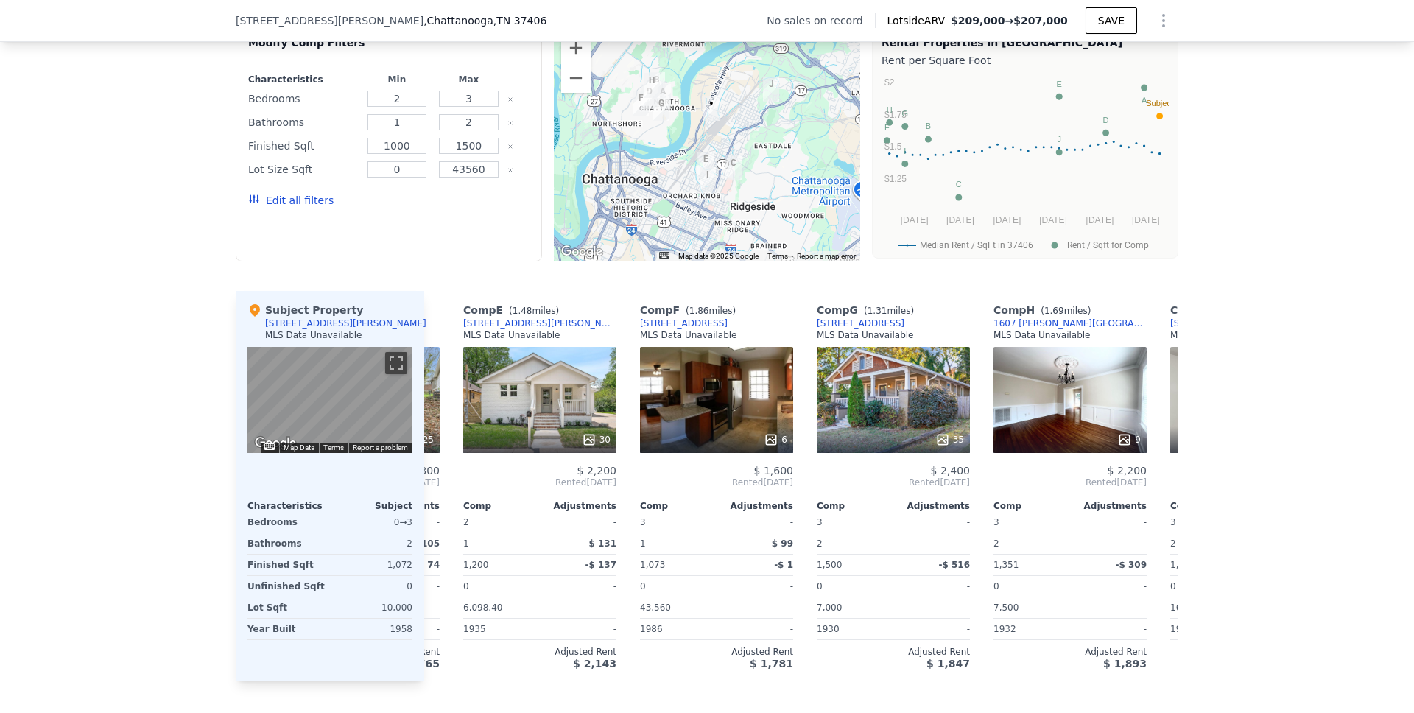
scroll to position [0, 707]
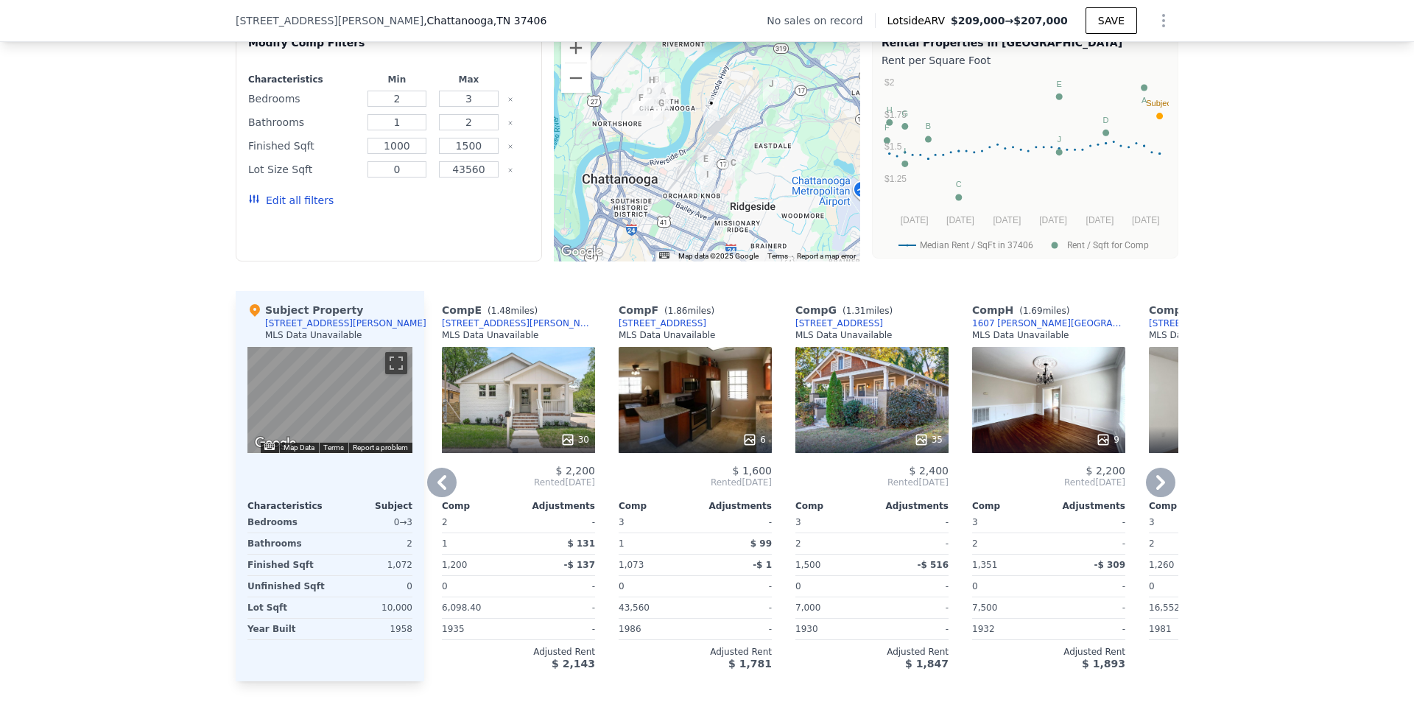
click at [1156, 490] on icon at bounding box center [1160, 482] width 9 height 15
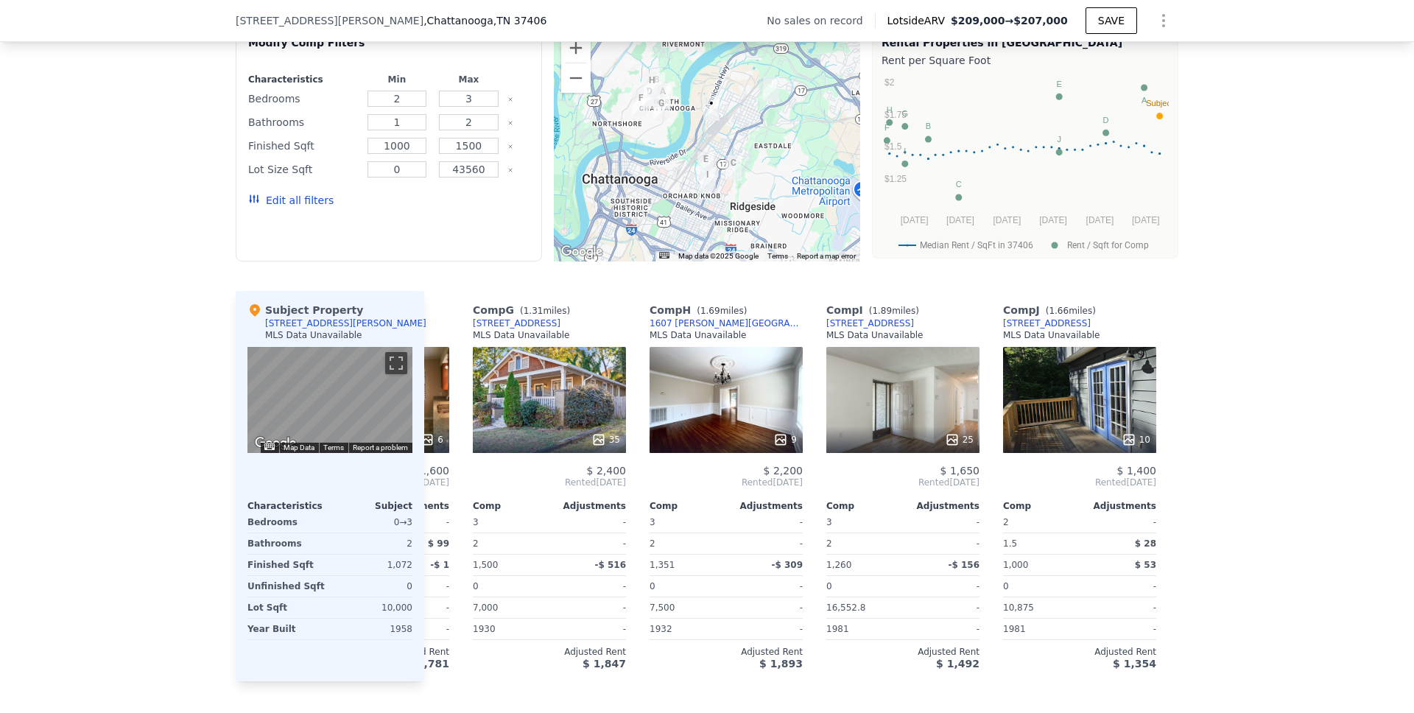
scroll to position [0, 1048]
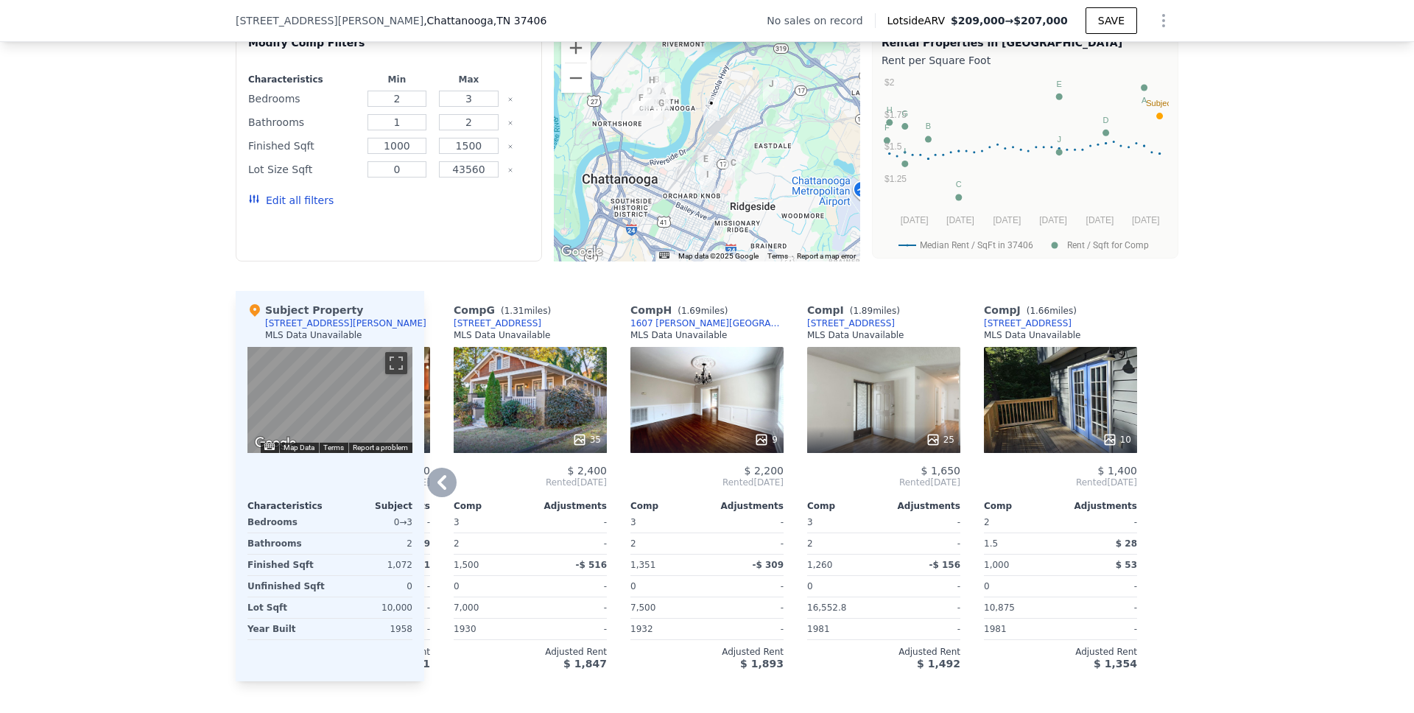
click at [438, 491] on icon at bounding box center [441, 482] width 29 height 29
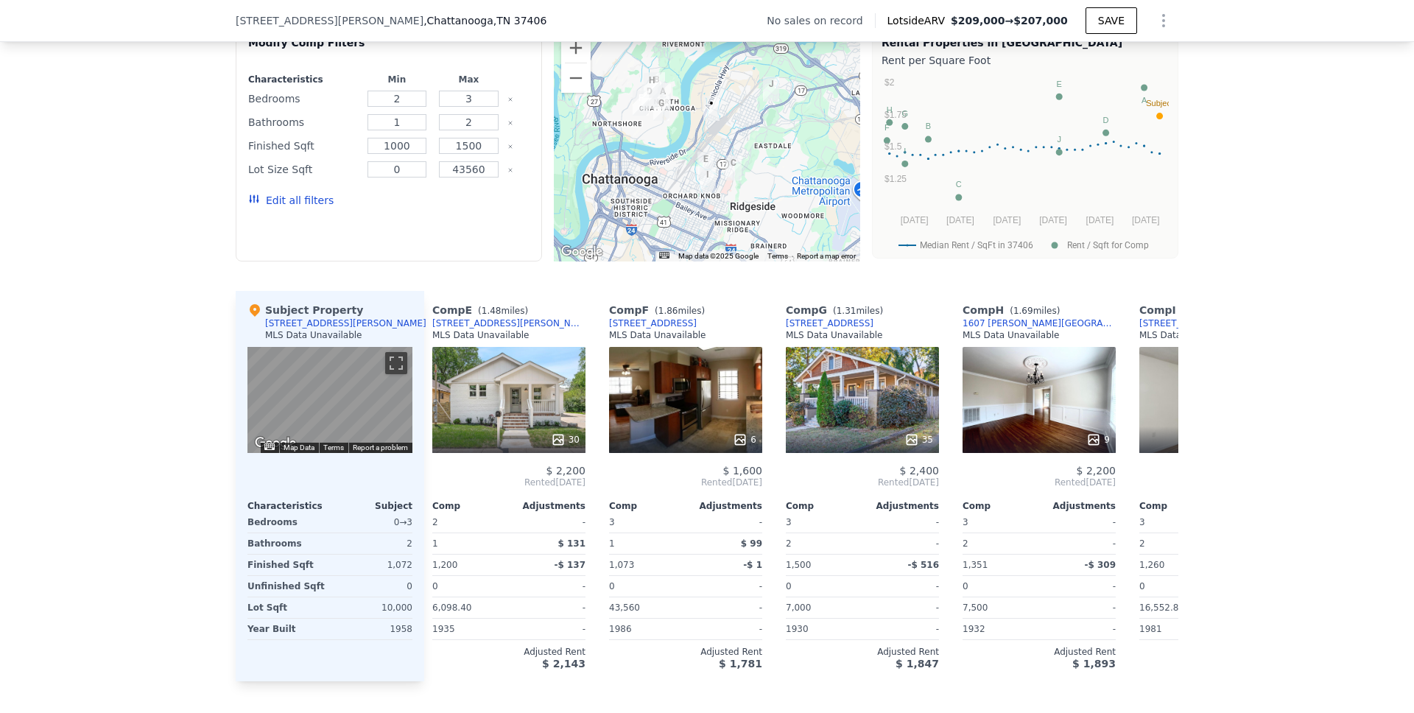
scroll to position [0, 695]
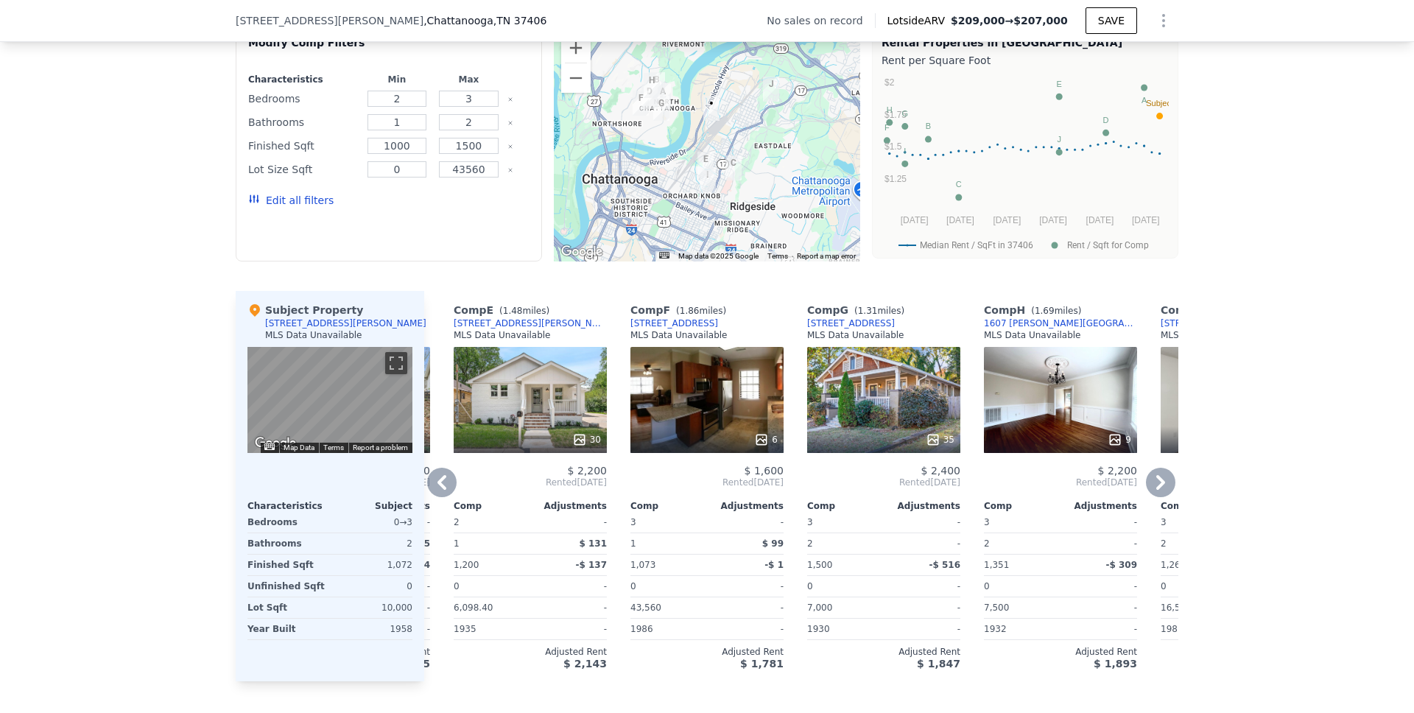
click at [440, 492] on icon at bounding box center [441, 482] width 29 height 29
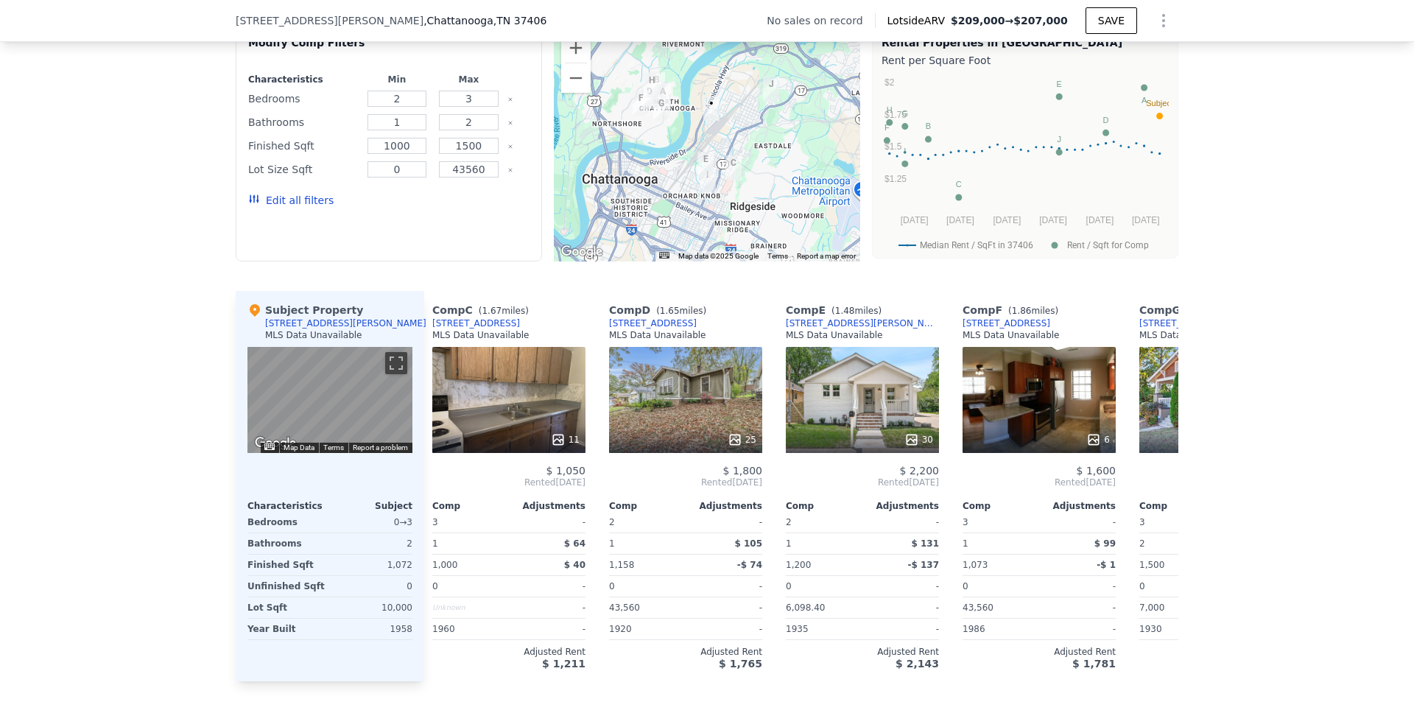
scroll to position [0, 342]
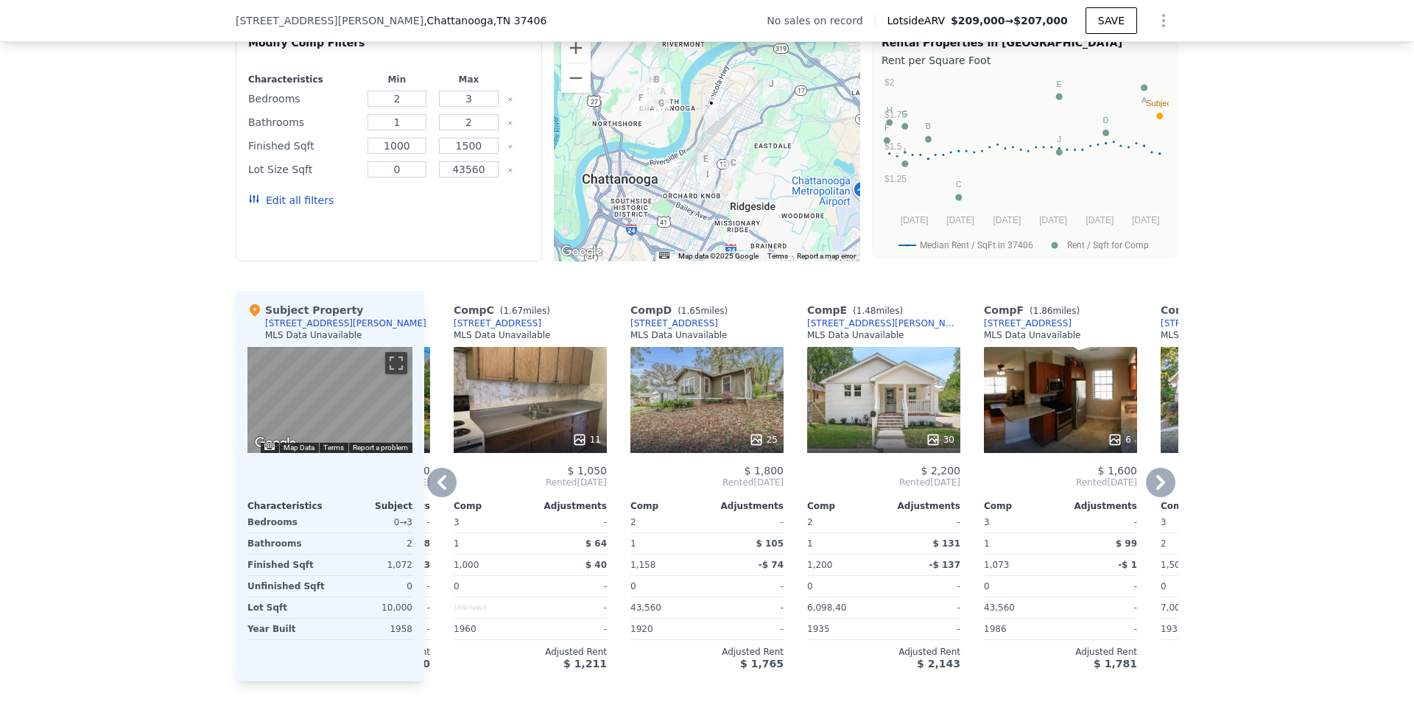
click at [440, 491] on icon at bounding box center [441, 482] width 29 height 29
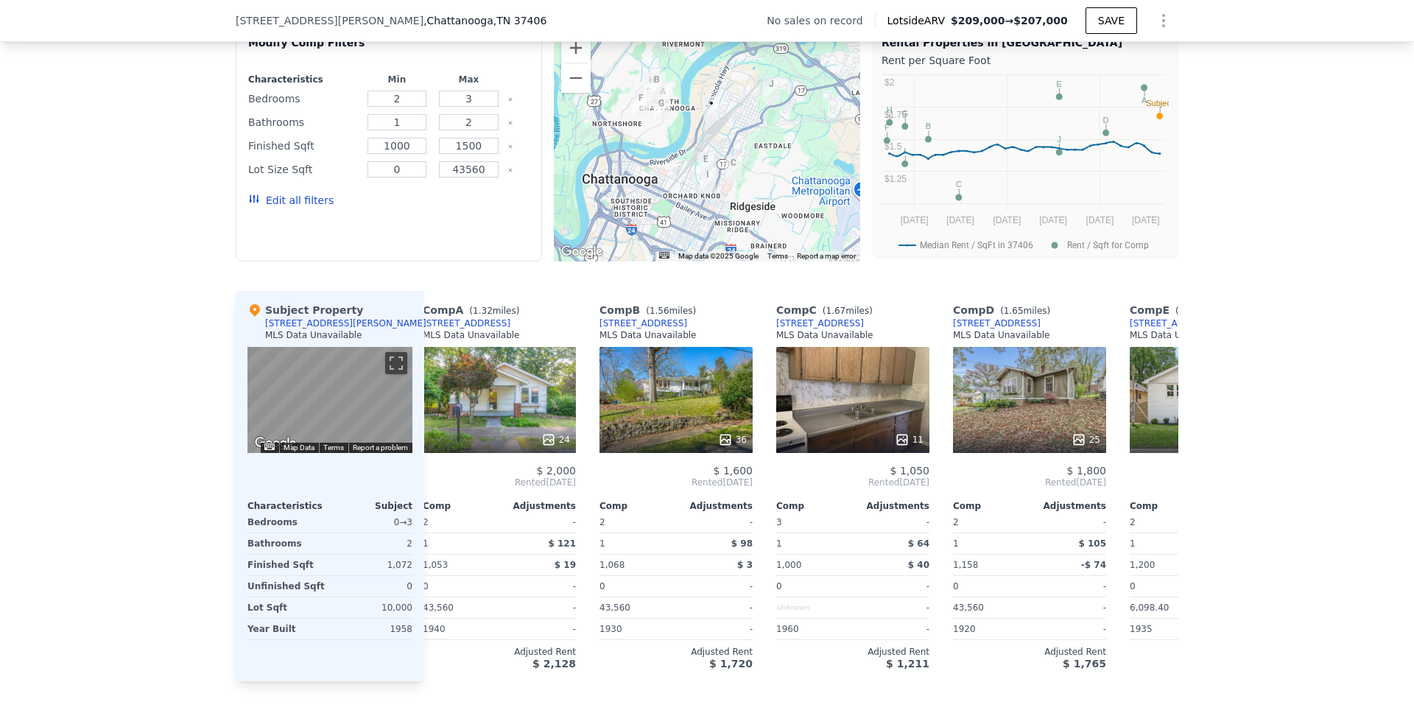
scroll to position [0, 0]
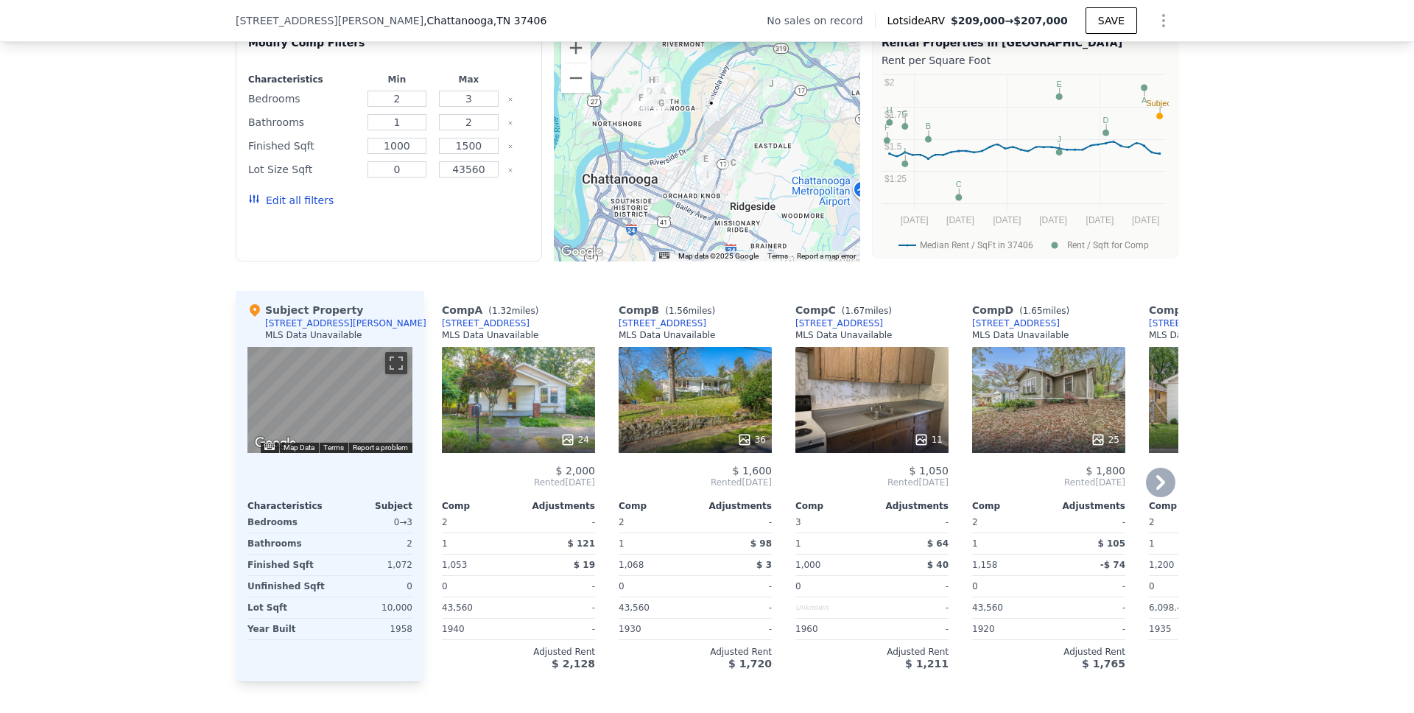
click at [1157, 486] on icon at bounding box center [1160, 482] width 29 height 29
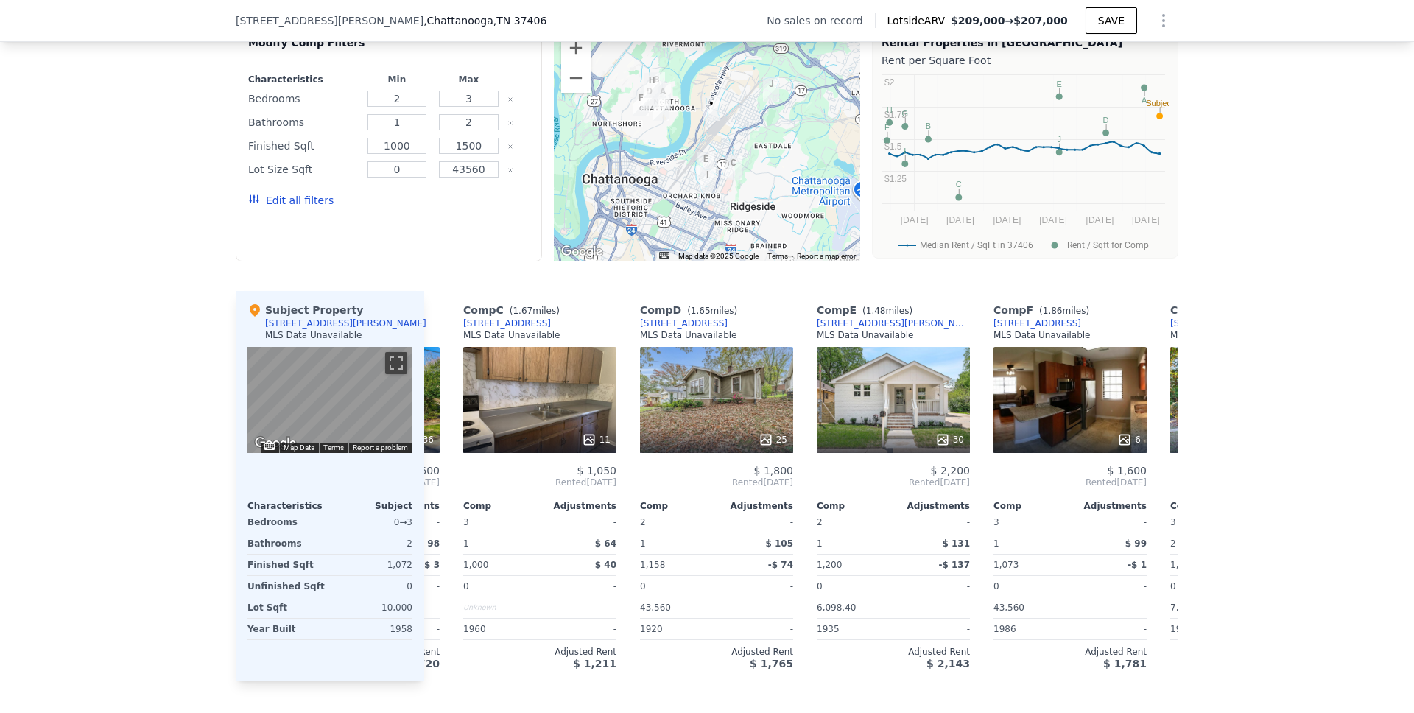
scroll to position [0, 353]
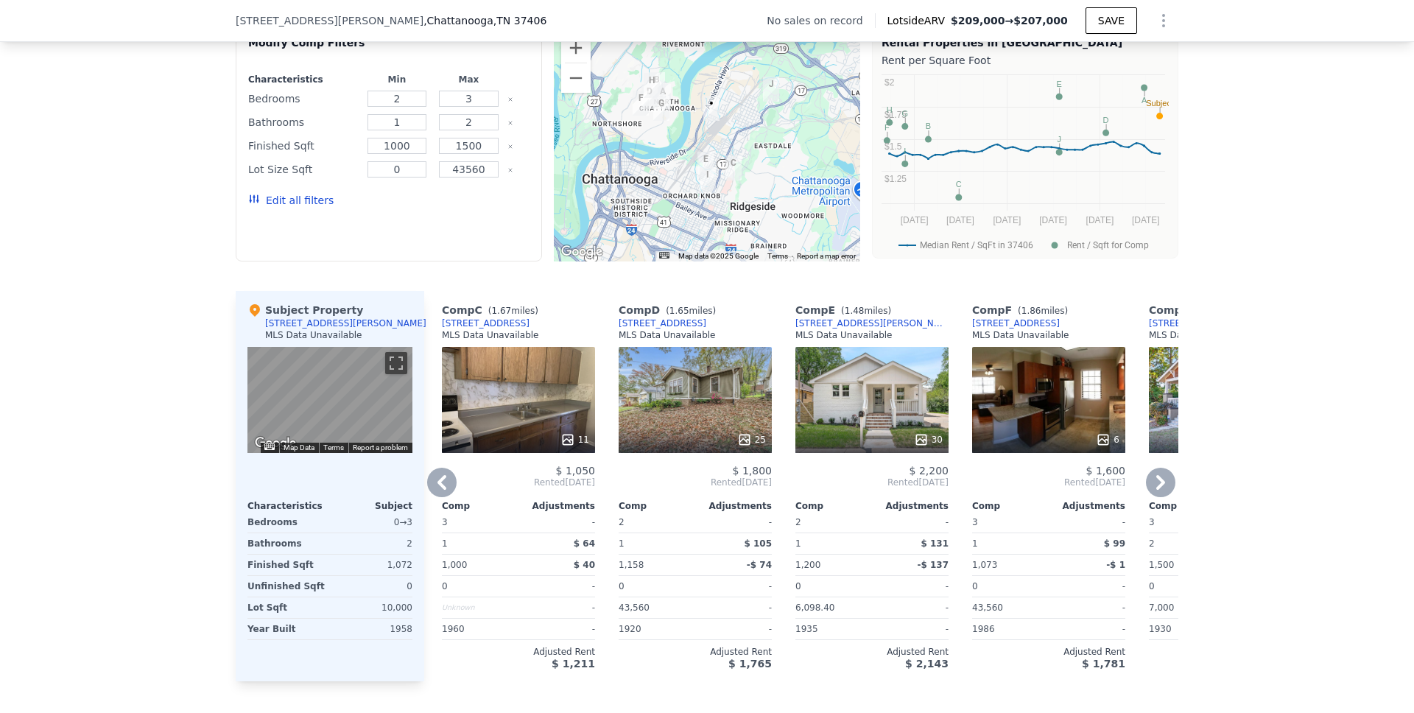
click at [1156, 490] on icon at bounding box center [1160, 482] width 9 height 15
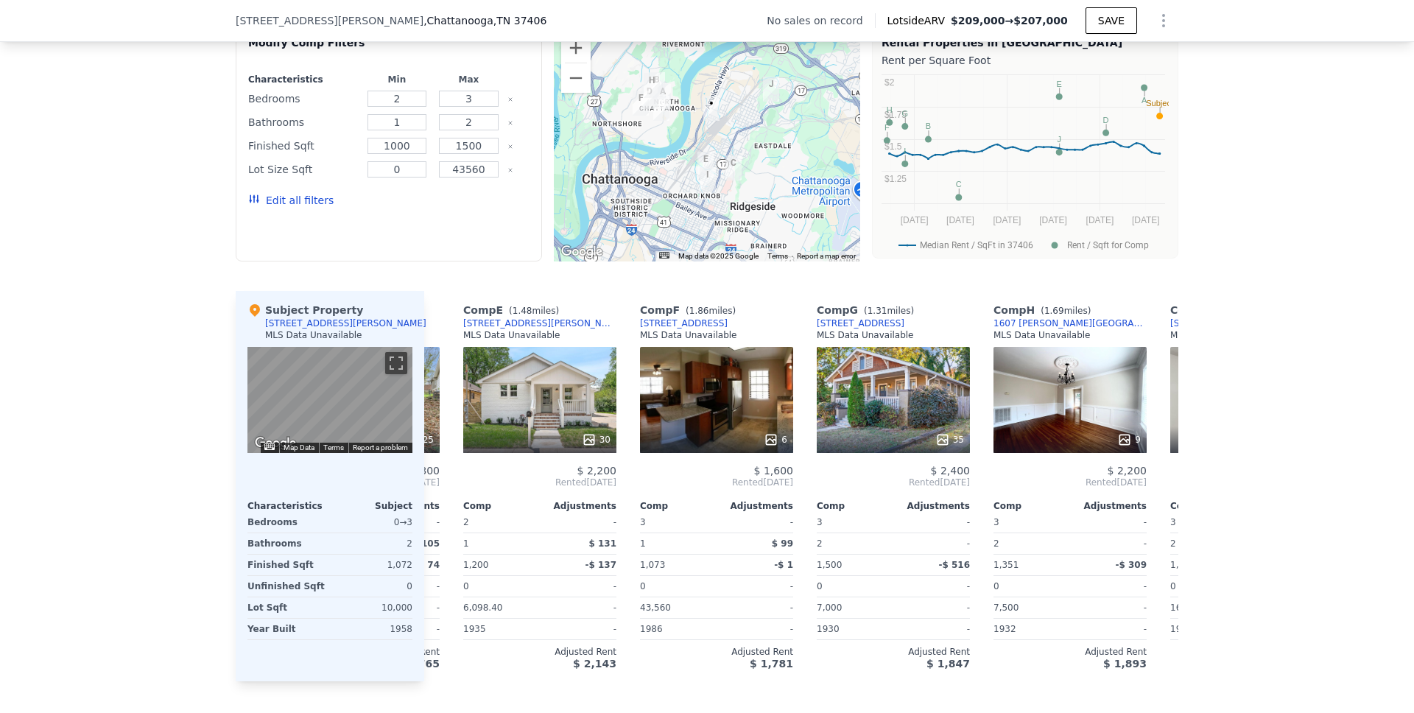
scroll to position [0, 707]
